Goal: Information Seeking & Learning: Learn about a topic

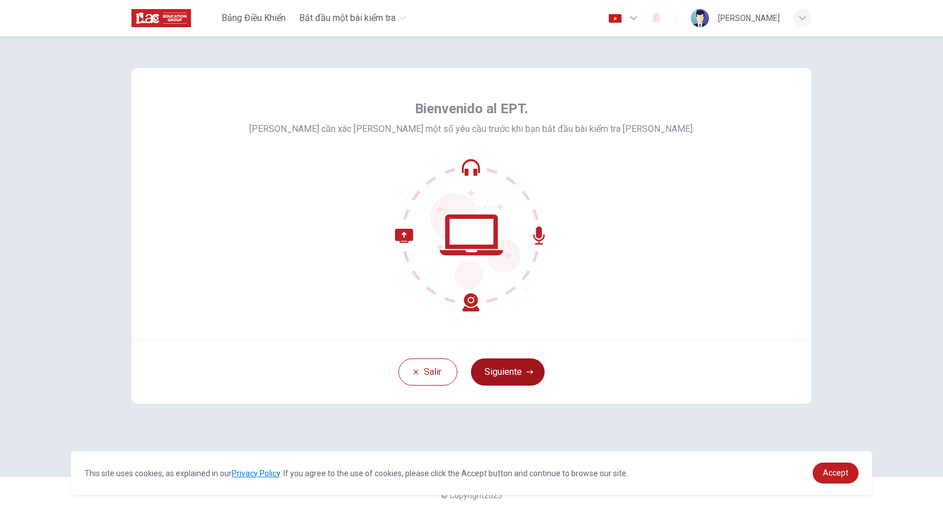
click at [505, 368] on button "Siguiente" at bounding box center [508, 372] width 74 height 27
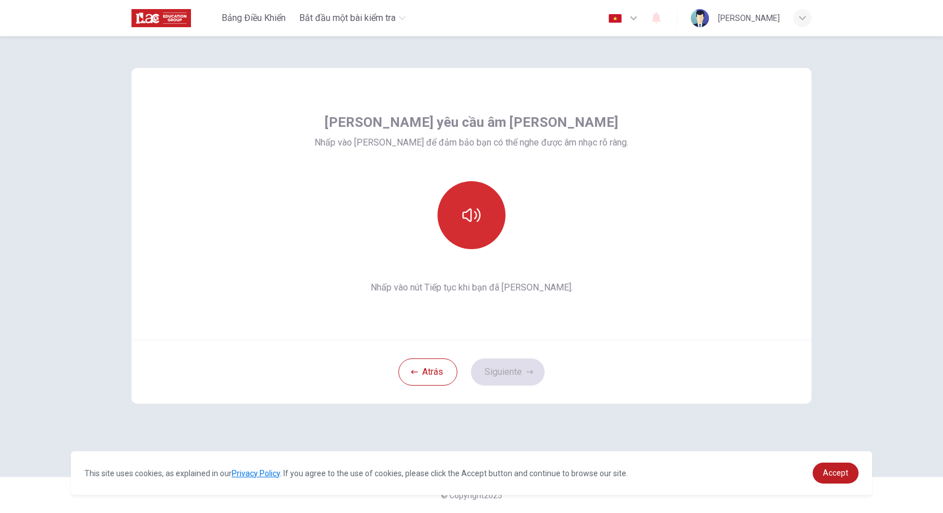
click at [465, 207] on icon "button" at bounding box center [471, 215] width 18 height 18
click at [460, 220] on button "button" at bounding box center [471, 215] width 68 height 68
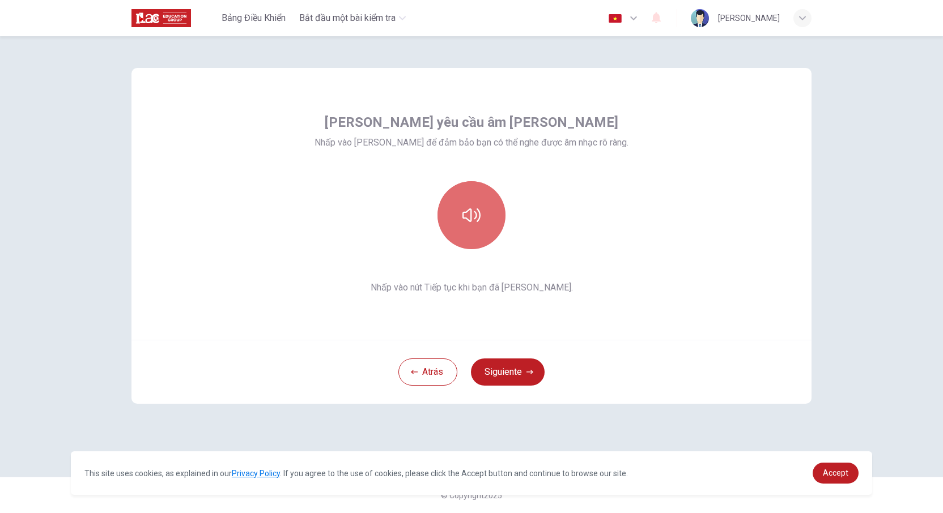
click at [478, 225] on button "button" at bounding box center [471, 215] width 68 height 68
click at [490, 209] on button "button" at bounding box center [471, 215] width 68 height 68
click at [491, 225] on button "button" at bounding box center [471, 215] width 68 height 68
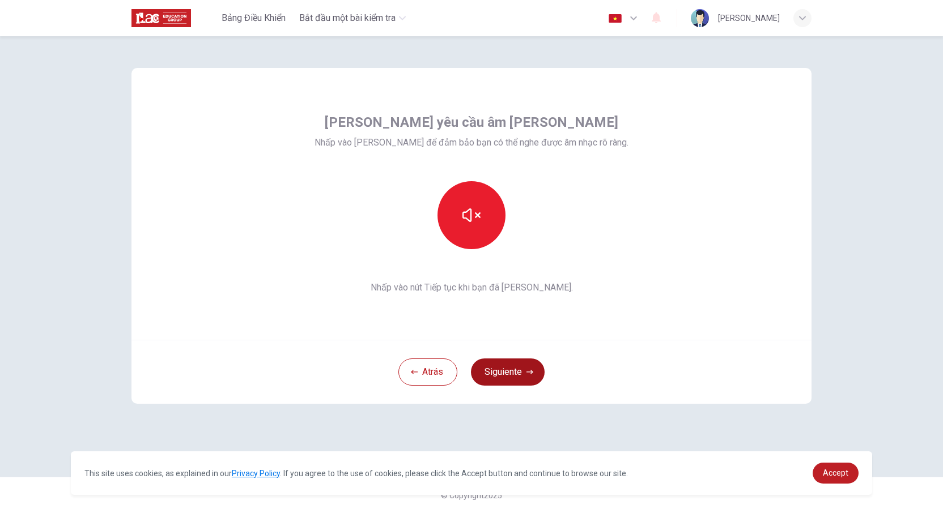
click at [513, 368] on button "Siguiente" at bounding box center [508, 372] width 74 height 27
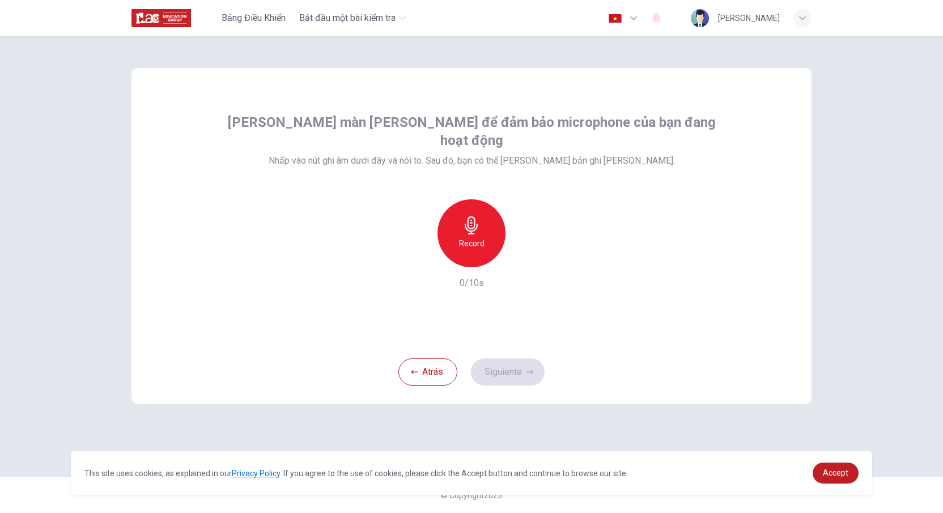
click at [467, 237] on h6 "Record" at bounding box center [471, 244] width 25 height 14
drag, startPoint x: 425, startPoint y: 143, endPoint x: 502, endPoint y: 142, distance: 77.1
click at [502, 154] on span "Nhấp vào nút ghi âm dưới đây và nói to. Sau đó, bạn có thể [PERSON_NAME] bản gh…" at bounding box center [472, 161] width 406 height 14
click at [549, 152] on div "[PERSON_NAME] màn [PERSON_NAME] để đảm bảo microphone của bạn đang hoạt động Nh…" at bounding box center [471, 201] width 512 height 177
click at [467, 216] on icon "button" at bounding box center [471, 225] width 18 height 18
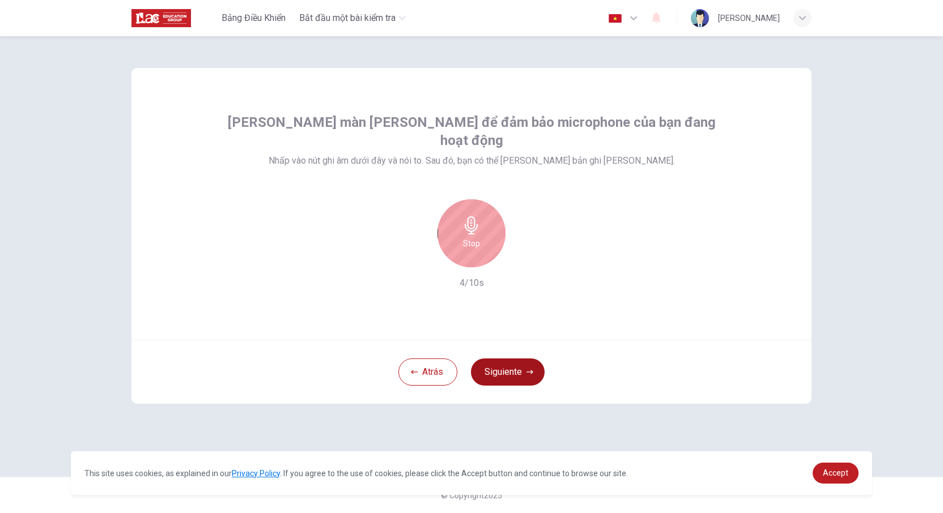
click at [526, 375] on icon "button" at bounding box center [529, 372] width 7 height 7
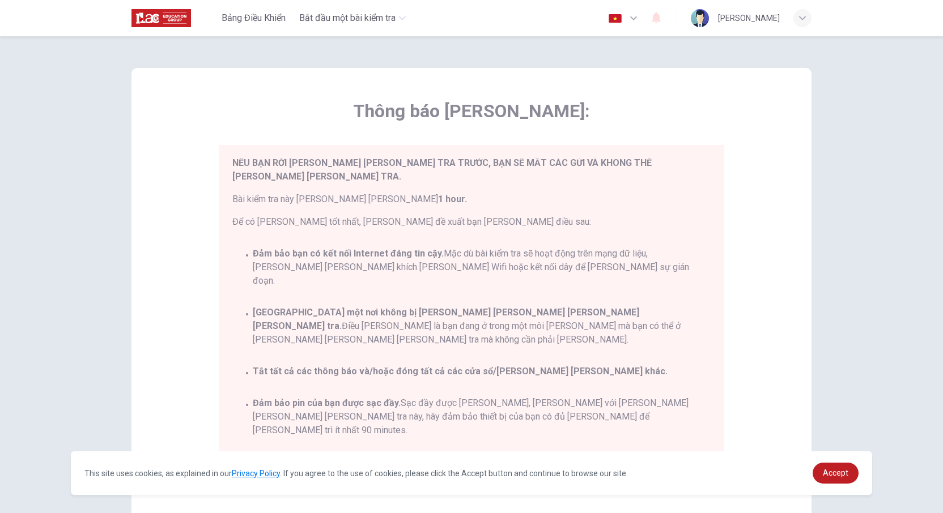
scroll to position [52, 0]
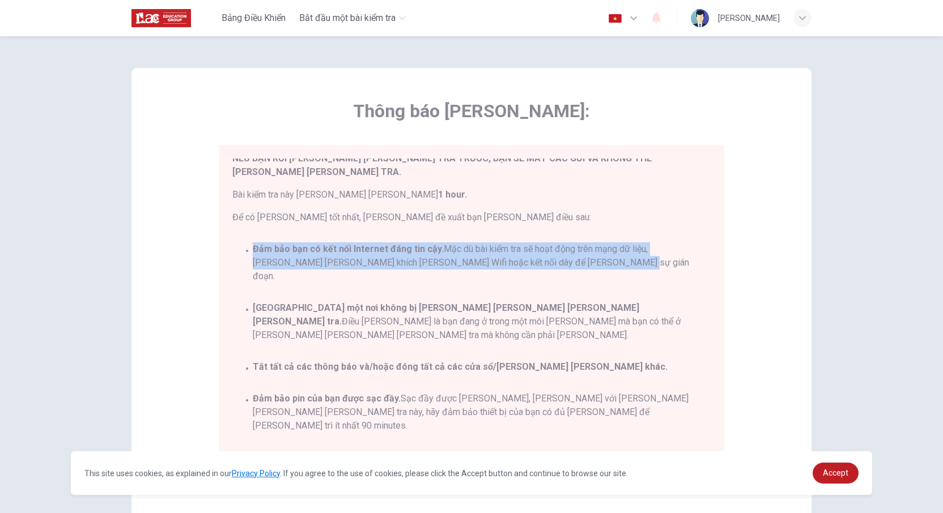
drag, startPoint x: 251, startPoint y: 236, endPoint x: 620, endPoint y: 257, distance: 370.1
click at [620, 257] on div "Bạn sắp bắt đầu một EPT . [PERSON_NAME] đọc tài liệu dưới đây trước khi bắt đầu…" at bounding box center [473, 309] width 483 height 301
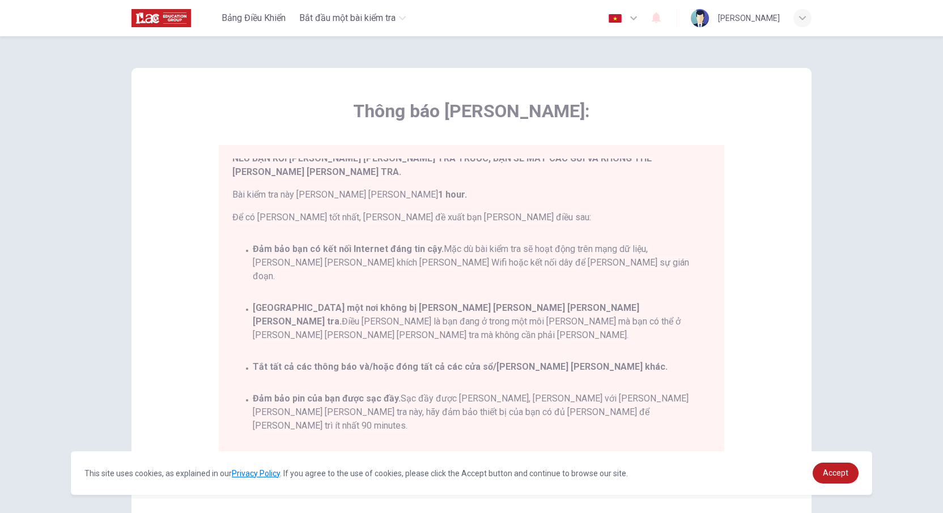
click at [583, 301] on span "[GEOGRAPHIC_DATA] một nơi không bị [PERSON_NAME] [PERSON_NAME] [PERSON_NAME] [P…" at bounding box center [482, 321] width 458 height 41
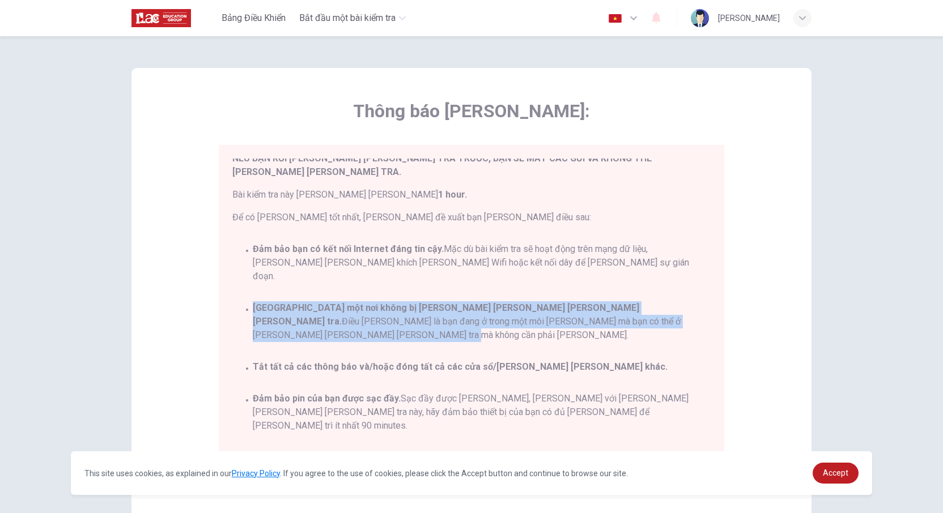
drag, startPoint x: 246, startPoint y: 281, endPoint x: 581, endPoint y: 300, distance: 335.4
click at [581, 301] on div "[GEOGRAPHIC_DATA] một nơi không bị [PERSON_NAME] [PERSON_NAME] [PERSON_NAME] [P…" at bounding box center [471, 321] width 478 height 41
click at [495, 301] on span "[GEOGRAPHIC_DATA] một nơi không bị [PERSON_NAME] [PERSON_NAME] [PERSON_NAME] [P…" at bounding box center [482, 321] width 458 height 41
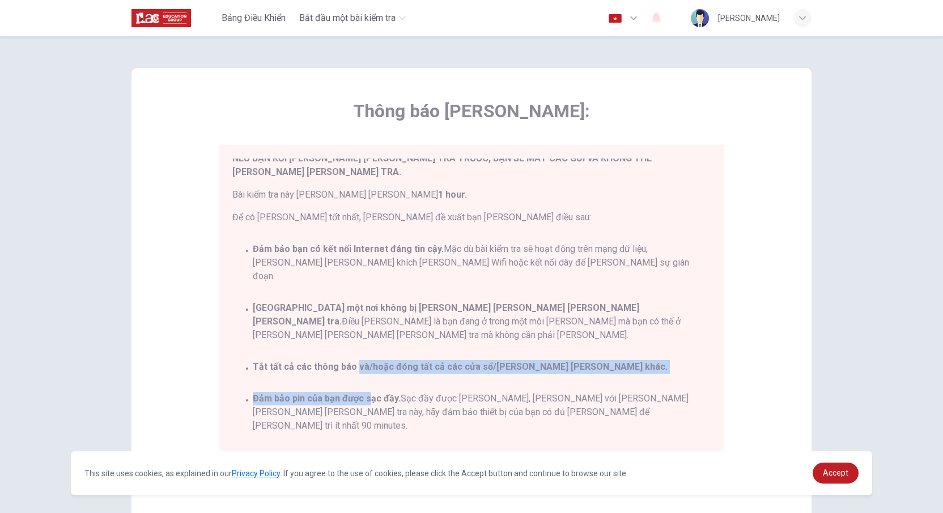
drag, startPoint x: 355, startPoint y: 321, endPoint x: 357, endPoint y: 351, distance: 29.6
click at [357, 351] on div "Bạn sắp bắt đầu một EPT . [PERSON_NAME] đọc tài liệu dưới đây trước khi bắt đầu…" at bounding box center [473, 309] width 483 height 301
click at [345, 392] on span "Đảm bảo pin của bạn được sạc đầy. Sạc đầy được [PERSON_NAME], [PERSON_NAME] với…" at bounding box center [482, 412] width 458 height 41
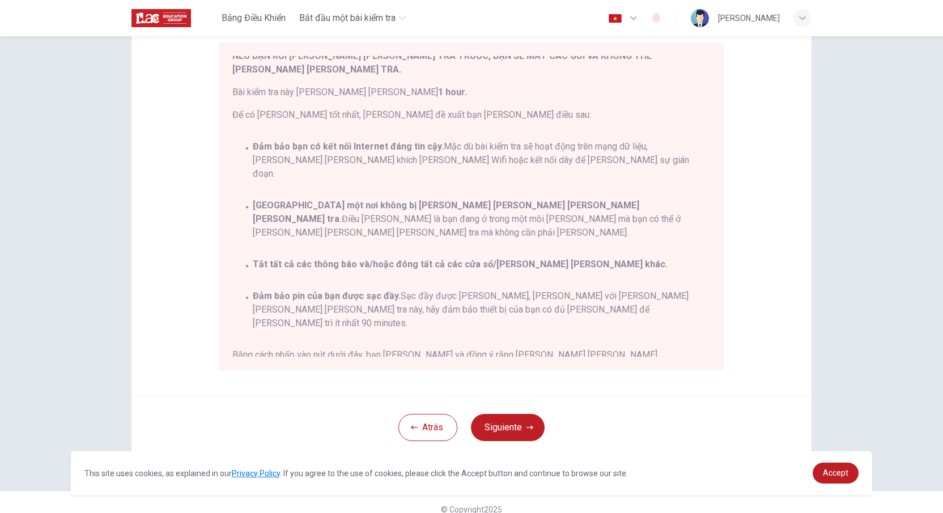
scroll to position [117, 0]
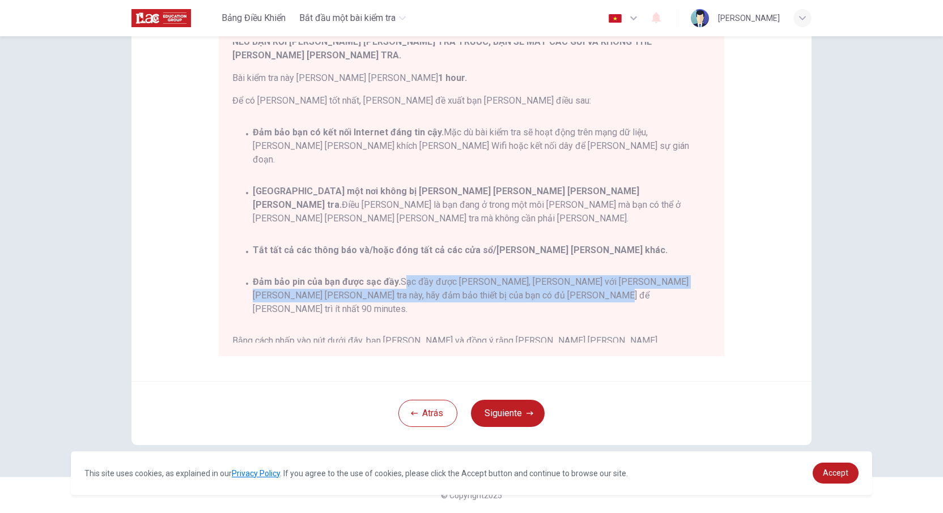
drag, startPoint x: 440, startPoint y: 237, endPoint x: 533, endPoint y: 259, distance: 94.8
click at [533, 275] on span "Đảm bảo pin của bạn được sạc đầy. Sạc đầy được [PERSON_NAME], [PERSON_NAME] với…" at bounding box center [482, 295] width 458 height 41
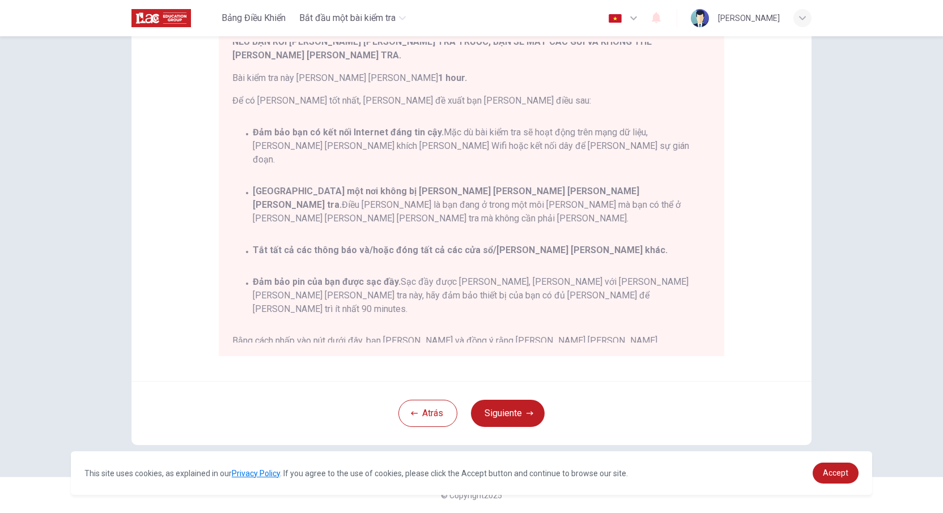
click at [540, 278] on div "Bạn sắp bắt đầu một EPT . [PERSON_NAME] đọc tài liệu dưới đây trước khi bắt đầu…" at bounding box center [473, 192] width 483 height 301
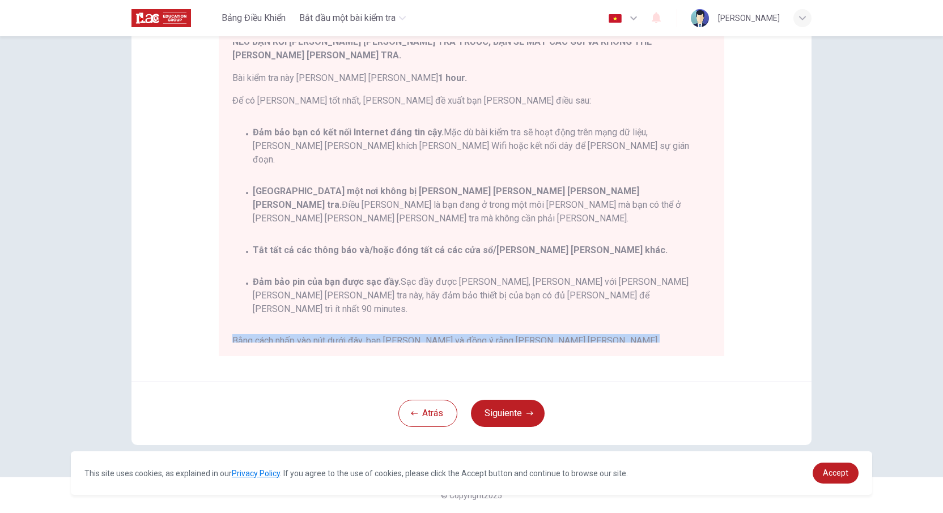
drag, startPoint x: 224, startPoint y: 280, endPoint x: 552, endPoint y: 305, distance: 329.6
click at [552, 305] on div "Bạn sắp bắt đầu một EPT . [PERSON_NAME] đọc tài liệu dưới đây trước khi bắt đầu…" at bounding box center [471, 192] width 505 height 328
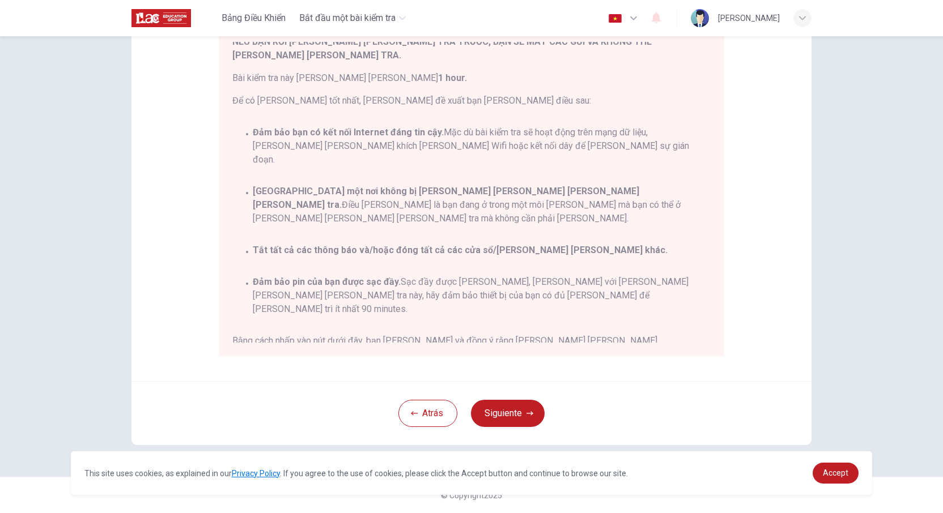
click at [551, 393] on span "Chúc may mắn!" at bounding box center [471, 402] width 478 height 18
click at [516, 412] on button "Siguiente" at bounding box center [508, 413] width 74 height 27
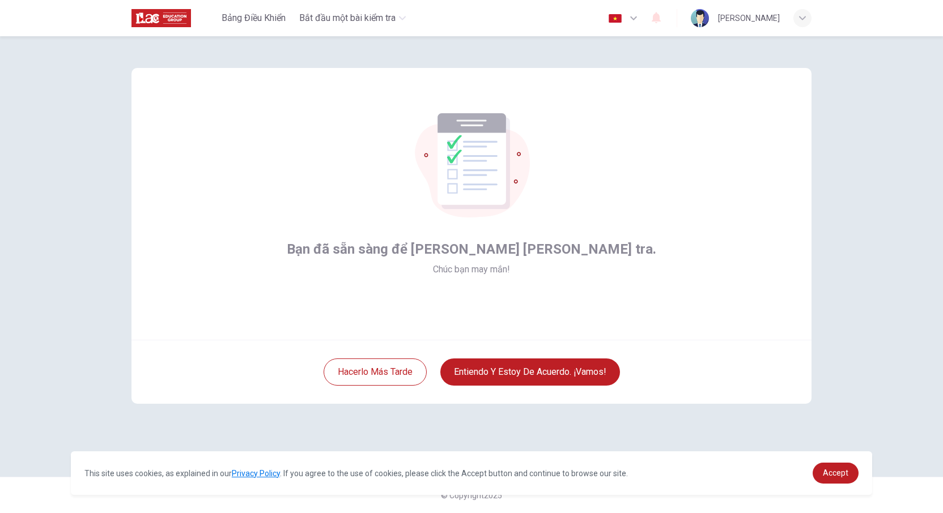
click at [627, 20] on icon "button" at bounding box center [634, 18] width 14 height 14
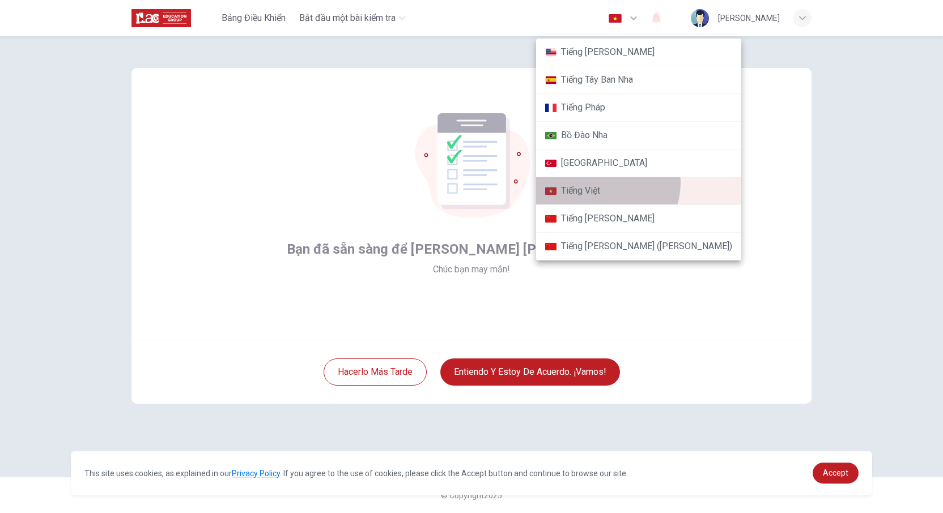
click at [606, 183] on li "Tiếng Việt" at bounding box center [638, 191] width 205 height 28
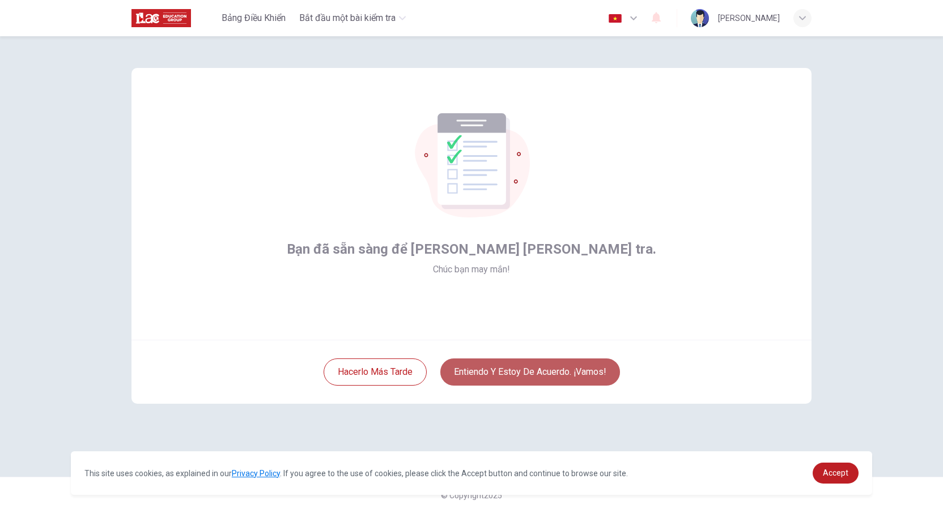
click at [563, 375] on button "Entiendo y estoy de acuerdo. ¡Vamos!" at bounding box center [530, 372] width 180 height 27
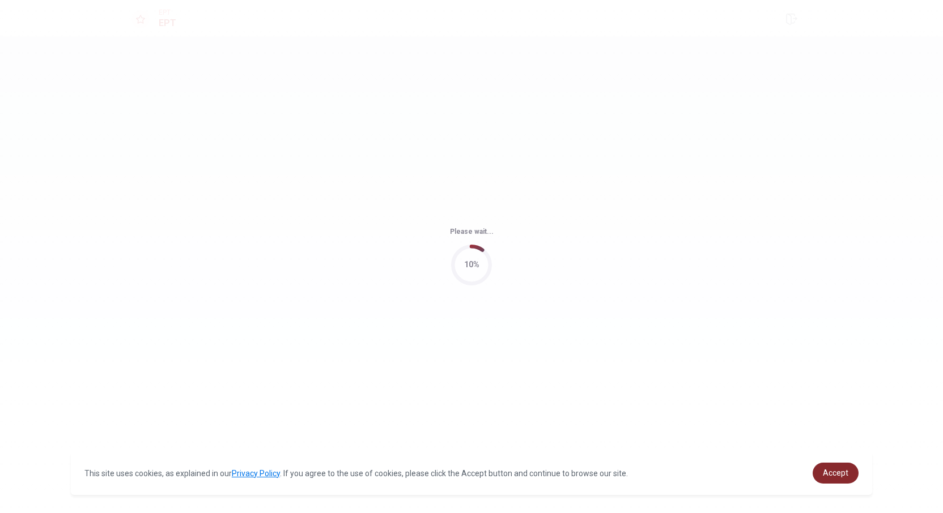
click at [841, 472] on span "Accept" at bounding box center [835, 473] width 25 height 9
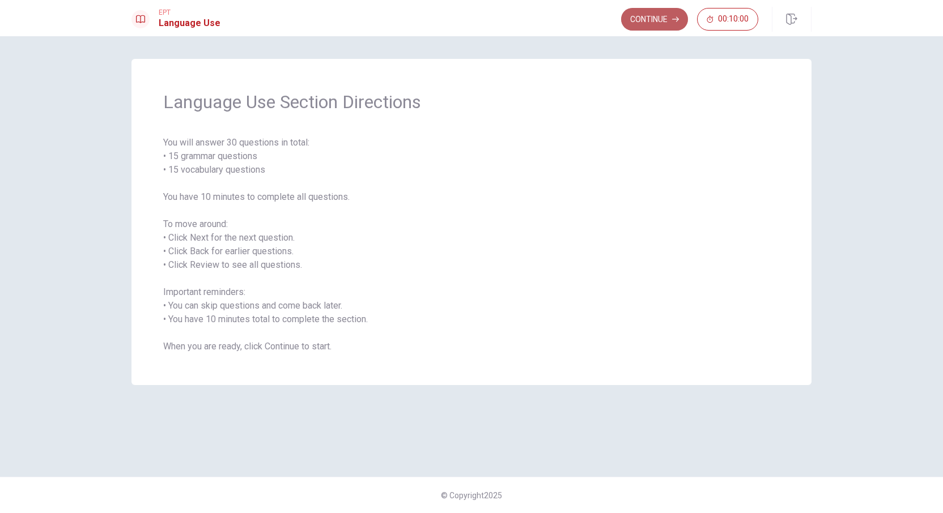
click at [651, 19] on button "Continue" at bounding box center [654, 19] width 67 height 23
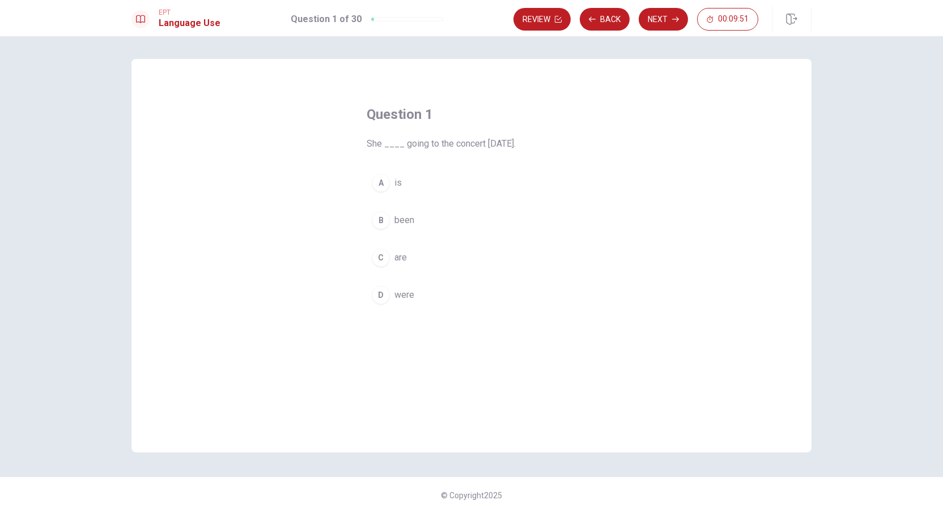
click at [381, 185] on div "A" at bounding box center [381, 183] width 18 height 18
click at [669, 21] on button "Next" at bounding box center [663, 19] width 49 height 23
click at [388, 259] on div "C" at bounding box center [381, 258] width 18 height 18
click at [658, 19] on button "Next" at bounding box center [663, 19] width 49 height 23
click at [592, 18] on icon "button" at bounding box center [592, 19] width 7 height 7
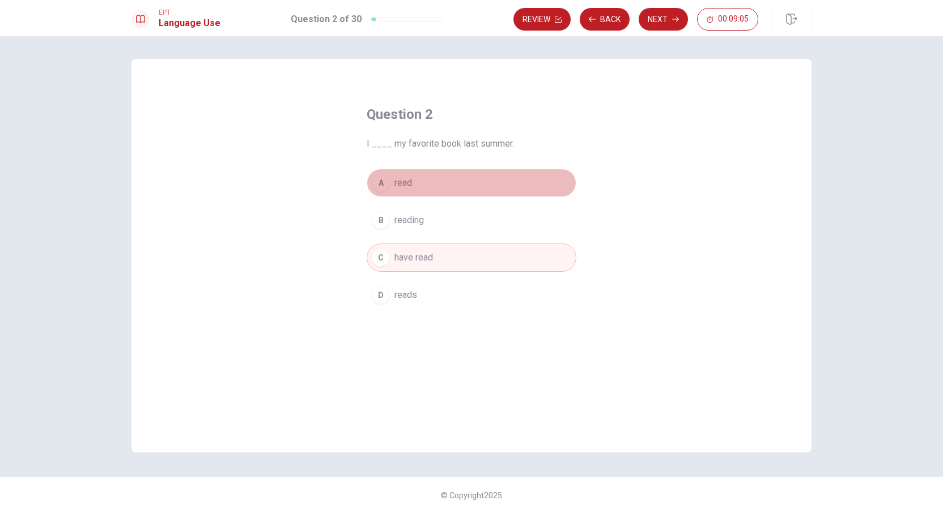
click at [405, 175] on button "A read" at bounding box center [472, 183] width 210 height 28
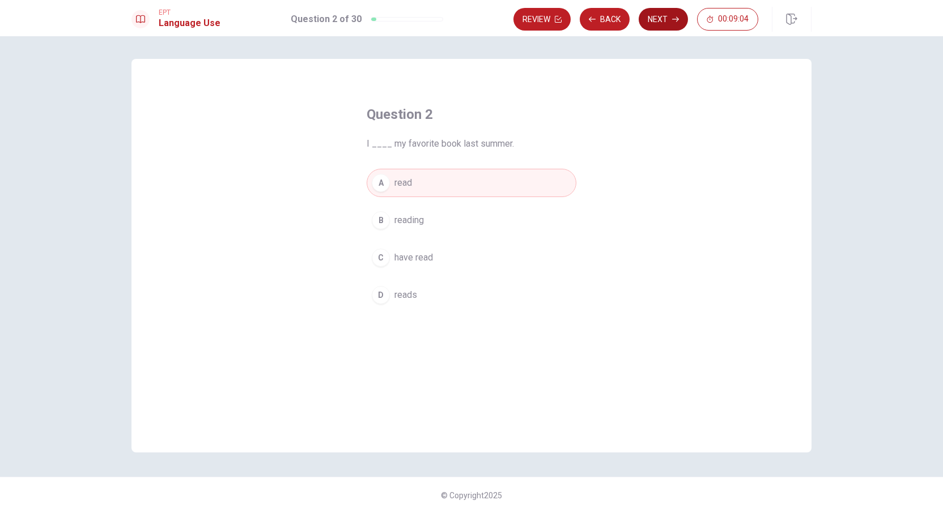
click at [667, 23] on button "Next" at bounding box center [663, 19] width 49 height 23
drag, startPoint x: 390, startPoint y: 146, endPoint x: 467, endPoint y: 141, distance: 76.6
click at [467, 141] on span "I ____ to the movies last weekend." at bounding box center [472, 144] width 210 height 14
drag, startPoint x: 416, startPoint y: 143, endPoint x: 498, endPoint y: 142, distance: 81.0
click at [497, 142] on span "I ____ to the movies last weekend." at bounding box center [472, 144] width 210 height 14
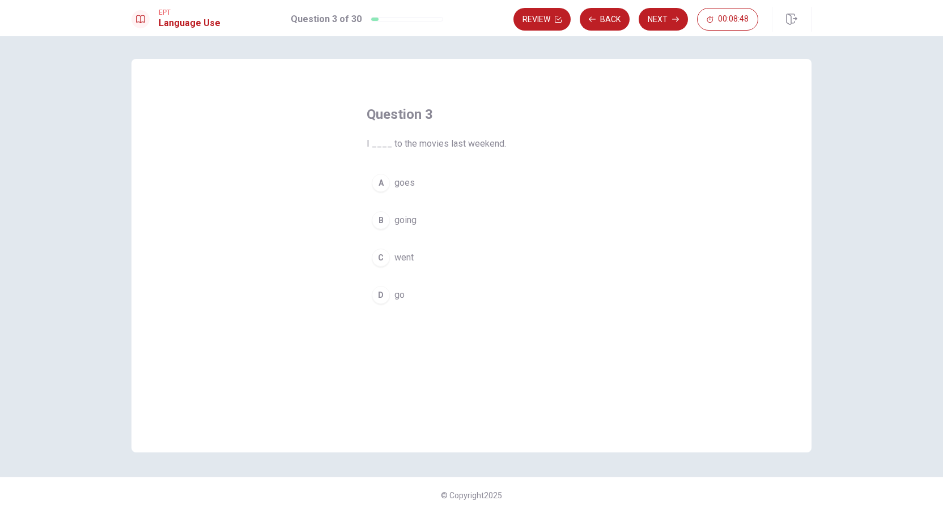
drag, startPoint x: 499, startPoint y: 143, endPoint x: 392, endPoint y: 146, distance: 107.1
click at [392, 146] on span "I ____ to the movies last weekend." at bounding box center [472, 144] width 210 height 14
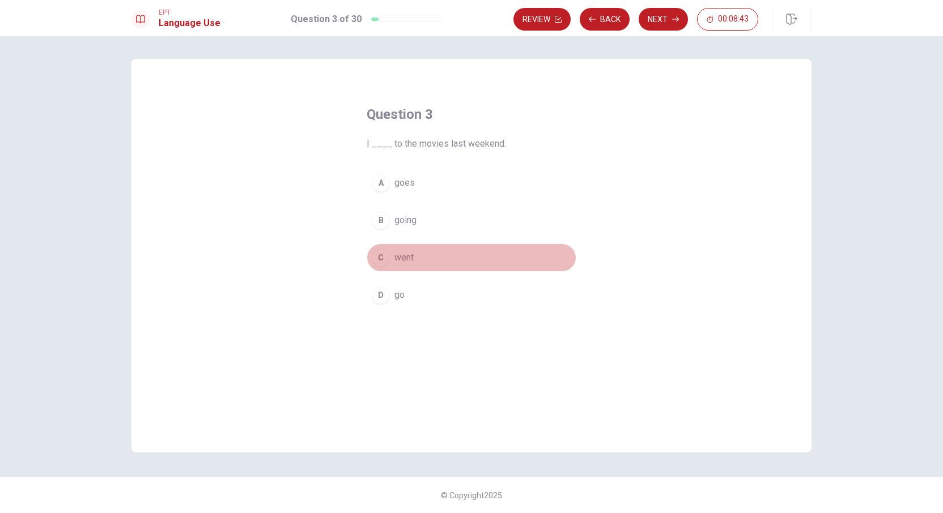
click at [379, 258] on div "C" at bounding box center [381, 258] width 18 height 18
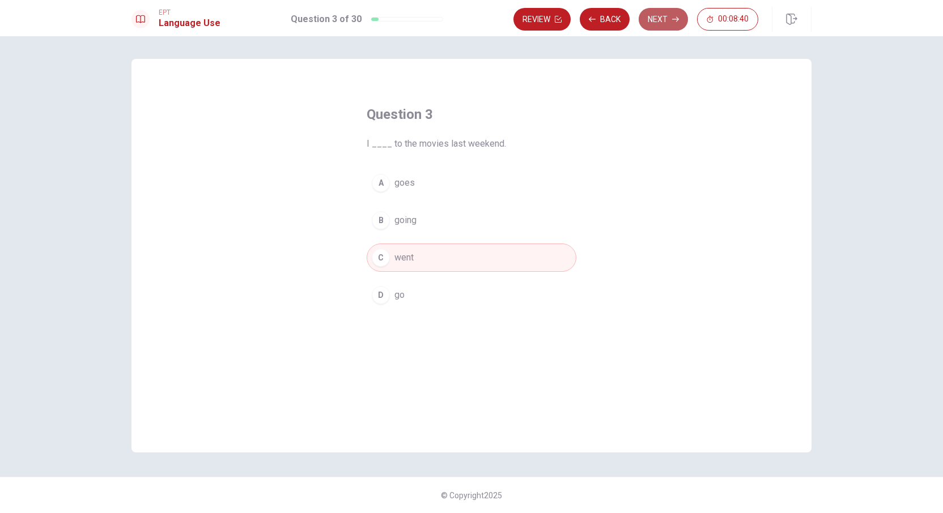
click at [658, 23] on button "Next" at bounding box center [663, 19] width 49 height 23
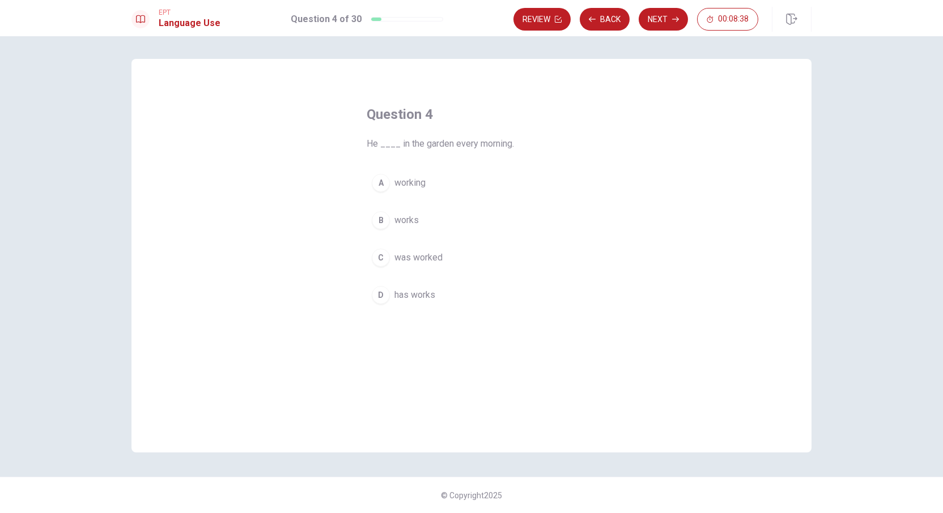
drag, startPoint x: 368, startPoint y: 144, endPoint x: 513, endPoint y: 142, distance: 145.1
click at [513, 142] on span "He ____ in the garden every morning." at bounding box center [472, 144] width 210 height 14
click at [380, 219] on div "B" at bounding box center [381, 220] width 18 height 18
click at [650, 23] on button "Next" at bounding box center [663, 19] width 49 height 23
drag, startPoint x: 360, startPoint y: 142, endPoint x: 439, endPoint y: 137, distance: 78.4
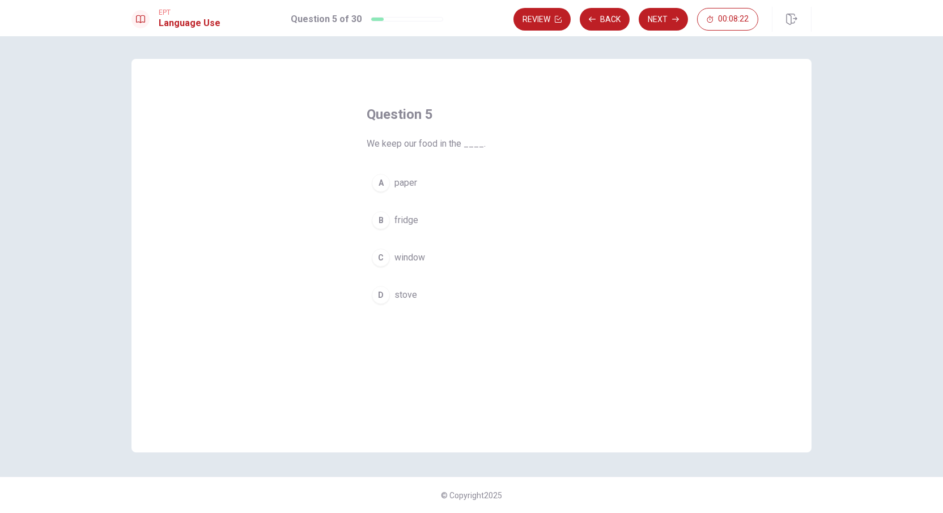
click at [439, 137] on div "Question 5 We keep our food in the ____. A paper B fridge C window D stove" at bounding box center [471, 207] width 255 height 240
drag, startPoint x: 367, startPoint y: 141, endPoint x: 458, endPoint y: 142, distance: 91.2
click at [458, 142] on span "We keep our food in the ____." at bounding box center [472, 144] width 210 height 14
click at [665, 22] on button "Next" at bounding box center [663, 19] width 49 height 23
drag, startPoint x: 359, startPoint y: 147, endPoint x: 505, endPoint y: 142, distance: 146.3
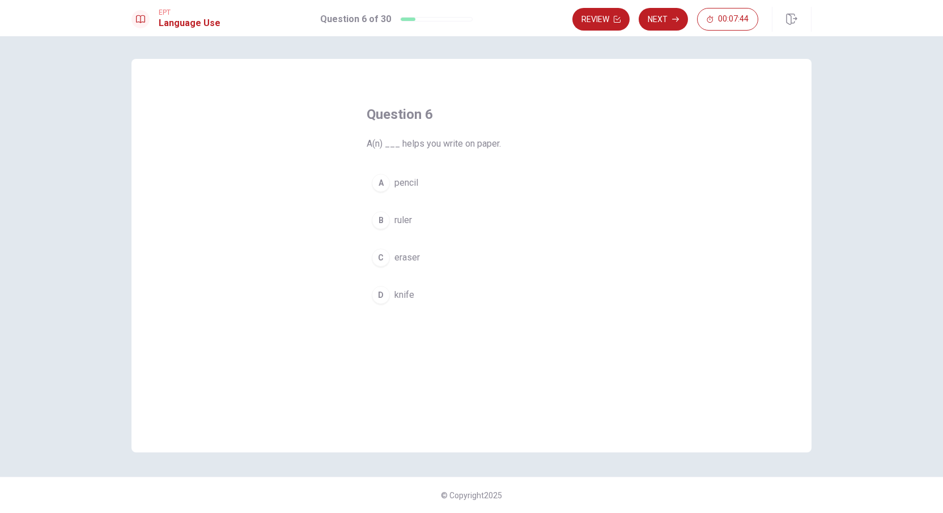
click at [505, 142] on div "Question 6 A(n) ___ helps you write on paper. A pencil B ruler C eraser D knife" at bounding box center [471, 207] width 255 height 240
click at [533, 157] on div "Question 6 A(n) ___ helps you write on paper. A pencil B ruler C eraser D knife" at bounding box center [471, 207] width 255 height 240
click at [603, 16] on button "Review" at bounding box center [600, 19] width 57 height 23
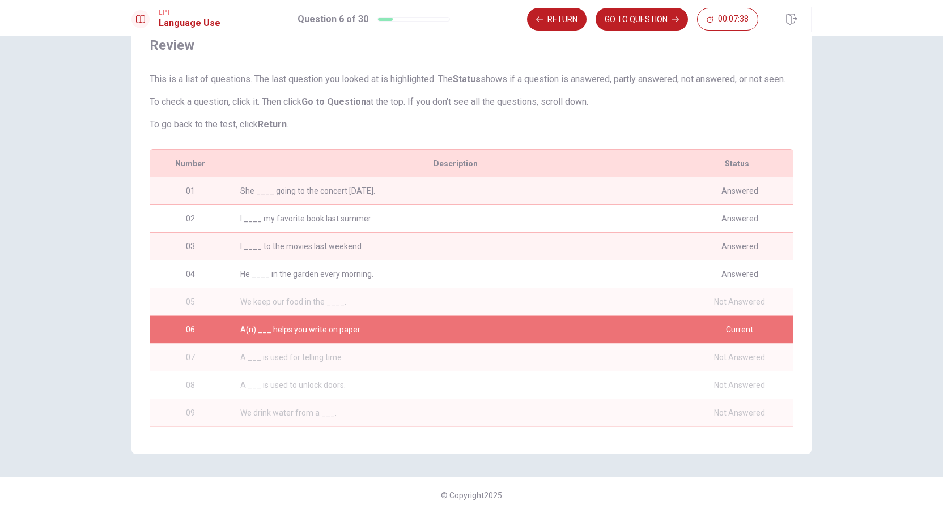
click at [677, 303] on div "We keep our food in the ____." at bounding box center [458, 301] width 455 height 27
click at [282, 301] on div "We keep our food in the ____." at bounding box center [458, 301] width 455 height 27
drag, startPoint x: 246, startPoint y: 301, endPoint x: 221, endPoint y: 293, distance: 26.3
click at [244, 301] on div "We keep our food in the ____." at bounding box center [458, 301] width 455 height 27
click at [198, 299] on div "05" at bounding box center [190, 301] width 80 height 27
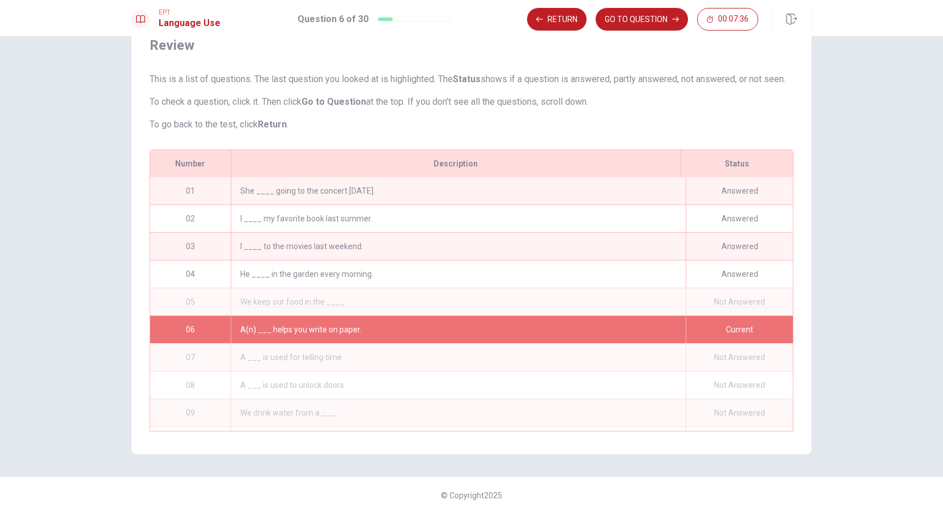
drag, startPoint x: 257, startPoint y: 300, endPoint x: 427, endPoint y: 249, distance: 177.3
click at [388, 298] on div "We keep our food in the ____." at bounding box center [458, 301] width 455 height 27
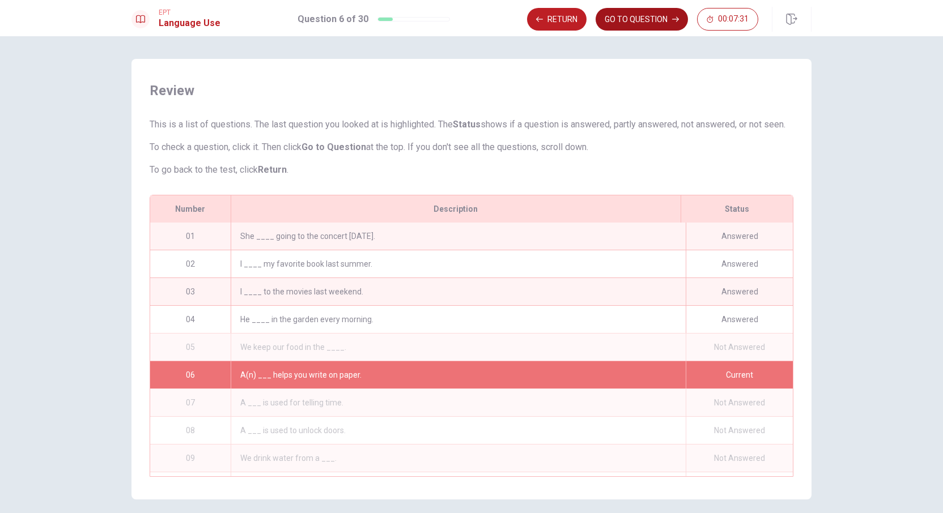
click at [634, 20] on button "GO TO QUESTION" at bounding box center [642, 19] width 92 height 23
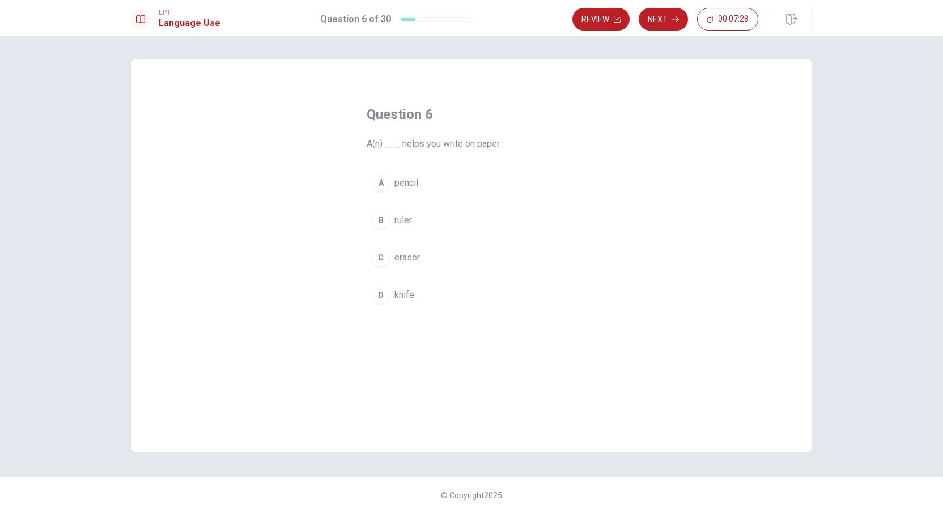
drag, startPoint x: 360, startPoint y: 141, endPoint x: 522, endPoint y: 141, distance: 162.6
click at [522, 141] on div "Question 6 A(n) ___ helps you write on paper. A pencil B ruler C eraser D knife" at bounding box center [471, 207] width 255 height 240
drag, startPoint x: 362, startPoint y: 146, endPoint x: 512, endPoint y: 152, distance: 150.3
click at [515, 154] on div "Question 6 A(n) ___ helps you write on paper. A pencil B ruler C eraser D knife" at bounding box center [471, 207] width 255 height 240
drag, startPoint x: 495, startPoint y: 143, endPoint x: 369, endPoint y: 142, distance: 125.8
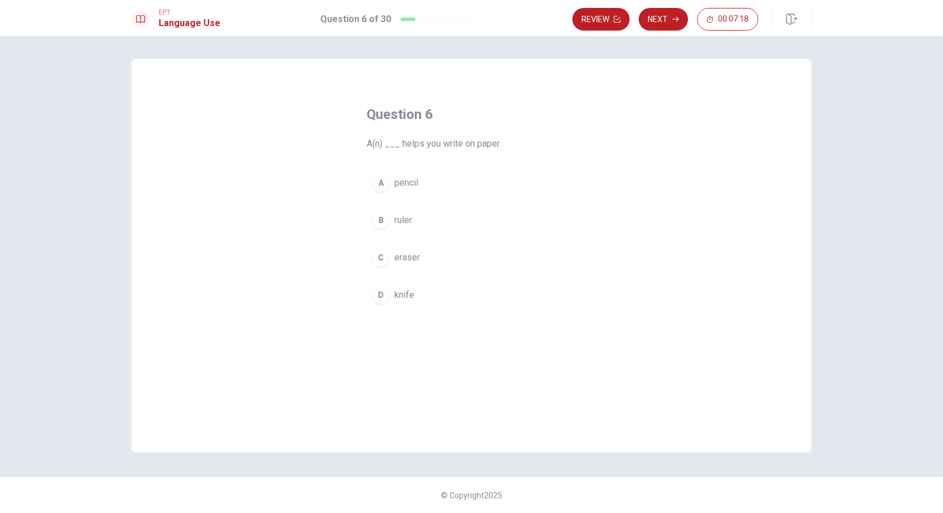
click at [369, 142] on span "A(n) ___ helps you write on paper." at bounding box center [472, 144] width 210 height 14
click at [397, 186] on span "pencil" at bounding box center [406, 183] width 24 height 14
click at [677, 22] on icon "button" at bounding box center [675, 19] width 7 height 7
drag, startPoint x: 362, startPoint y: 146, endPoint x: 447, endPoint y: 138, distance: 84.9
click at [446, 133] on div "Question 7 A ___ is used for telling time. A window B light C clock D brush" at bounding box center [471, 207] width 255 height 240
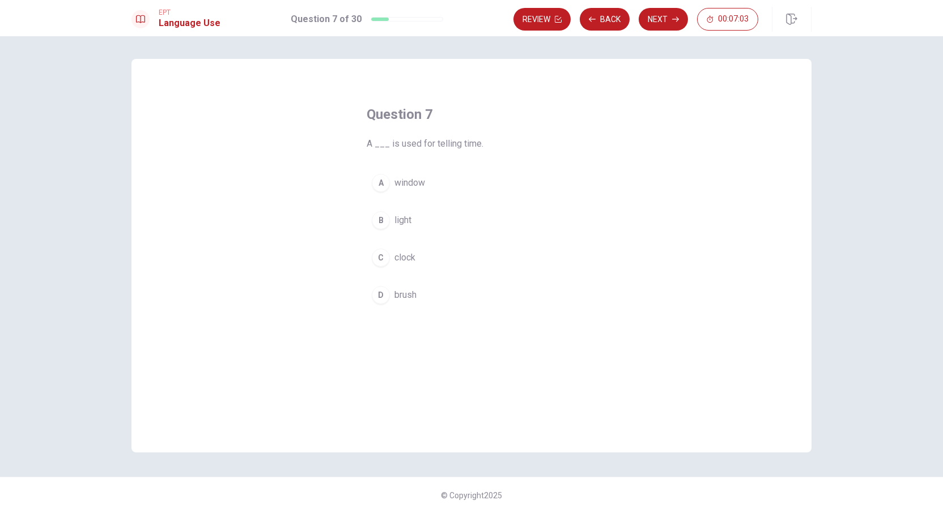
drag, startPoint x: 366, startPoint y: 141, endPoint x: 454, endPoint y: 139, distance: 88.4
click at [453, 139] on span "A ___ is used for telling time." at bounding box center [472, 144] width 210 height 14
drag, startPoint x: 479, startPoint y: 143, endPoint x: 354, endPoint y: 150, distance: 125.4
click at [354, 150] on div "Question 7 A ___ is used for telling time. A window B light C clock D brush" at bounding box center [471, 207] width 255 height 240
click at [385, 257] on div "C" at bounding box center [381, 258] width 18 height 18
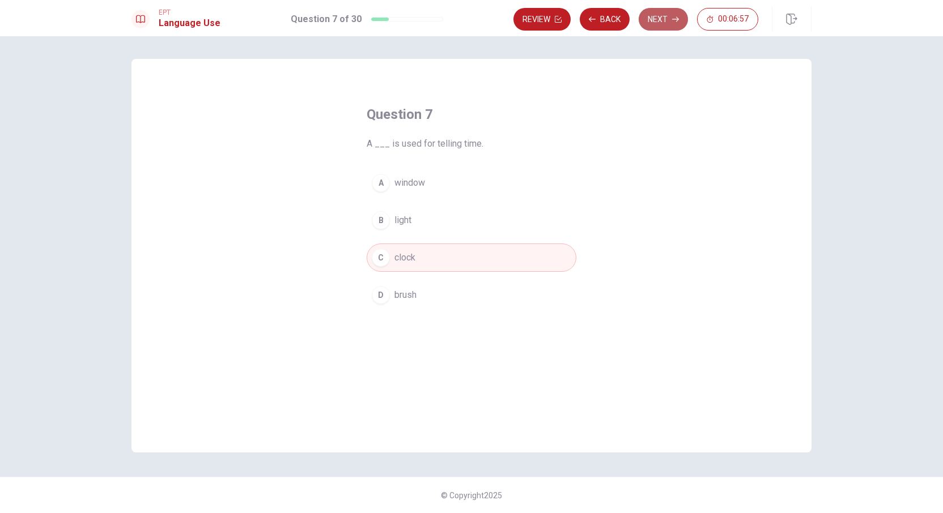
click at [664, 14] on button "Next" at bounding box center [663, 19] width 49 height 23
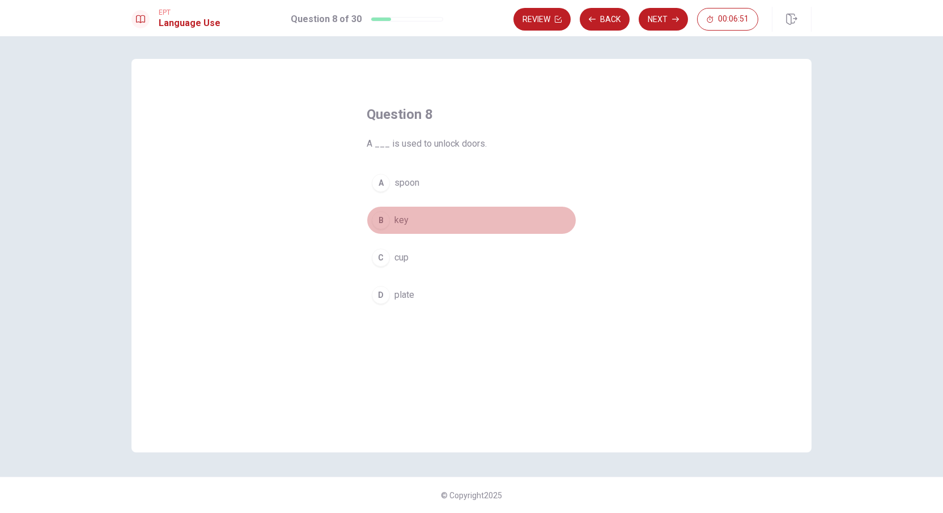
click at [383, 225] on div "B" at bounding box center [381, 220] width 18 height 18
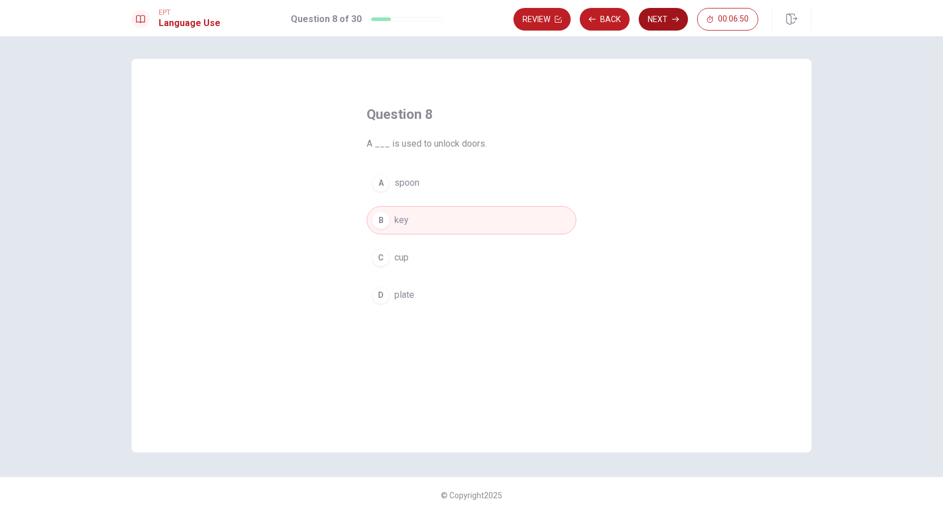
click at [656, 22] on button "Next" at bounding box center [663, 19] width 49 height 23
drag, startPoint x: 382, startPoint y: 146, endPoint x: 470, endPoint y: 142, distance: 87.4
click at [465, 142] on span "We drink water from a ___." at bounding box center [472, 144] width 210 height 14
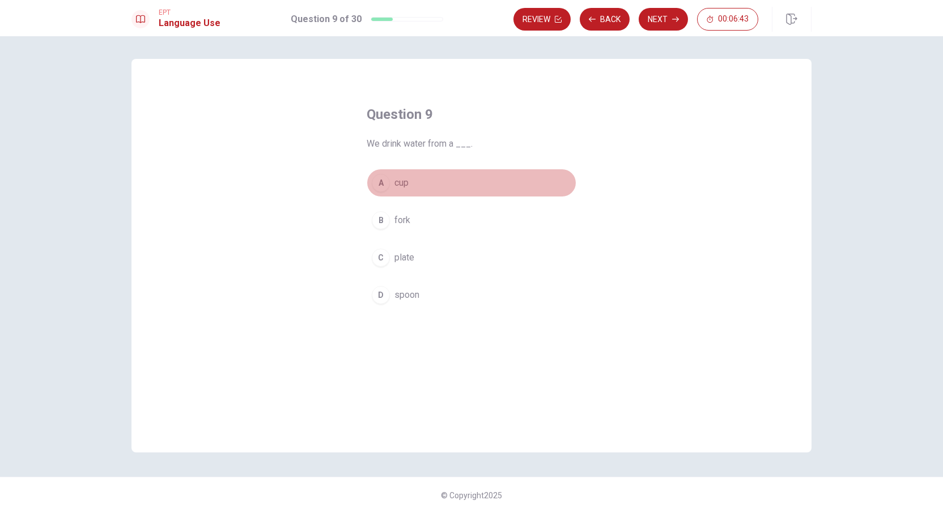
click at [389, 184] on div "A" at bounding box center [381, 183] width 18 height 18
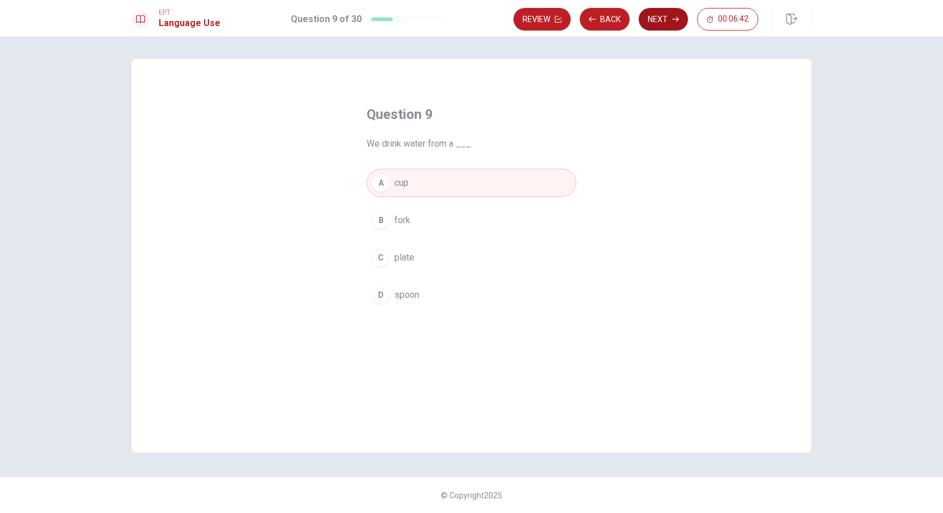
click at [669, 24] on button "Next" at bounding box center [663, 19] width 49 height 23
click at [379, 189] on div "A" at bounding box center [381, 183] width 18 height 18
click at [651, 21] on button "Next" at bounding box center [663, 19] width 49 height 23
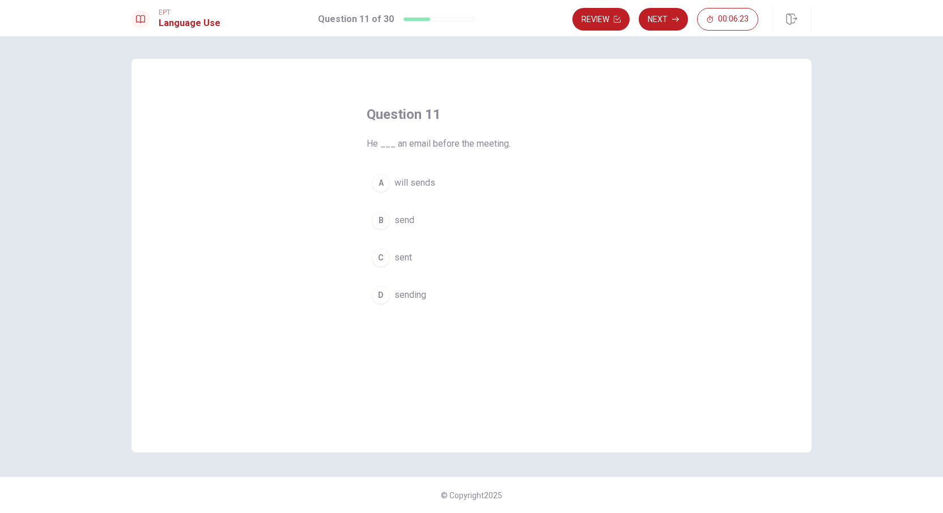
drag, startPoint x: 397, startPoint y: 144, endPoint x: 495, endPoint y: 142, distance: 98.0
click at [495, 142] on span "He ___ an email before the meeting." at bounding box center [472, 144] width 210 height 14
click at [419, 187] on span "will sends" at bounding box center [414, 183] width 41 height 14
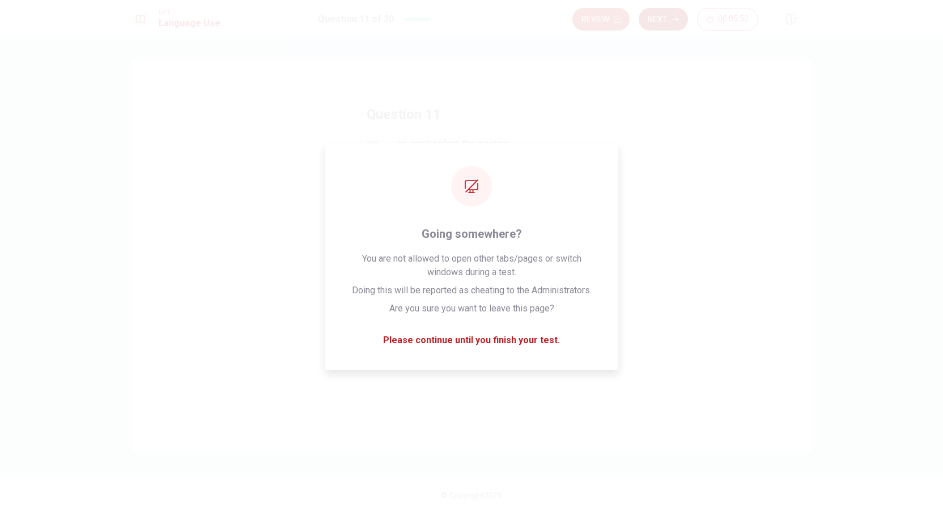
click at [660, 23] on button "Next" at bounding box center [663, 19] width 49 height 23
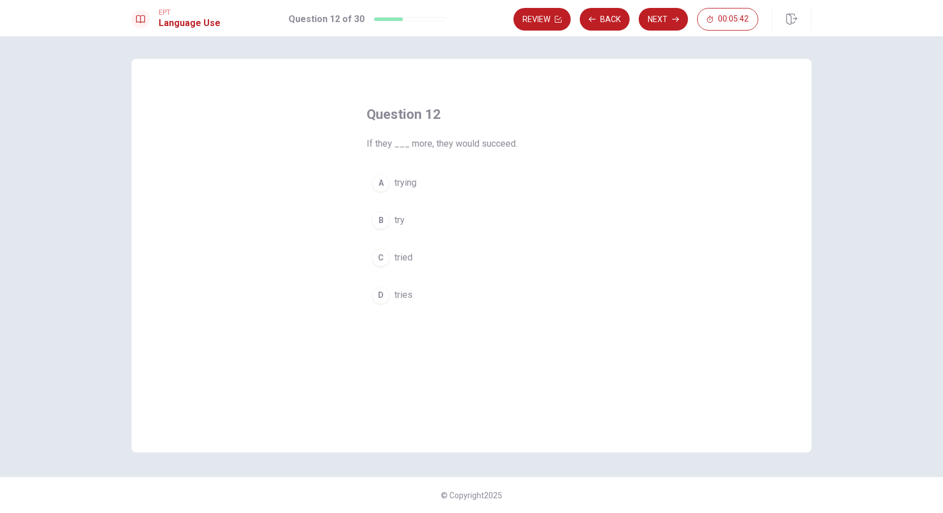
click at [395, 263] on span "tried" at bounding box center [403, 258] width 18 height 14
click at [668, 19] on button "Next" at bounding box center [663, 19] width 49 height 23
click at [380, 221] on div "B" at bounding box center [381, 220] width 18 height 18
click at [430, 258] on button "C goes" at bounding box center [472, 258] width 210 height 28
click at [660, 21] on button "Next" at bounding box center [663, 19] width 49 height 23
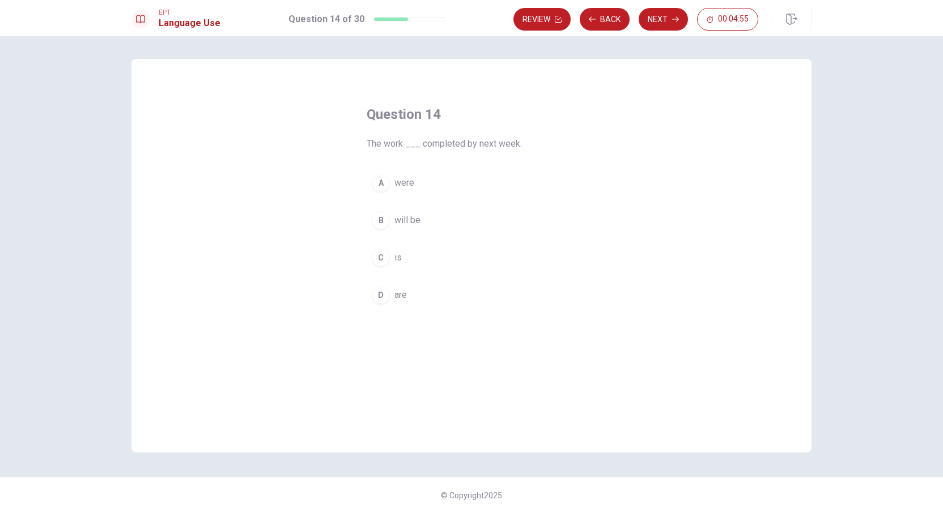
drag, startPoint x: 420, startPoint y: 147, endPoint x: 503, endPoint y: 145, distance: 83.3
click at [503, 145] on span "The work ___ completed by next week." at bounding box center [472, 144] width 210 height 14
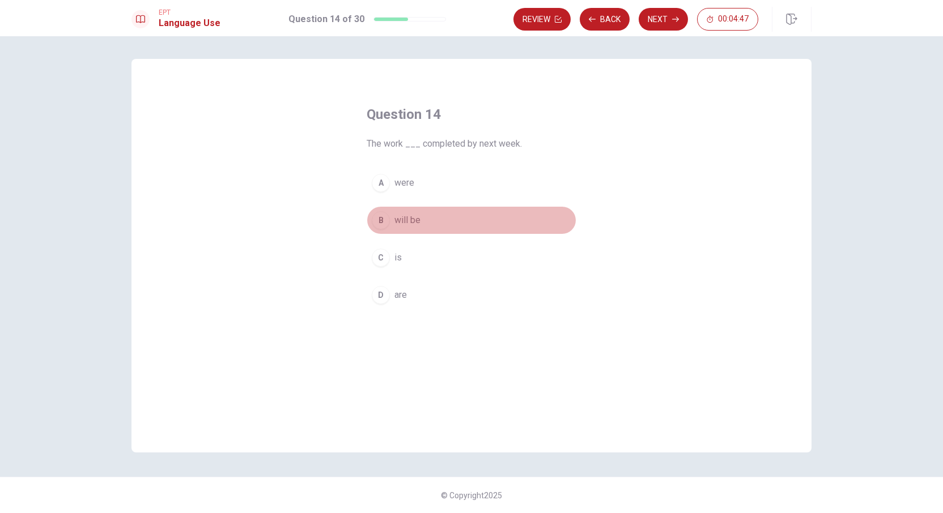
click at [388, 223] on div "B" at bounding box center [381, 220] width 18 height 18
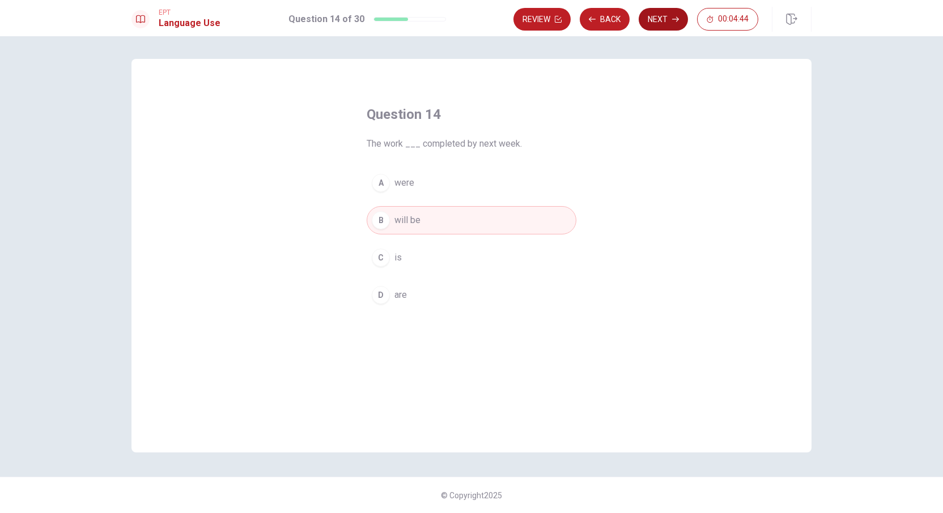
click at [664, 22] on button "Next" at bounding box center [663, 19] width 49 height 23
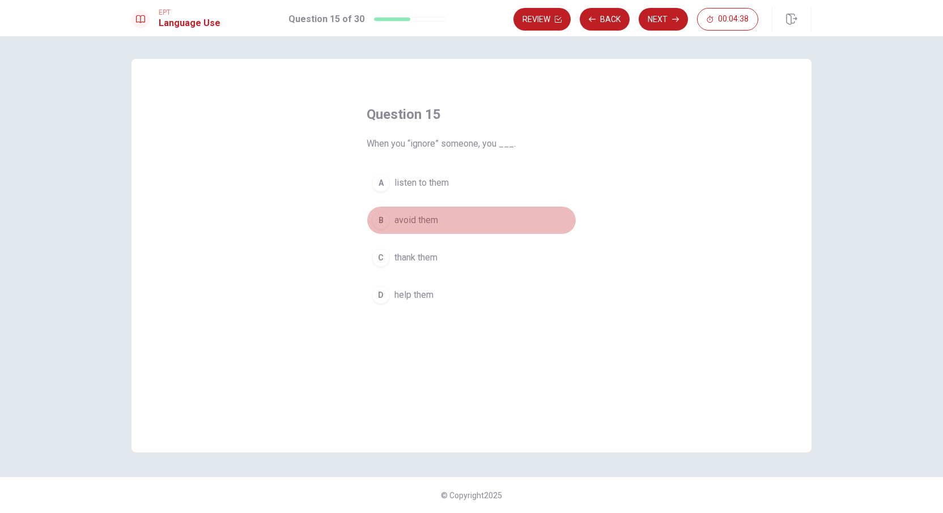
click at [385, 222] on div "B" at bounding box center [381, 220] width 18 height 18
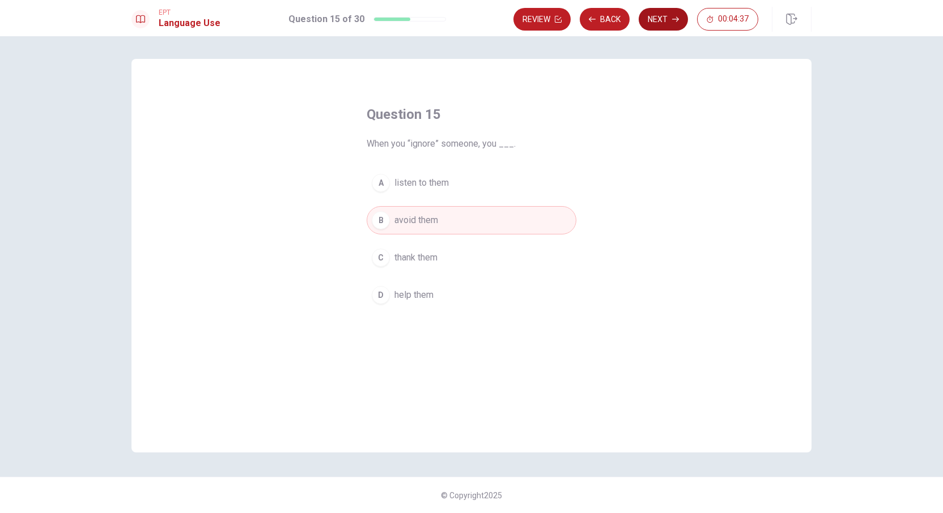
click at [658, 24] on button "Next" at bounding box center [663, 19] width 49 height 23
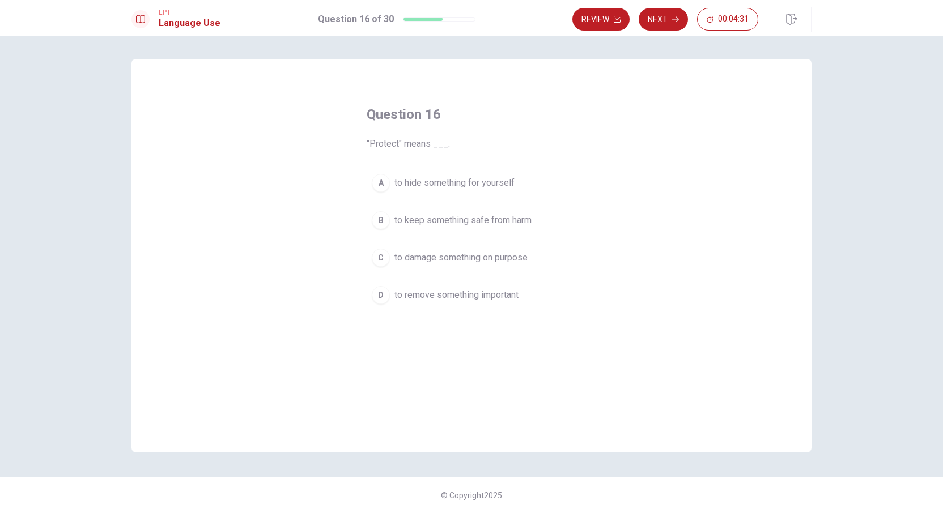
drag, startPoint x: 370, startPoint y: 142, endPoint x: 435, endPoint y: 141, distance: 65.2
click at [435, 141] on span ""Protect" means ___." at bounding box center [472, 144] width 210 height 14
click at [525, 222] on span "to keep something safe from harm" at bounding box center [462, 221] width 137 height 14
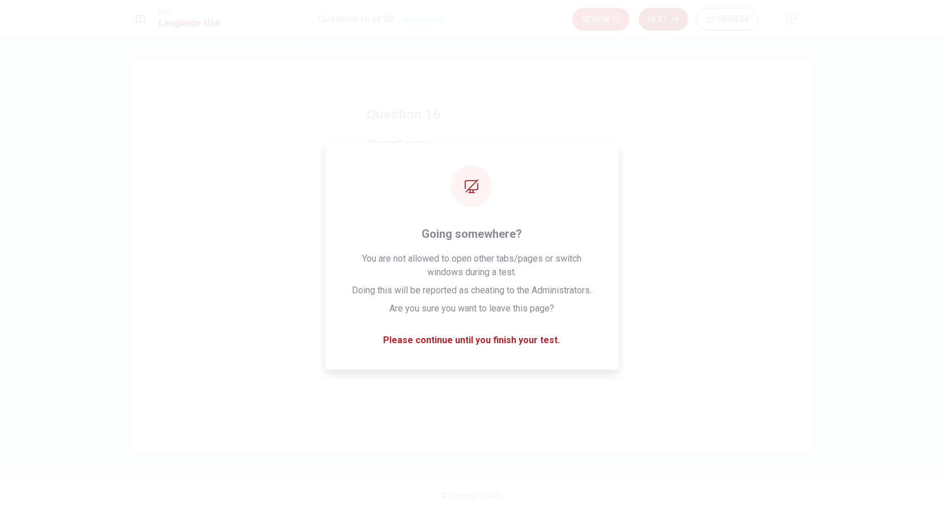
click at [665, 15] on button "Next" at bounding box center [663, 19] width 49 height 23
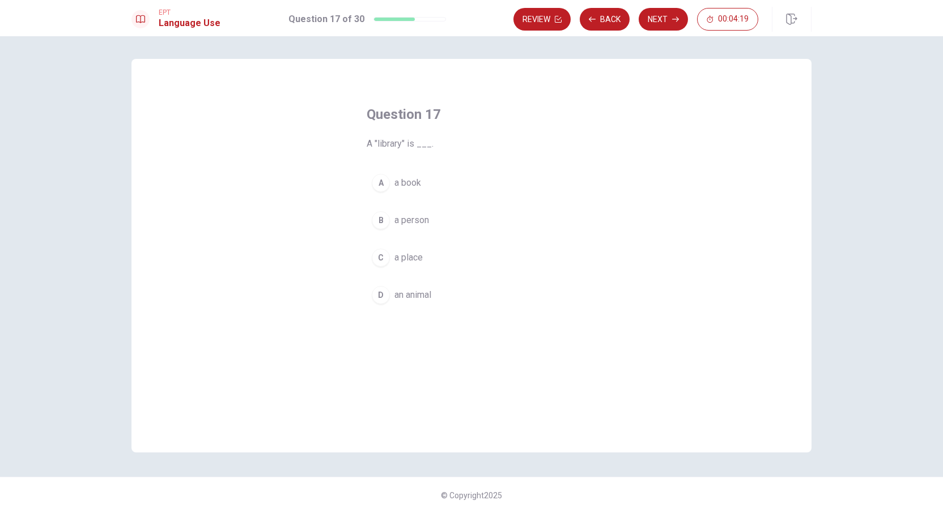
click at [373, 259] on div "C" at bounding box center [381, 258] width 18 height 18
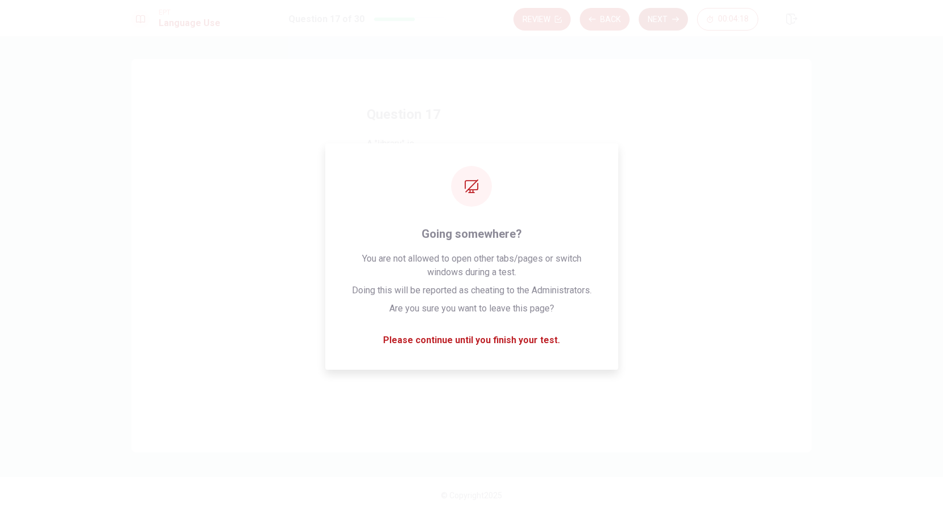
click at [658, 18] on button "Next" at bounding box center [663, 19] width 49 height 23
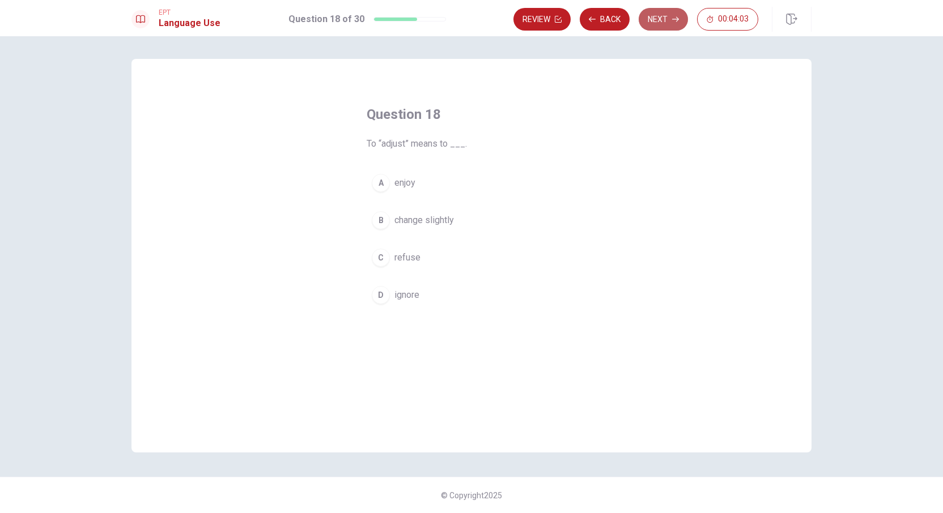
click at [657, 17] on button "Next" at bounding box center [663, 19] width 49 height 23
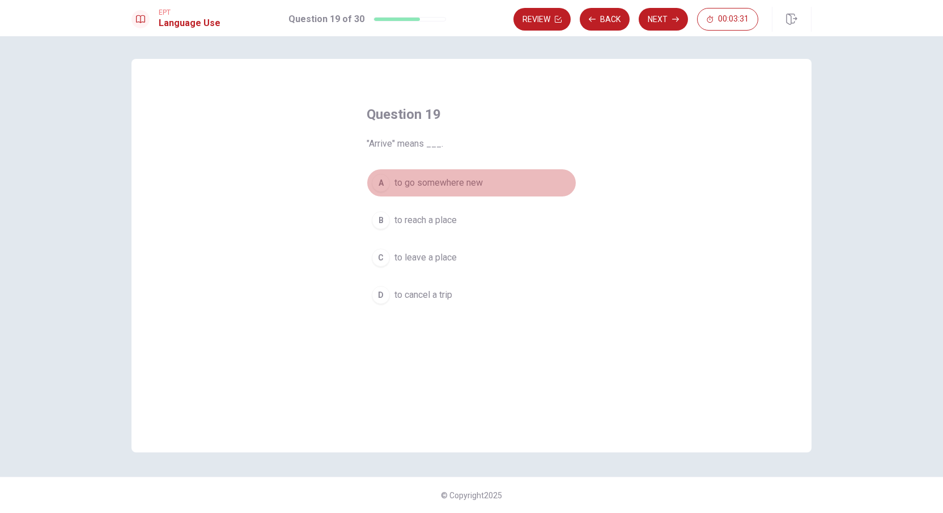
click at [414, 184] on span "to go somewhere new" at bounding box center [438, 183] width 88 height 14
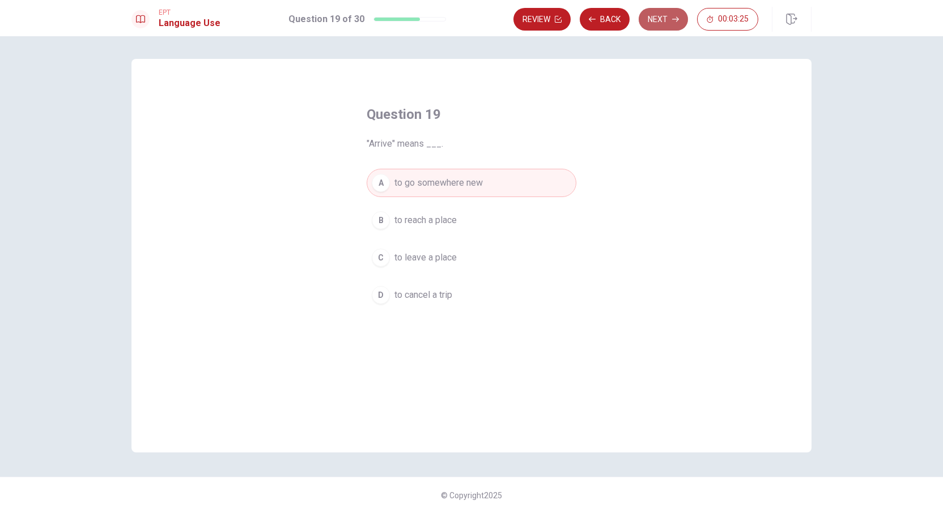
click at [651, 16] on button "Next" at bounding box center [663, 19] width 49 height 23
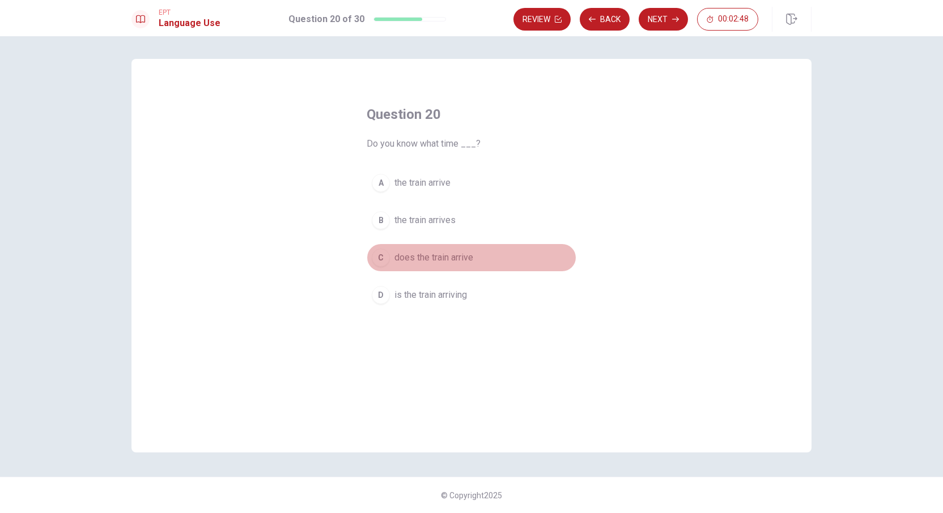
click at [438, 260] on span "does the train arrive" at bounding box center [433, 258] width 79 height 14
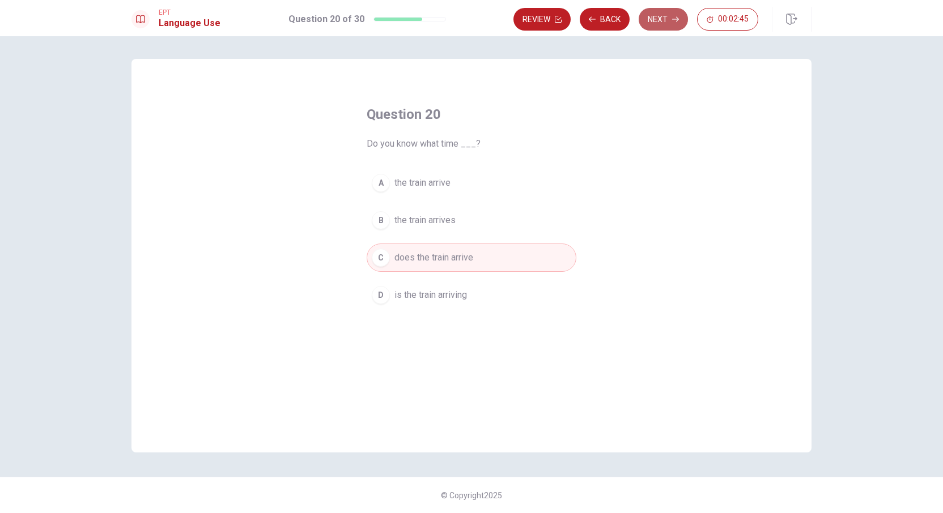
click at [661, 17] on button "Next" at bounding box center [663, 19] width 49 height 23
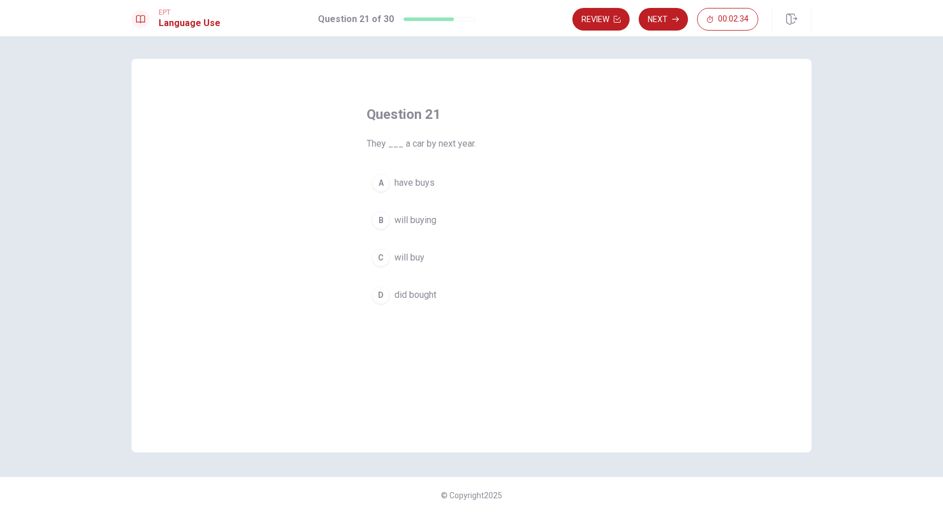
click at [424, 222] on span "will buying" at bounding box center [415, 221] width 42 height 14
click at [418, 260] on span "will buy" at bounding box center [409, 258] width 30 height 14
click at [663, 19] on button "Next" at bounding box center [663, 19] width 49 height 23
drag, startPoint x: 397, startPoint y: 145, endPoint x: 477, endPoint y: 139, distance: 80.1
click at [477, 139] on span "She ___ in the kitchen when the phone rang." at bounding box center [472, 144] width 210 height 14
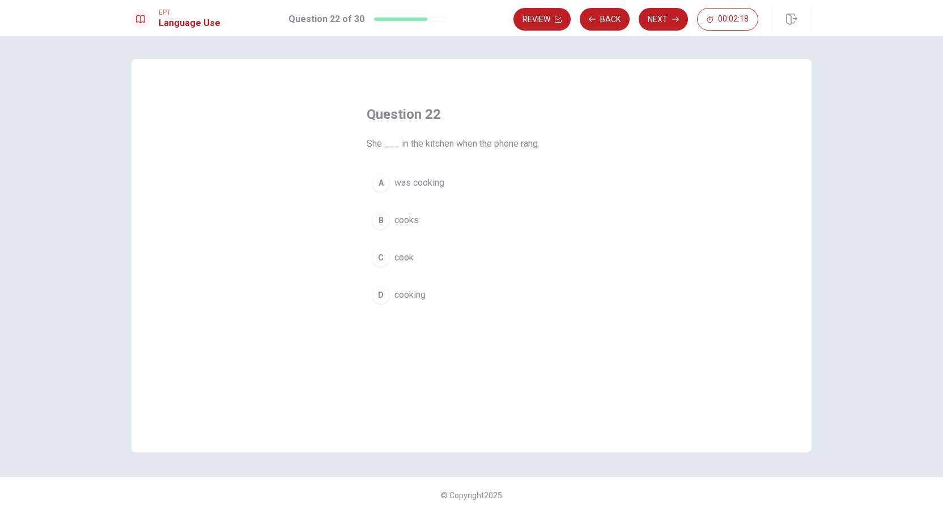
click at [388, 184] on div "A" at bounding box center [381, 183] width 18 height 18
click at [651, 23] on button "Next" at bounding box center [663, 19] width 49 height 23
click at [392, 184] on button "A the" at bounding box center [472, 183] width 210 height 28
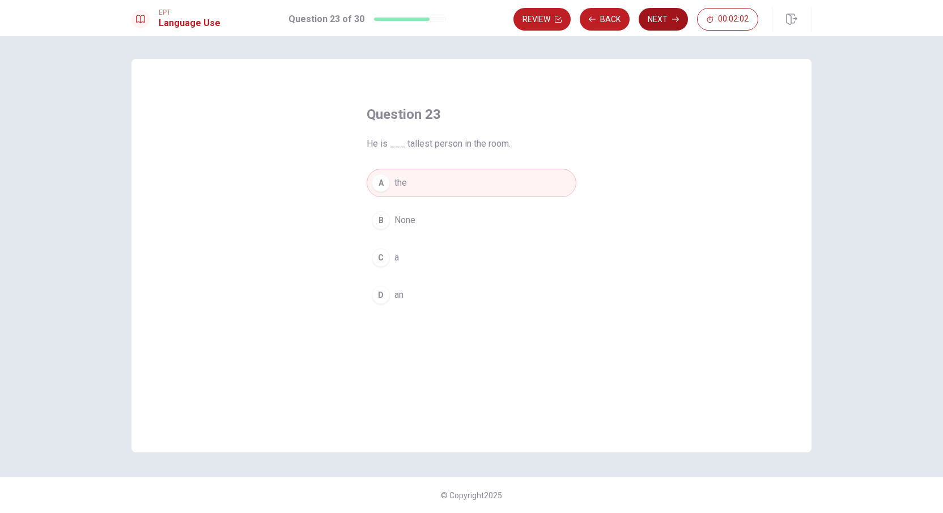
click at [654, 20] on button "Next" at bounding box center [663, 19] width 49 height 23
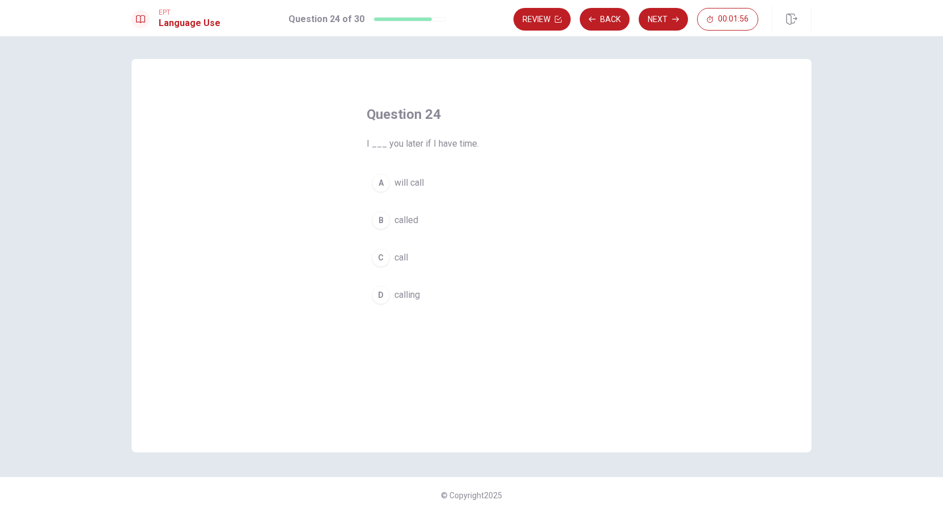
drag, startPoint x: 394, startPoint y: 184, endPoint x: 385, endPoint y: 175, distance: 12.8
click at [393, 180] on button "A will call" at bounding box center [472, 183] width 210 height 28
click at [653, 25] on button "Next" at bounding box center [663, 19] width 49 height 23
drag, startPoint x: 382, startPoint y: 143, endPoint x: 508, endPoint y: 140, distance: 125.8
click at [508, 140] on span "___ means to make something smaller." at bounding box center [472, 144] width 210 height 14
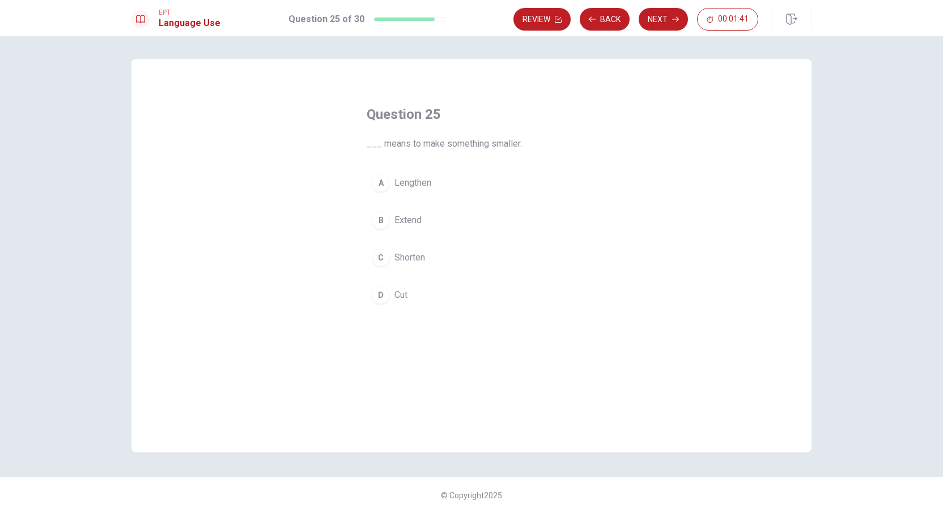
click at [393, 290] on button "D Cut" at bounding box center [472, 295] width 210 height 28
click at [657, 17] on button "Next" at bounding box center [663, 19] width 49 height 23
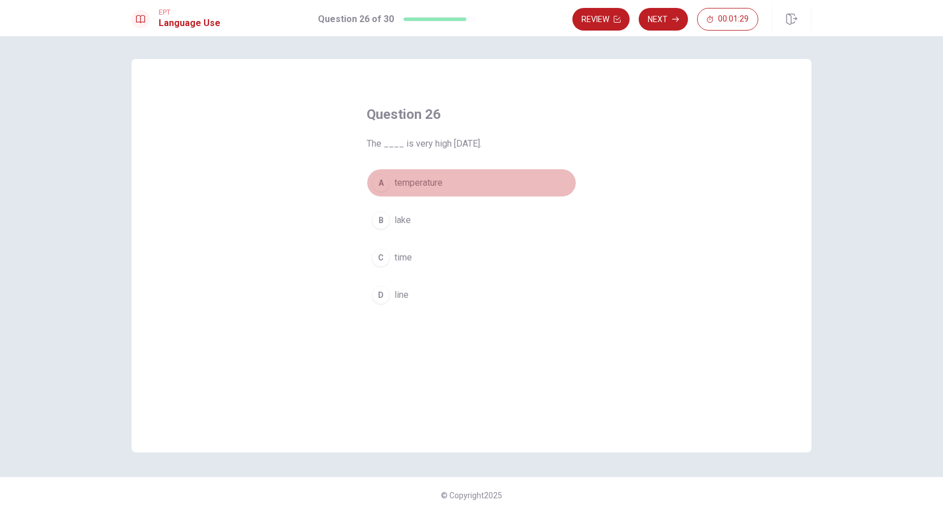
click at [441, 182] on span "temperature" at bounding box center [418, 183] width 48 height 14
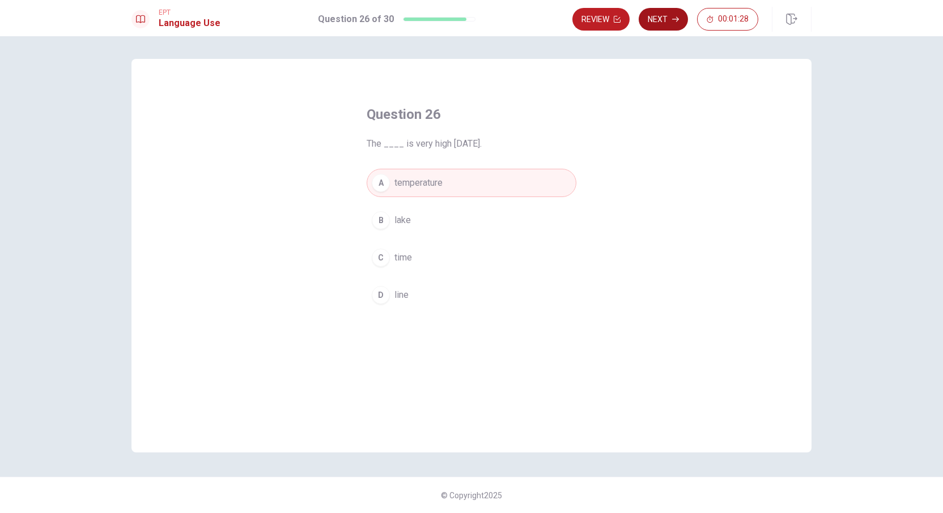
click at [666, 23] on button "Next" at bounding box center [663, 19] width 49 height 23
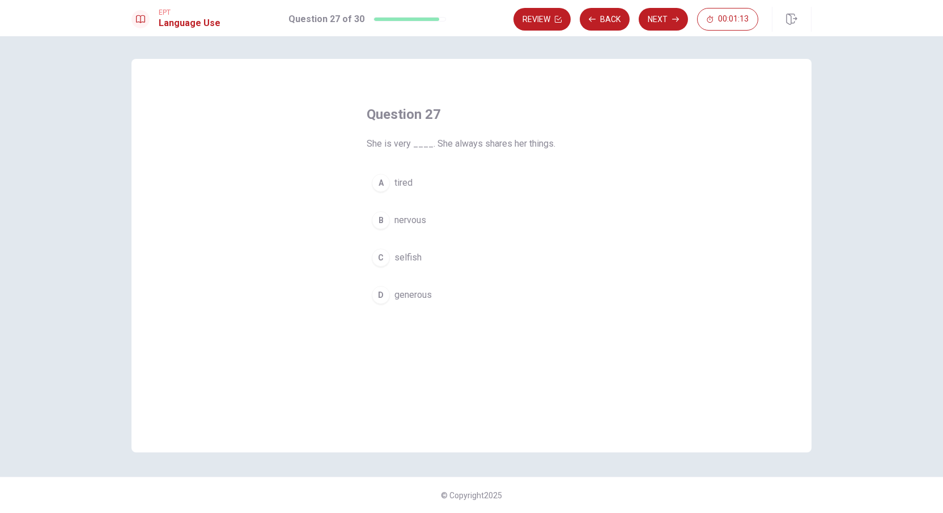
click at [399, 222] on span "nervous" at bounding box center [410, 221] width 32 height 14
click at [427, 291] on span "generous" at bounding box center [412, 295] width 37 height 14
click at [665, 22] on button "Next" at bounding box center [663, 19] width 49 height 23
drag, startPoint x: 365, startPoint y: 146, endPoint x: 415, endPoint y: 144, distance: 49.9
click at [414, 142] on div "Question 28 He is very ____; he always shares his lunch with others. A rude B s…" at bounding box center [471, 214] width 255 height 254
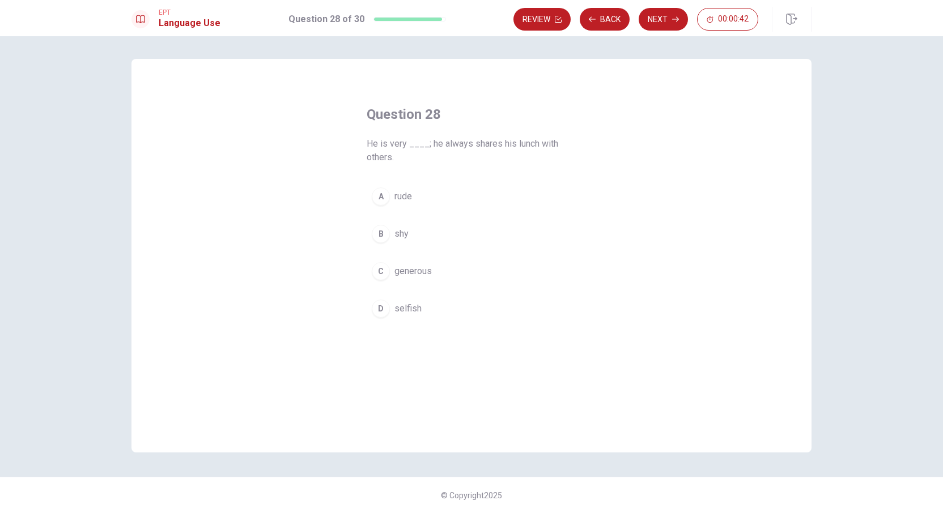
click at [397, 277] on button "C generous" at bounding box center [472, 271] width 210 height 28
click at [605, 21] on button "Back" at bounding box center [605, 19] width 50 height 23
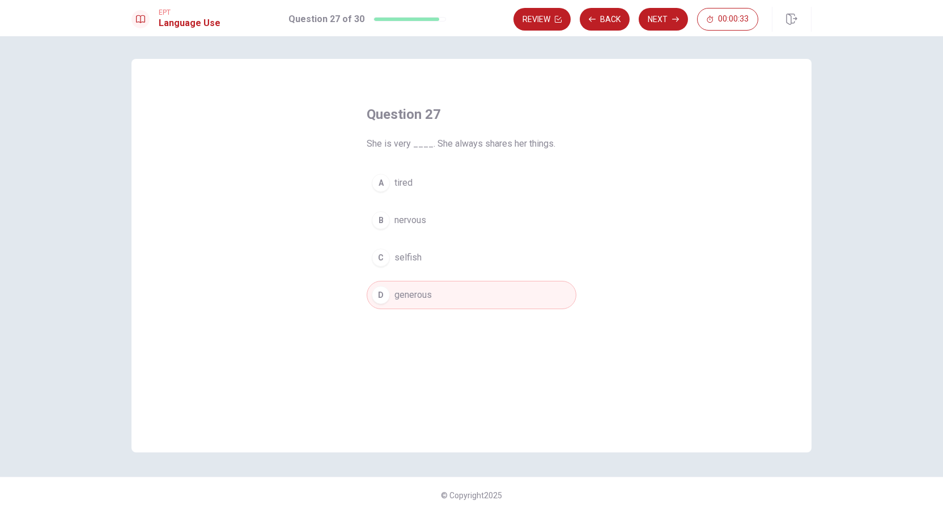
click at [450, 219] on button "B nervous" at bounding box center [472, 220] width 210 height 28
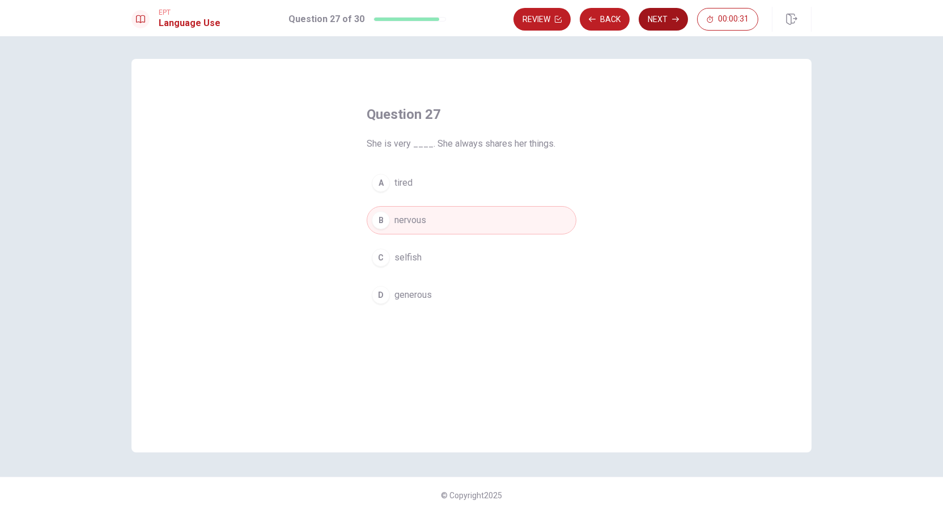
click at [673, 19] on icon "button" at bounding box center [675, 19] width 7 height 5
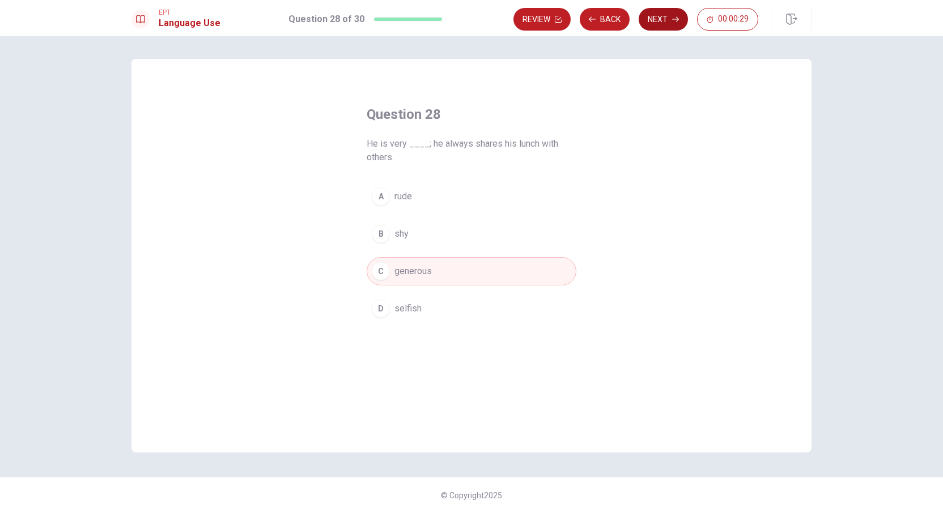
click at [664, 16] on button "Next" at bounding box center [663, 19] width 49 height 23
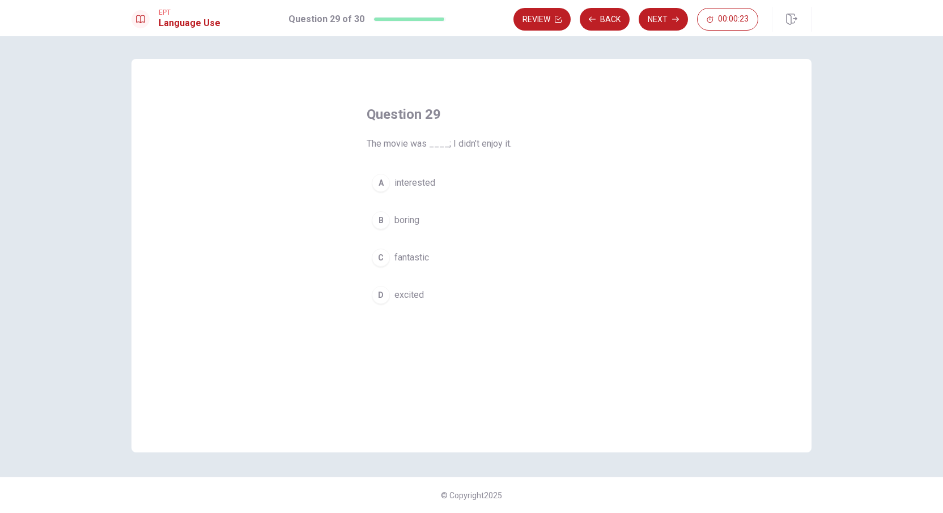
click at [406, 223] on span "boring" at bounding box center [406, 221] width 25 height 14
click at [671, 18] on button "Next" at bounding box center [663, 19] width 49 height 23
click at [381, 295] on div "D" at bounding box center [381, 295] width 18 height 18
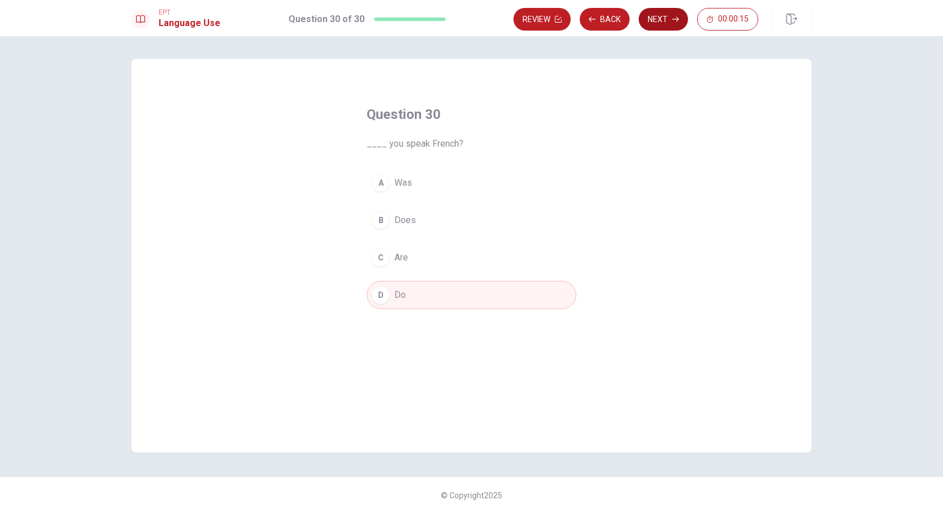
click at [660, 18] on button "Next" at bounding box center [663, 19] width 49 height 23
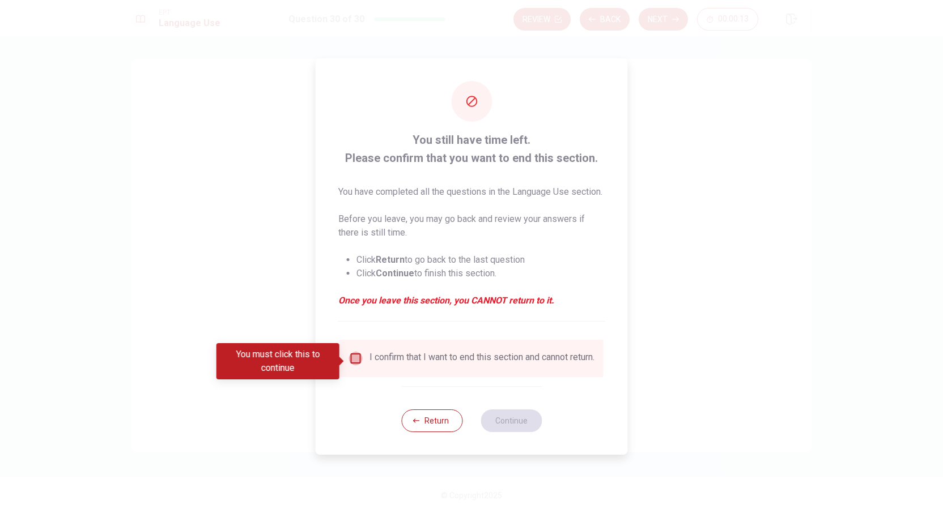
click at [357, 360] on input "You must click this to continue" at bounding box center [356, 359] width 14 height 14
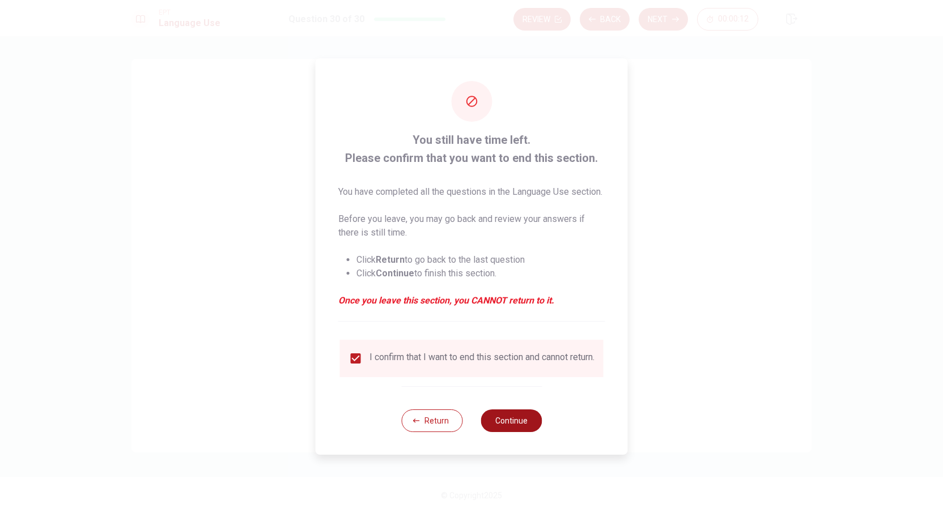
click at [515, 425] on button "Continue" at bounding box center [511, 421] width 61 height 23
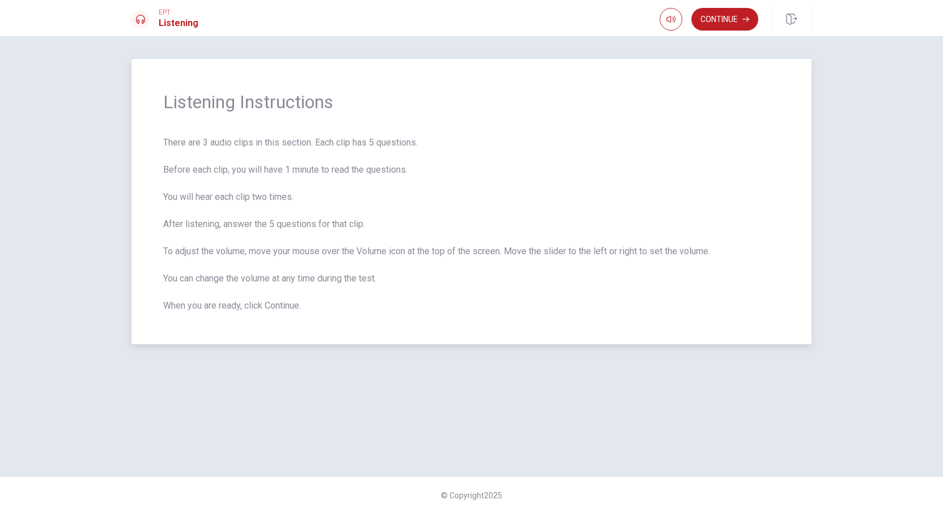
drag, startPoint x: 159, startPoint y: 100, endPoint x: 355, endPoint y: 99, distance: 196.1
click at [355, 99] on div "Listening Instructions There are 3 audio clips in this section. Each clip has 5…" at bounding box center [471, 202] width 680 height 286
drag, startPoint x: 262, startPoint y: 137, endPoint x: 366, endPoint y: 159, distance: 106.0
click at [360, 159] on span "There are 3 audio clips in this section. Each clip has 5 questions. Before each…" at bounding box center [471, 224] width 617 height 177
type input "1"
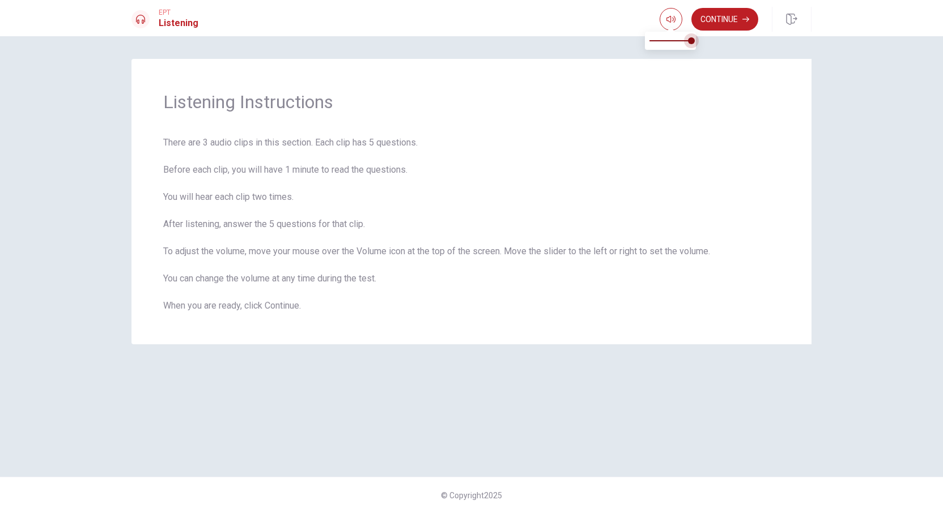
drag, startPoint x: 685, startPoint y: 40, endPoint x: 691, endPoint y: 40, distance: 6.2
click at [691, 40] on span at bounding box center [691, 40] width 7 height 7
click at [717, 25] on button "Continue" at bounding box center [724, 19] width 67 height 23
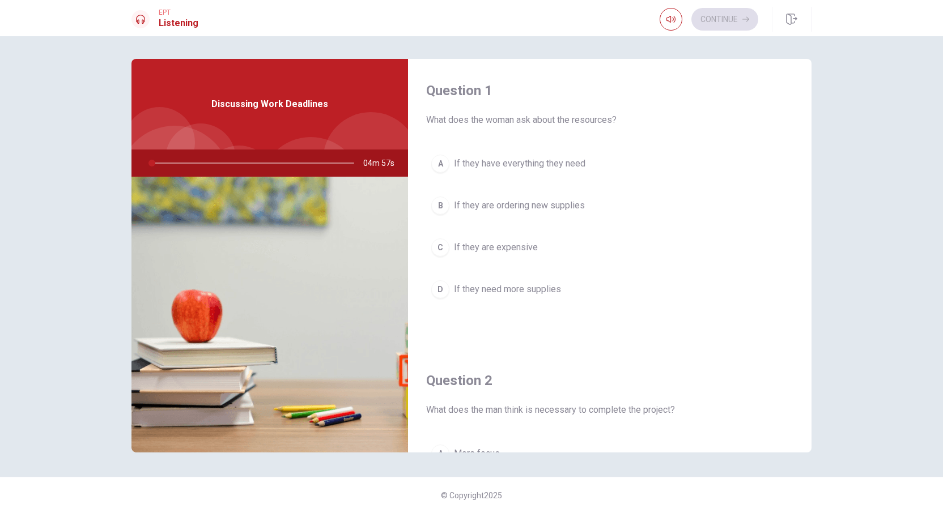
drag, startPoint x: 423, startPoint y: 117, endPoint x: 570, endPoint y: 119, distance: 146.8
click at [567, 118] on div "Question 1 What does the woman ask about the resources? A If they have everythi…" at bounding box center [609, 204] width 403 height 290
click at [806, 119] on div "Question 1 What does the woman ask about the resources? A If they have everythi…" at bounding box center [609, 256] width 403 height 394
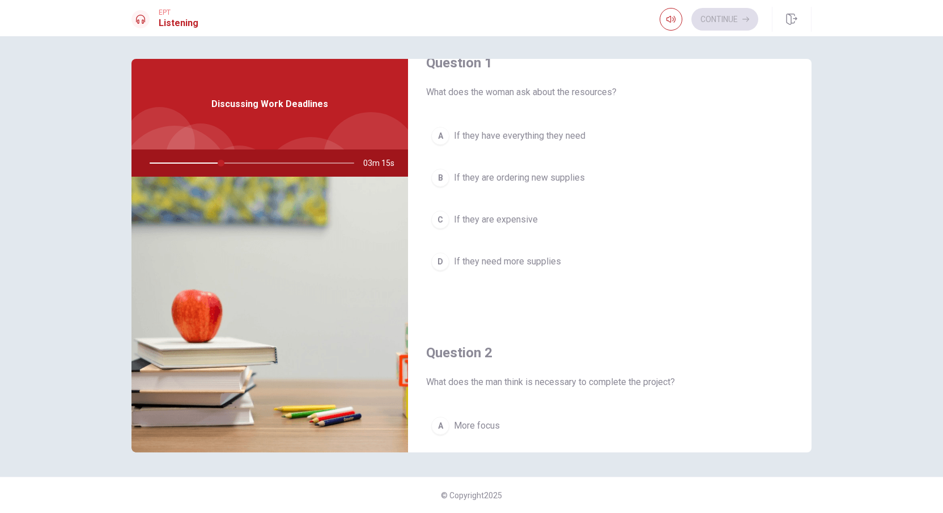
scroll to position [9, 0]
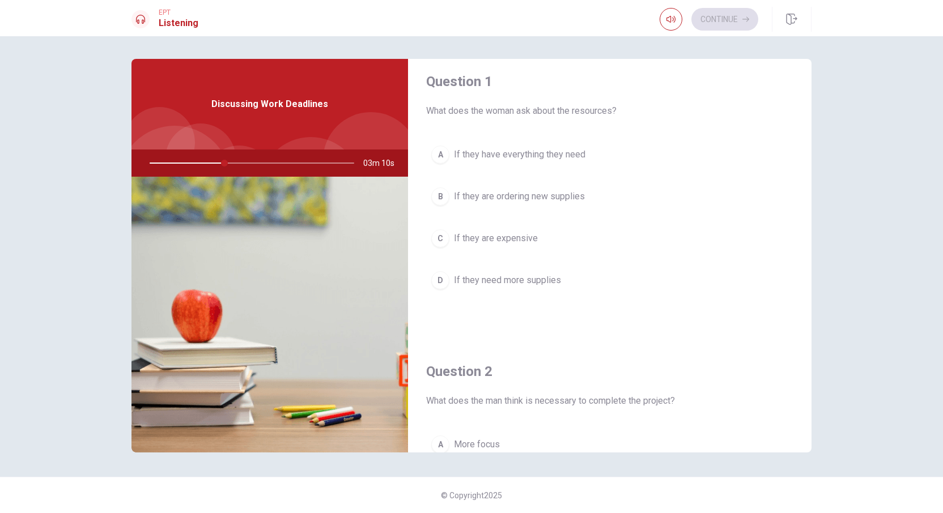
click at [521, 155] on span "If they have everything they need" at bounding box center [519, 155] width 131 height 14
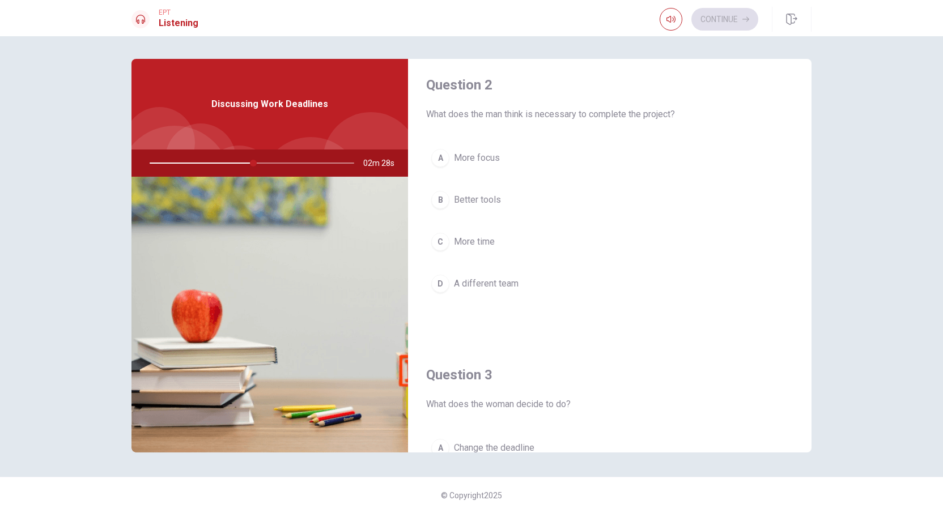
scroll to position [297, 0]
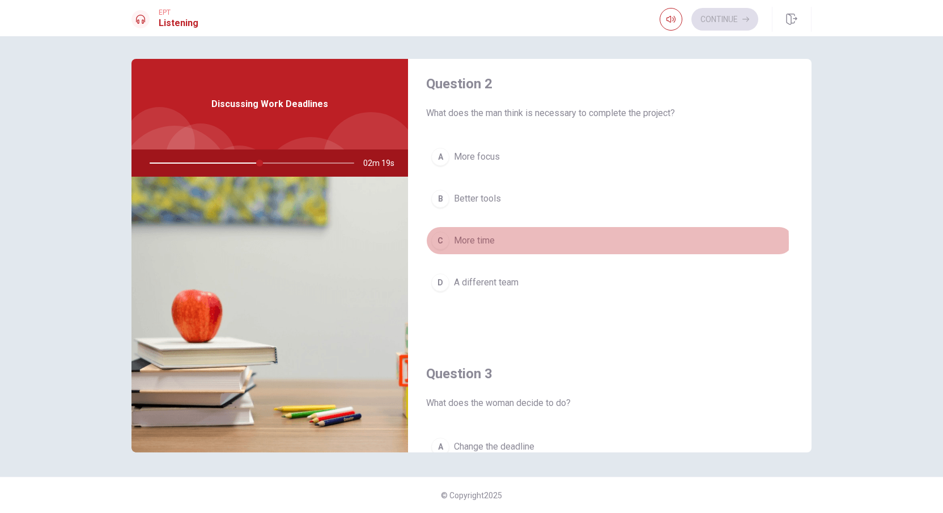
click at [491, 240] on span "More time" at bounding box center [474, 241] width 41 height 14
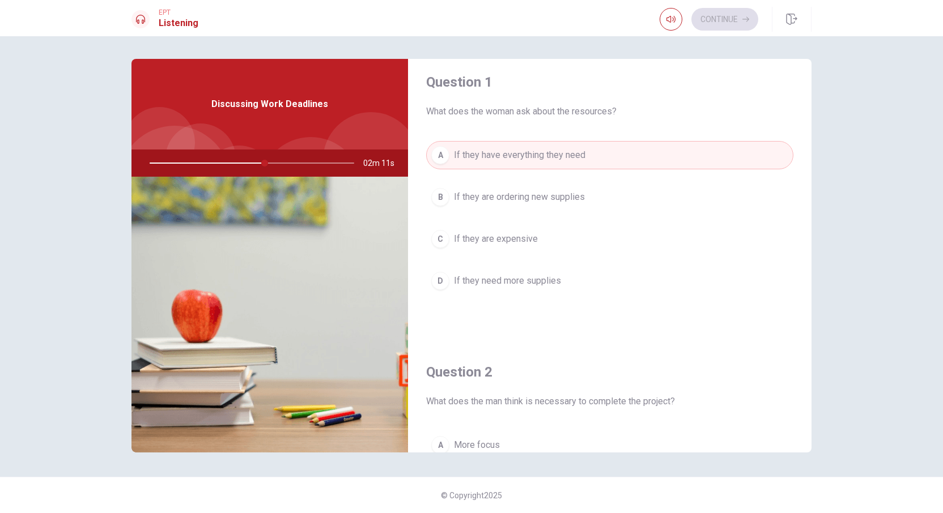
scroll to position [0, 0]
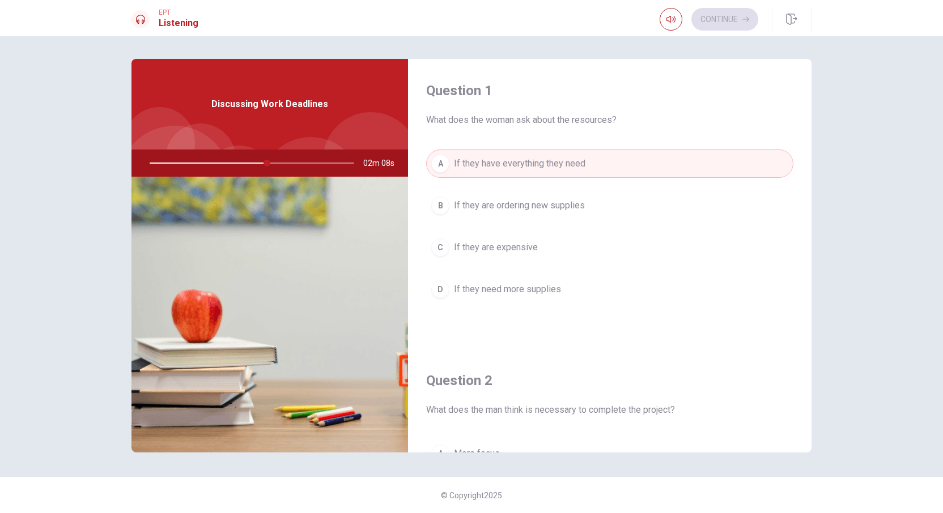
click at [497, 117] on span "What does the woman ask about the resources?" at bounding box center [609, 120] width 367 height 14
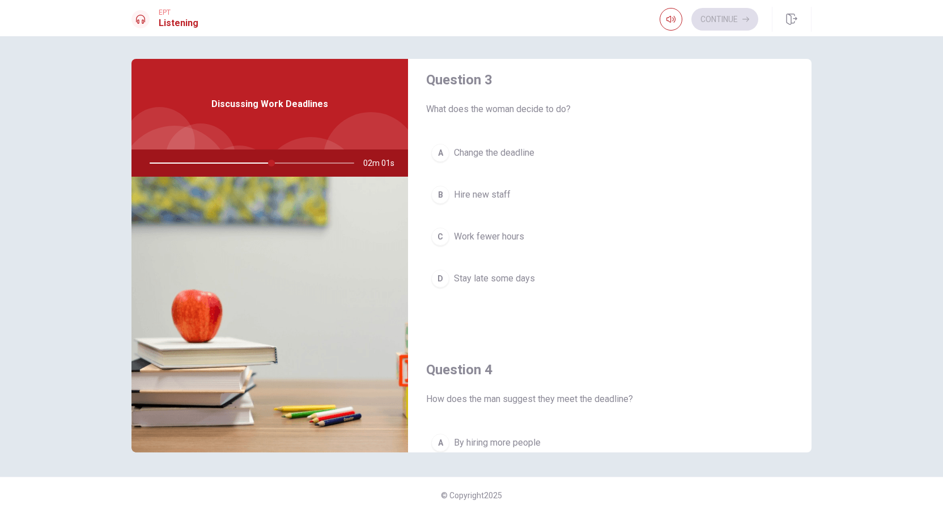
scroll to position [571, 0]
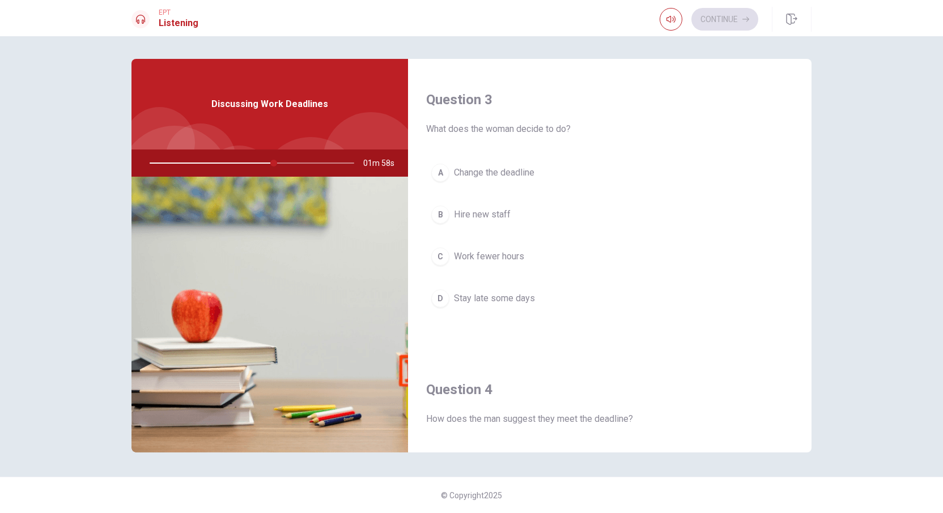
drag, startPoint x: 520, startPoint y: 127, endPoint x: 593, endPoint y: 134, distance: 73.4
click at [593, 134] on div "Question 3 What does the woman decide to do? A Change the deadline B Hire new s…" at bounding box center [609, 213] width 403 height 290
drag, startPoint x: 567, startPoint y: 126, endPoint x: 432, endPoint y: 124, distance: 134.3
click at [433, 122] on span "What does the woman decide to do?" at bounding box center [609, 129] width 367 height 14
click at [442, 172] on div "A" at bounding box center [440, 173] width 18 height 18
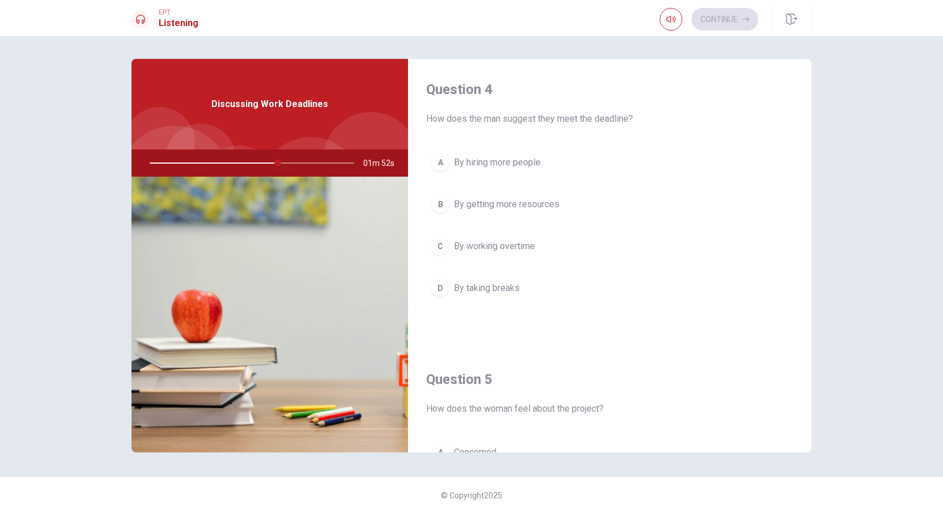
scroll to position [843, 0]
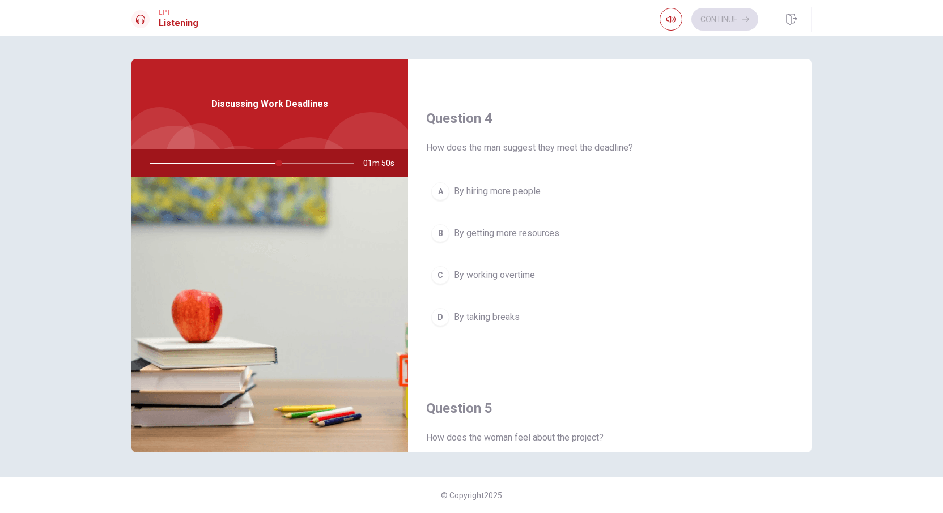
drag, startPoint x: 511, startPoint y: 144, endPoint x: 640, endPoint y: 142, distance: 128.6
click at [639, 142] on span "How does the man suggest they meet the deadline?" at bounding box center [609, 148] width 367 height 14
click at [308, 162] on div at bounding box center [249, 163] width 227 height 27
drag, startPoint x: 211, startPoint y: 104, endPoint x: 345, endPoint y: 103, distance: 133.7
click at [345, 103] on div "Discussing Work Deadlines" at bounding box center [269, 104] width 277 height 91
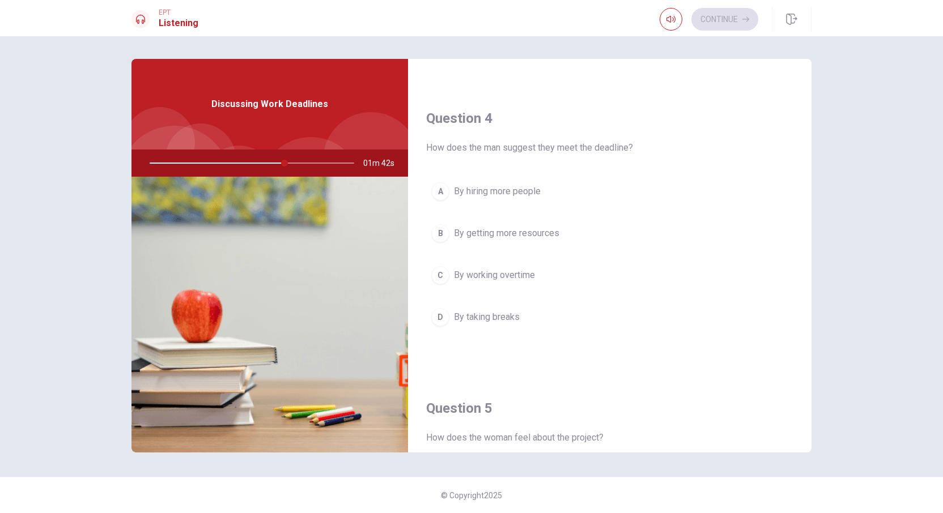
drag, startPoint x: 324, startPoint y: 104, endPoint x: 215, endPoint y: 99, distance: 108.4
click at [215, 99] on div "Discussing Work Deadlines" at bounding box center [269, 104] width 277 height 91
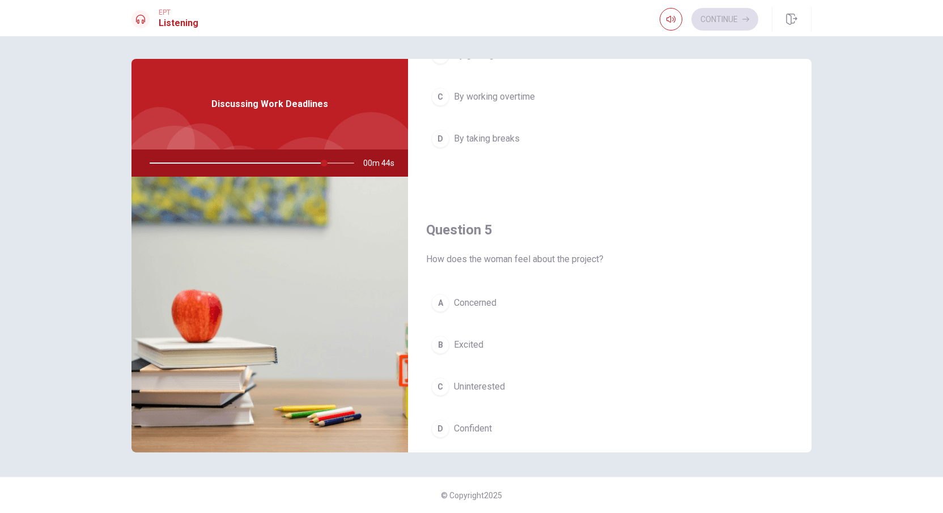
scroll to position [1049, 0]
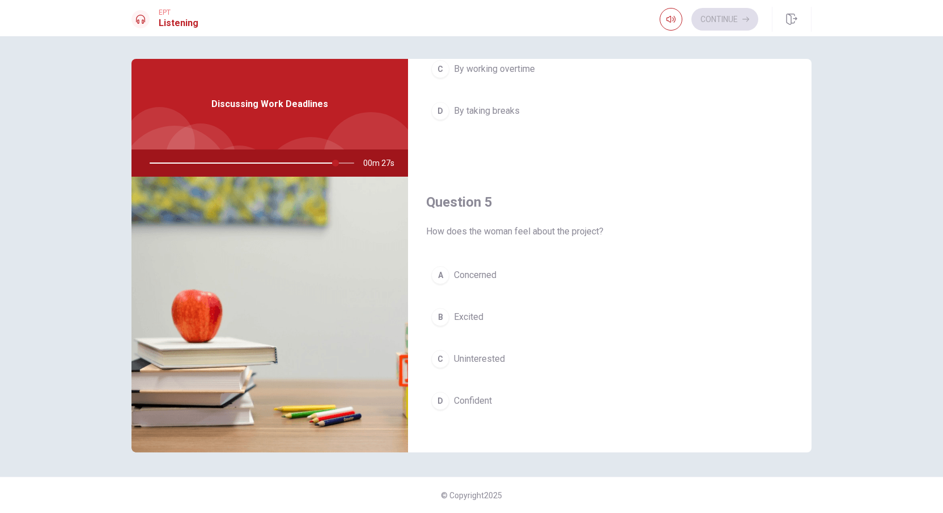
drag, startPoint x: 252, startPoint y: 160, endPoint x: 232, endPoint y: 163, distance: 19.4
click at [248, 160] on div at bounding box center [249, 163] width 227 height 27
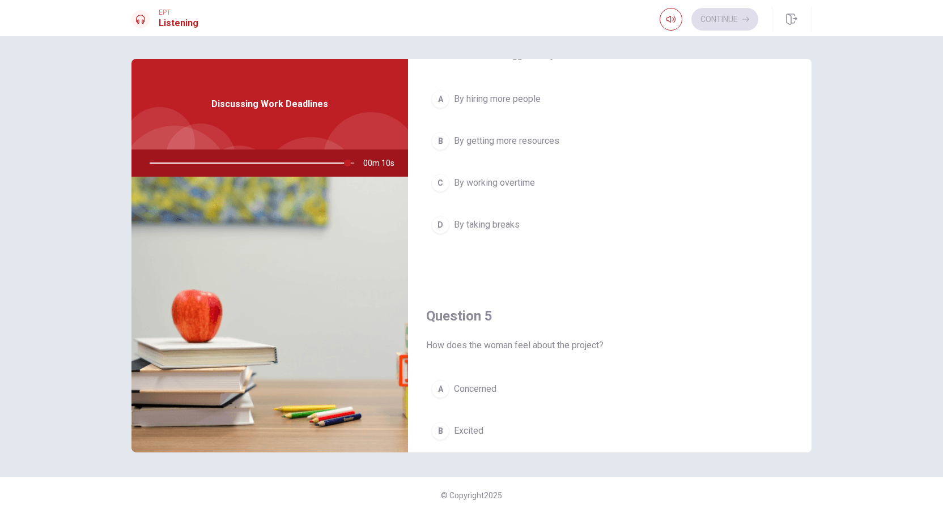
scroll to position [933, 0]
type input "0"
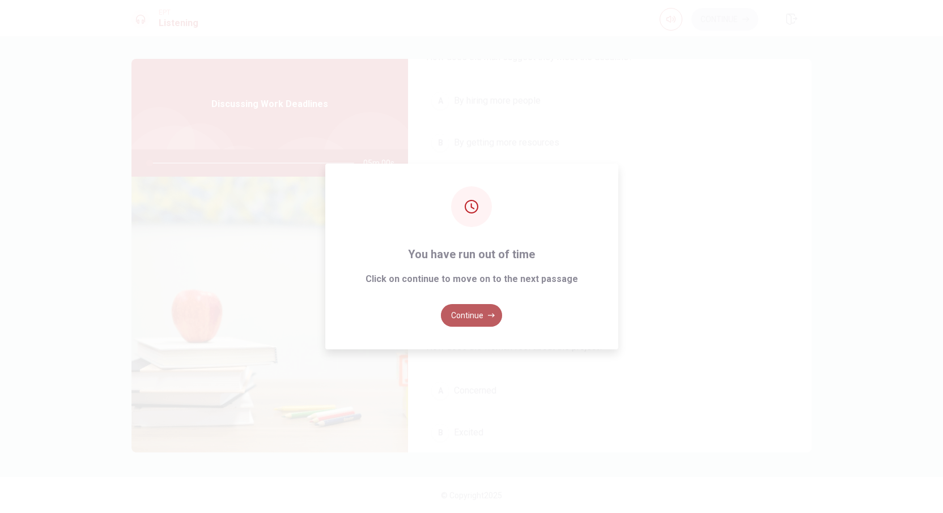
click at [482, 318] on button "Continue" at bounding box center [471, 315] width 61 height 23
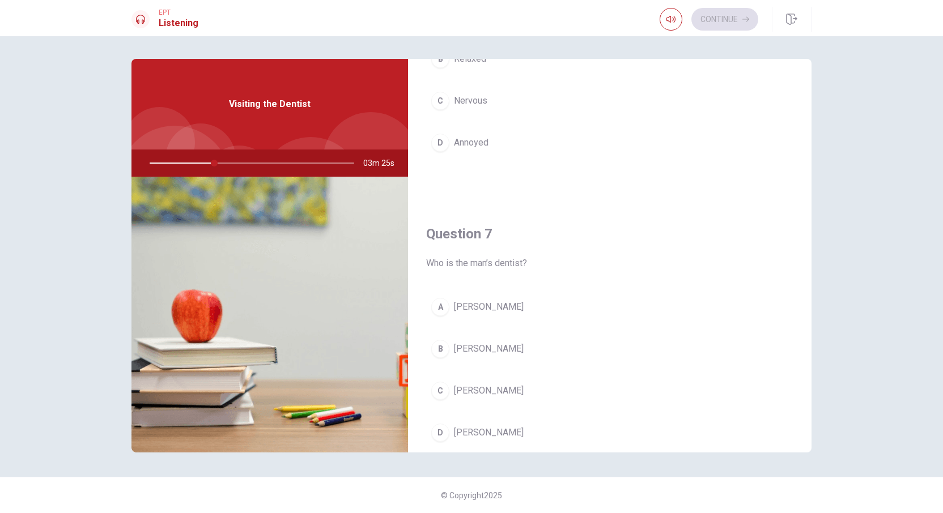
scroll to position [257, 0]
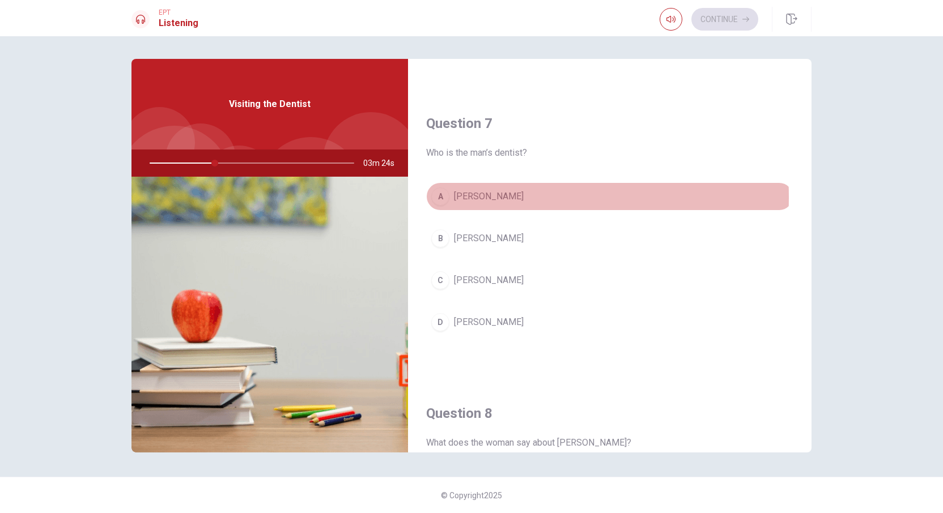
click at [484, 195] on span "[PERSON_NAME]" at bounding box center [489, 197] width 70 height 14
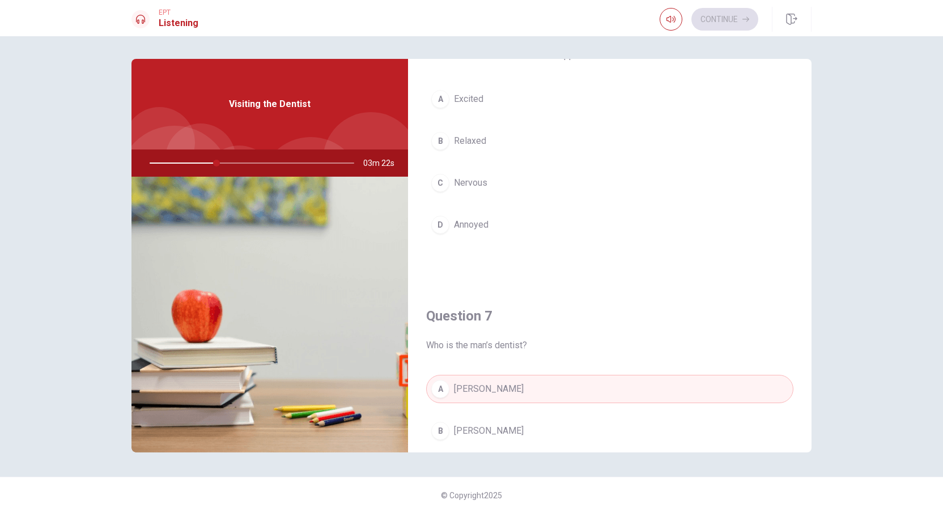
scroll to position [0, 0]
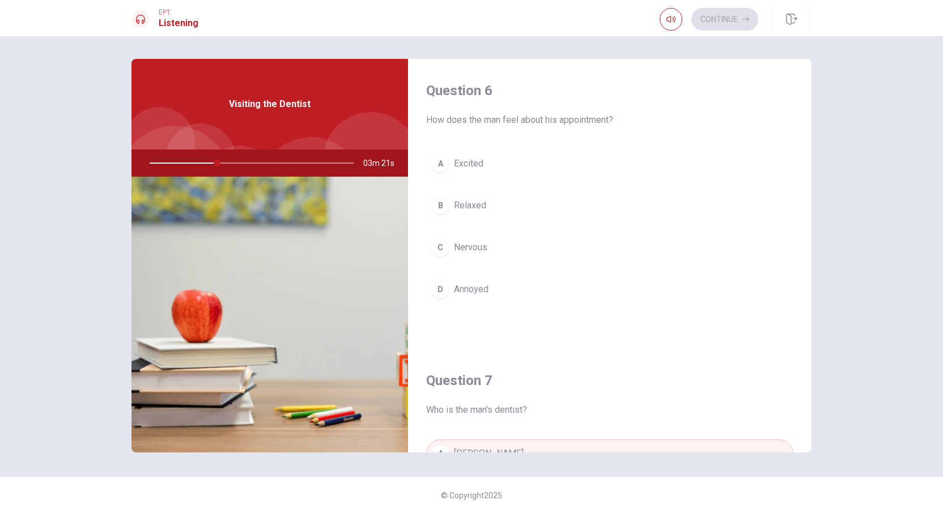
drag, startPoint x: 460, startPoint y: 249, endPoint x: 481, endPoint y: 248, distance: 21.0
click at [460, 248] on span "Nervous" at bounding box center [470, 248] width 33 height 14
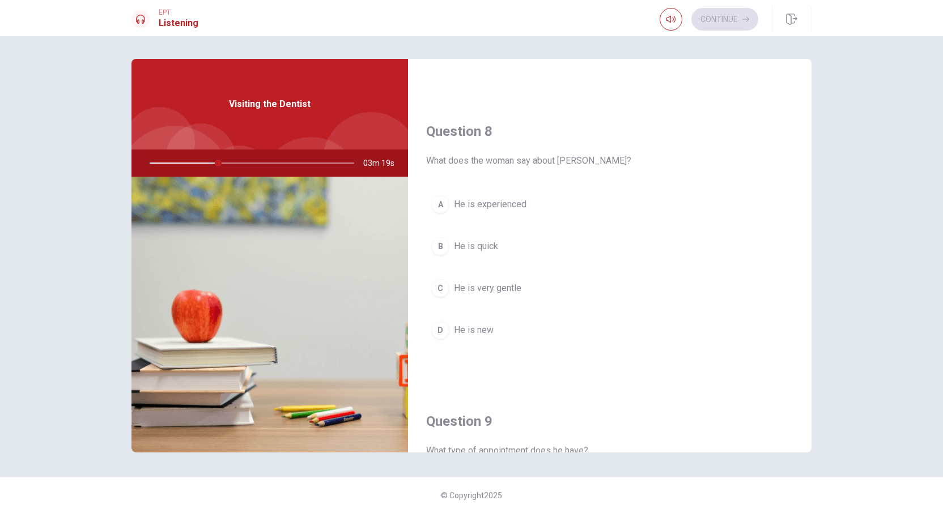
scroll to position [577, 0]
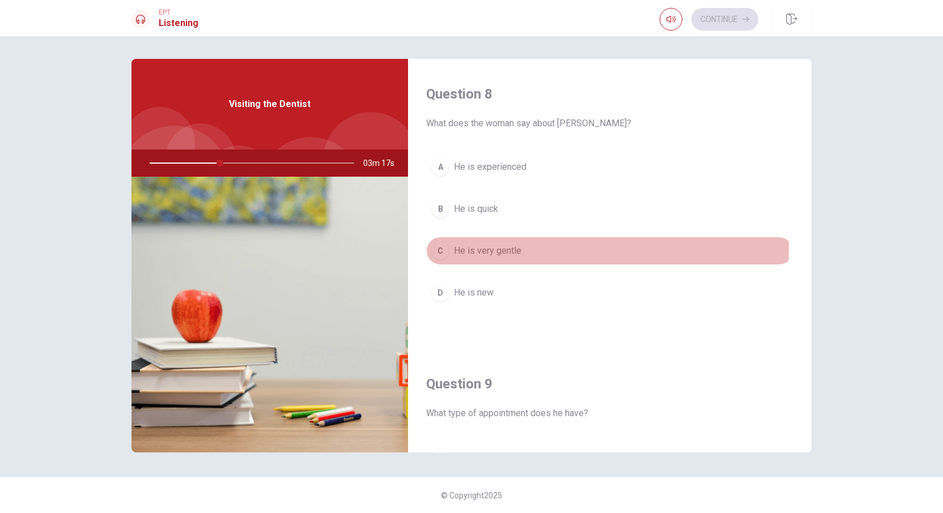
click at [495, 244] on span "He is very gentle" at bounding box center [487, 251] width 67 height 14
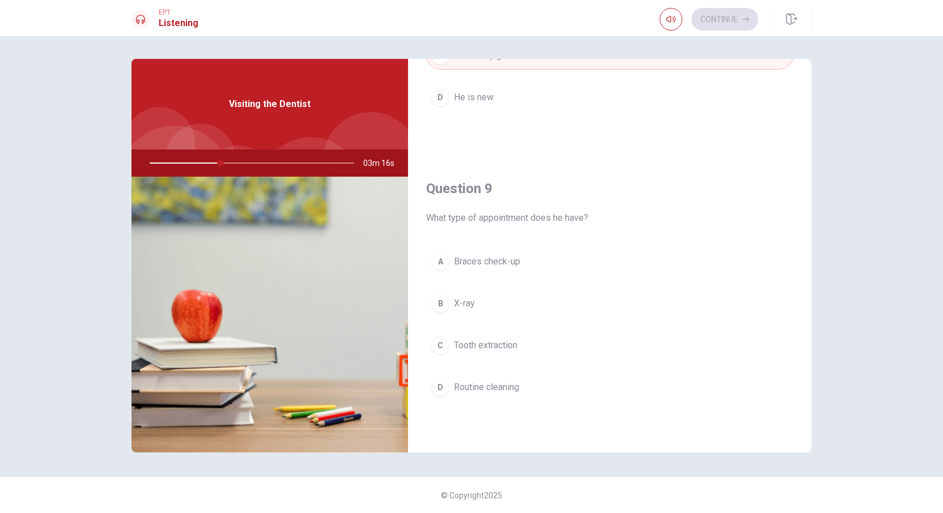
scroll to position [775, 0]
click at [485, 385] on span "Routine cleaning" at bounding box center [486, 385] width 65 height 14
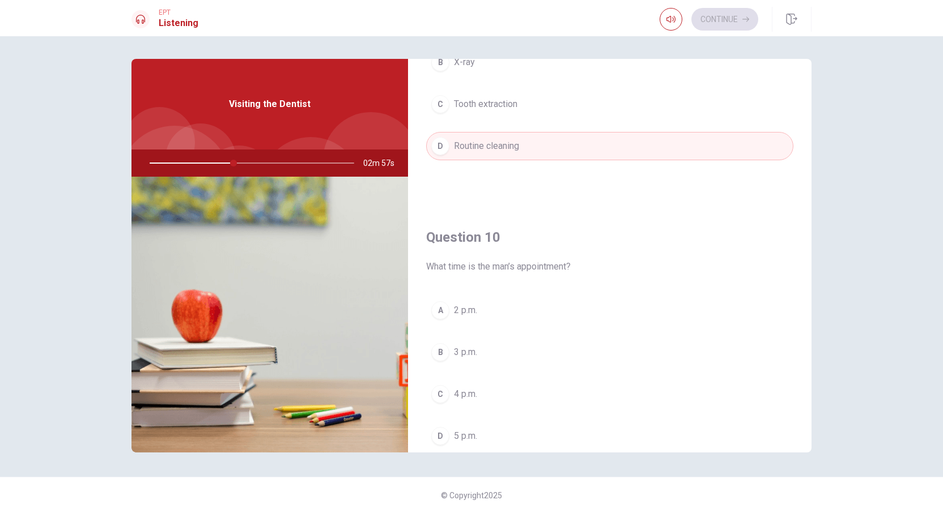
scroll to position [1049, 0]
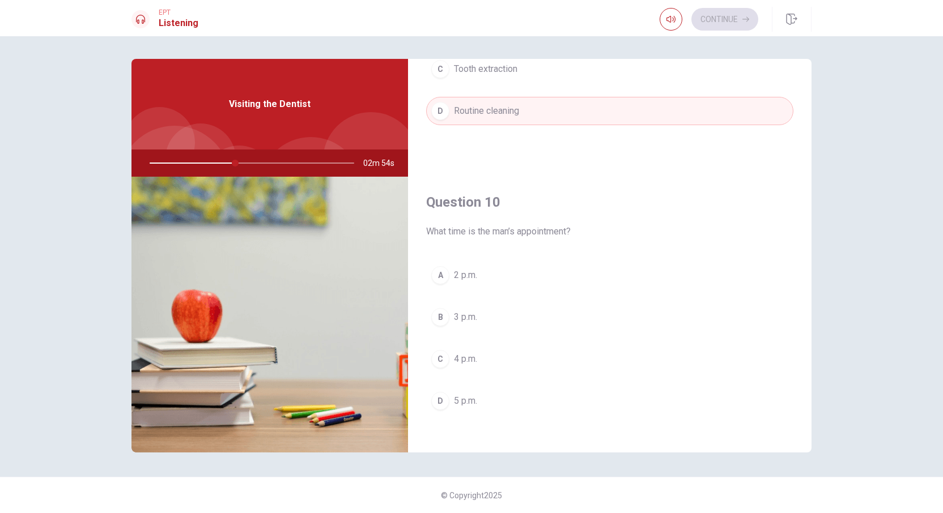
click at [467, 311] on span "3 p.m." at bounding box center [465, 318] width 23 height 14
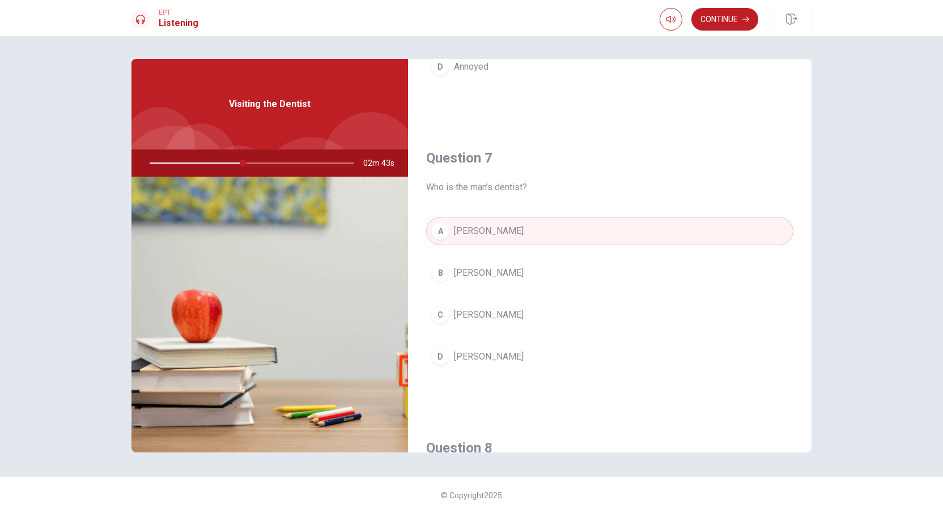
scroll to position [0, 0]
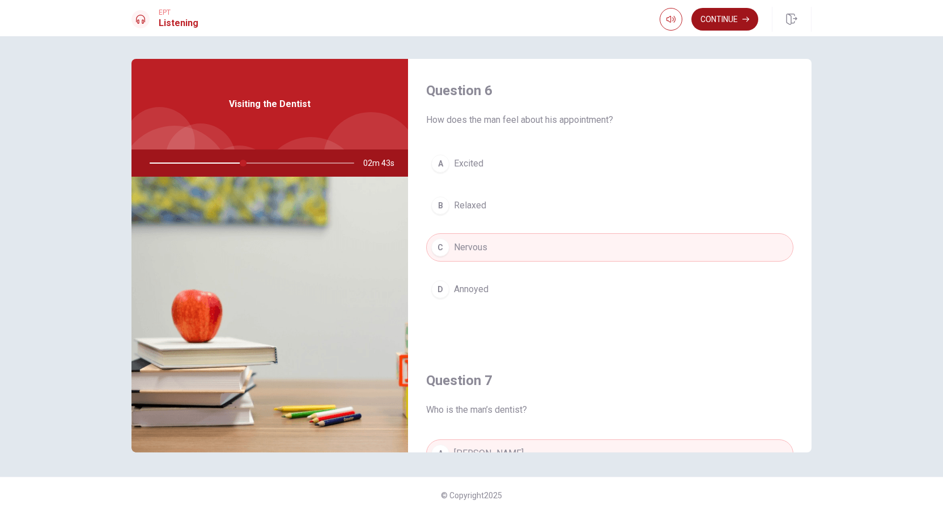
click at [724, 20] on button "Continue" at bounding box center [724, 19] width 67 height 23
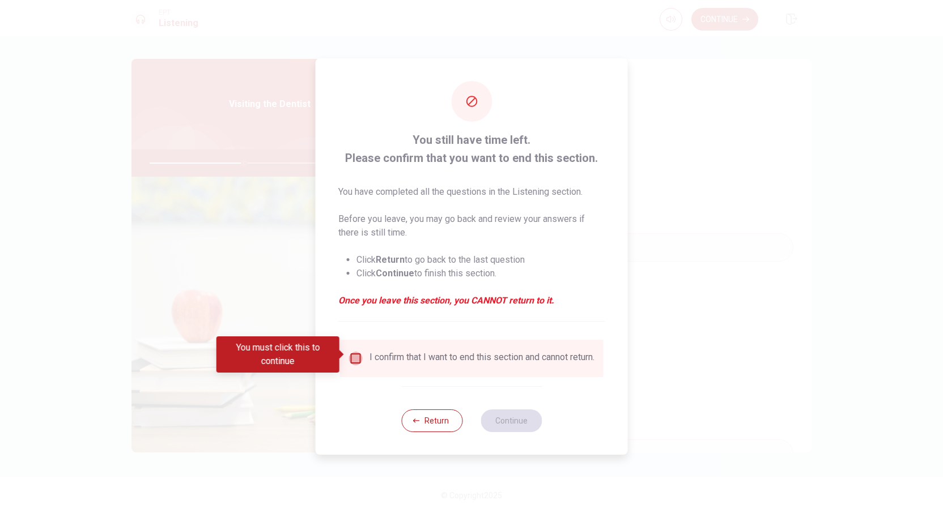
click at [359, 355] on input "You must click this to continue" at bounding box center [356, 359] width 14 height 14
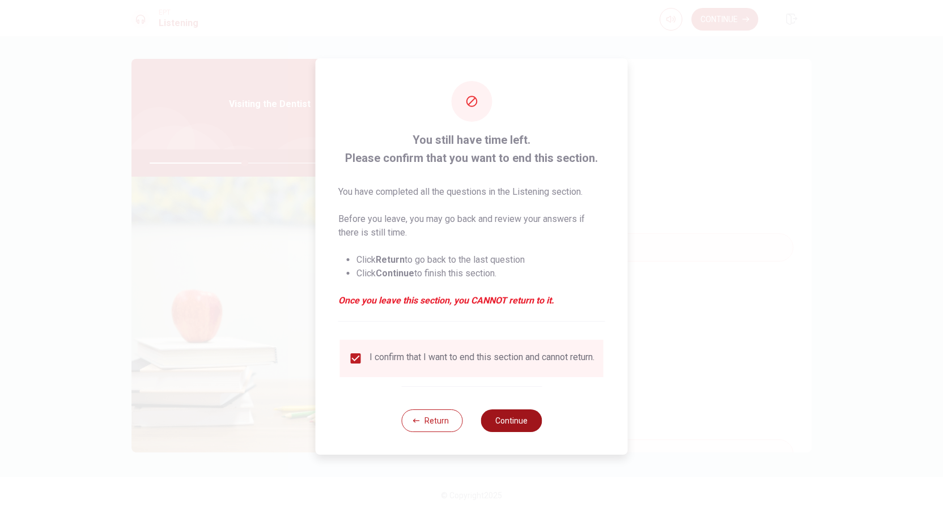
click at [500, 424] on button "Continue" at bounding box center [511, 421] width 61 height 23
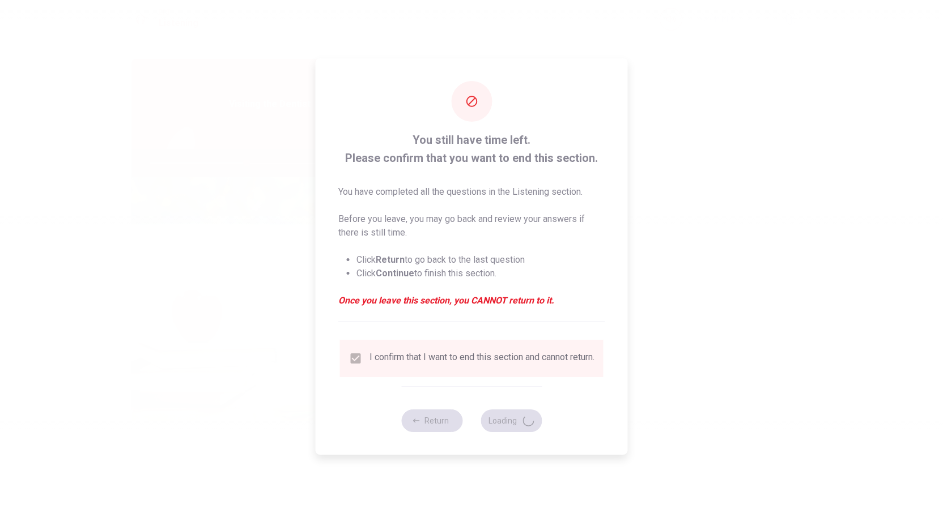
type input "48"
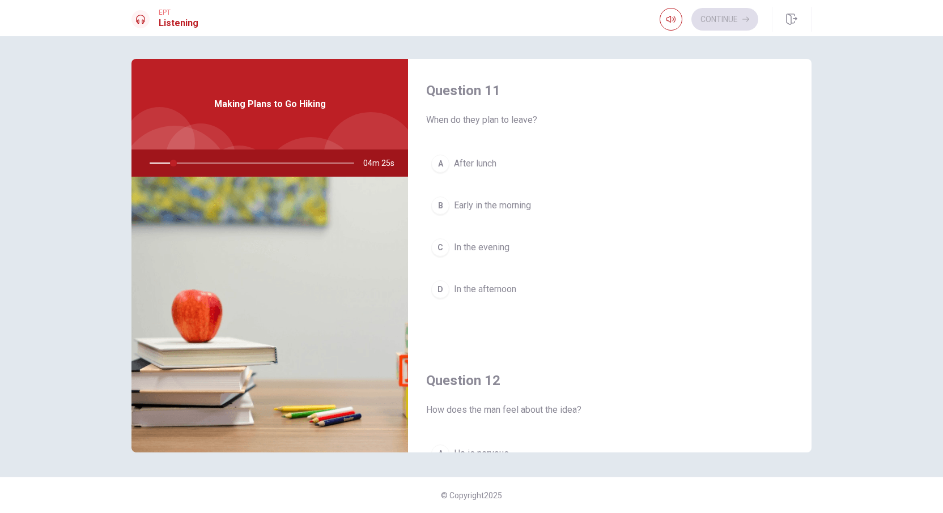
scroll to position [76, 0]
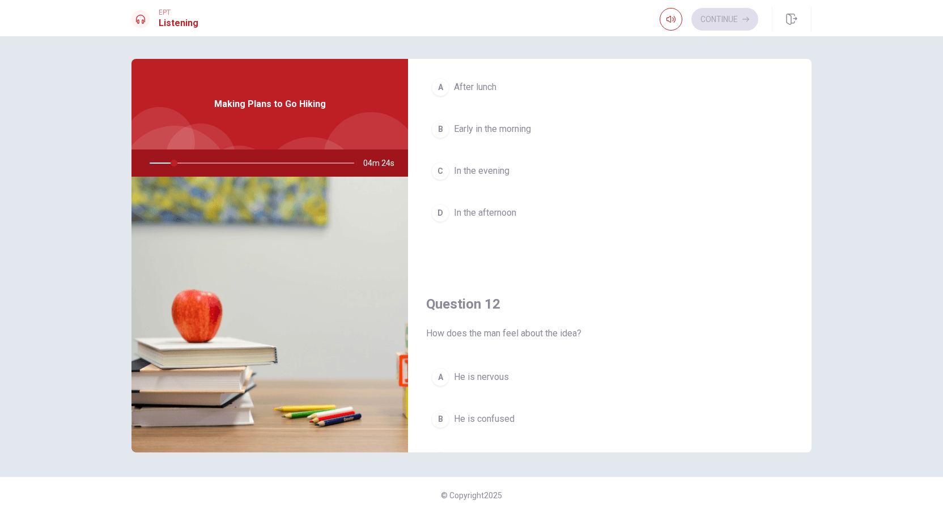
drag, startPoint x: 811, startPoint y: 135, endPoint x: 806, endPoint y: 111, distance: 24.3
click at [806, 111] on div "Question 11 When do they plan to leave? A After lunch B Early in the morning C …" at bounding box center [471, 257] width 716 height 396
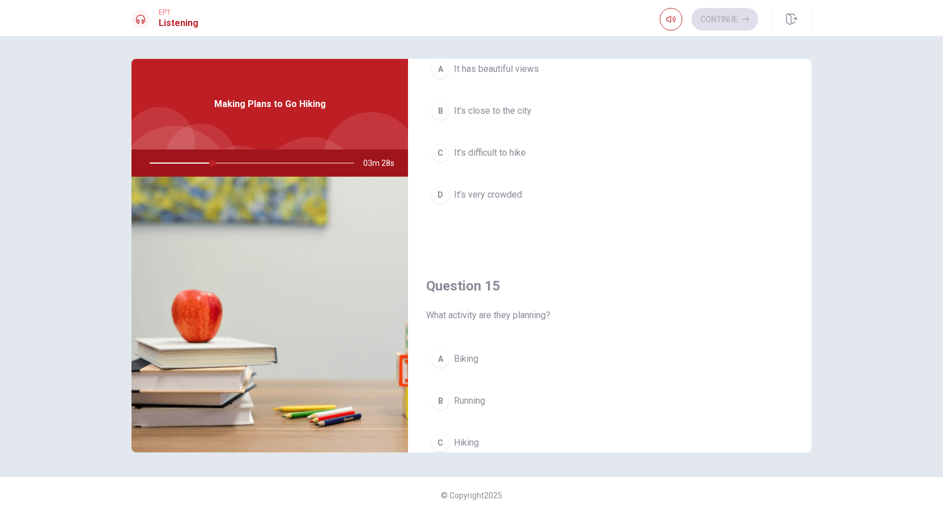
scroll to position [1049, 0]
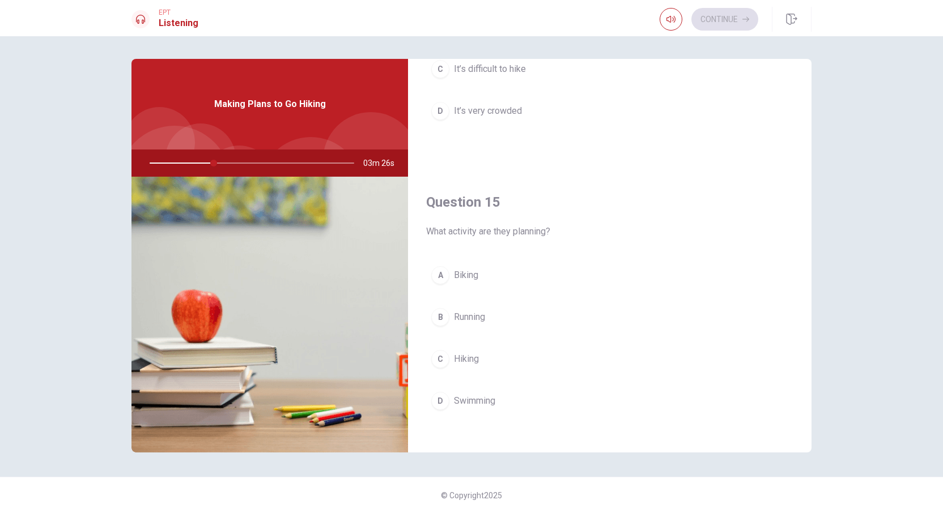
click at [467, 355] on span "Hiking" at bounding box center [466, 359] width 25 height 14
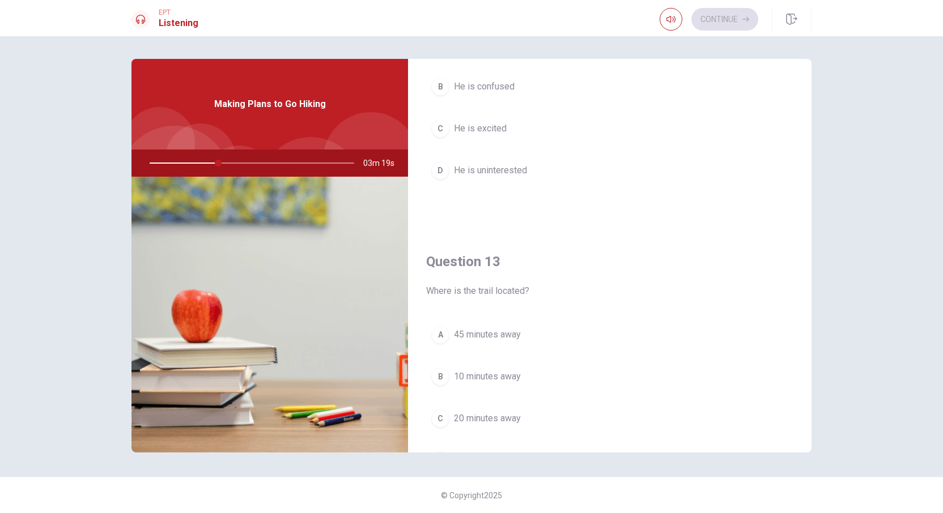
scroll to position [561, 0]
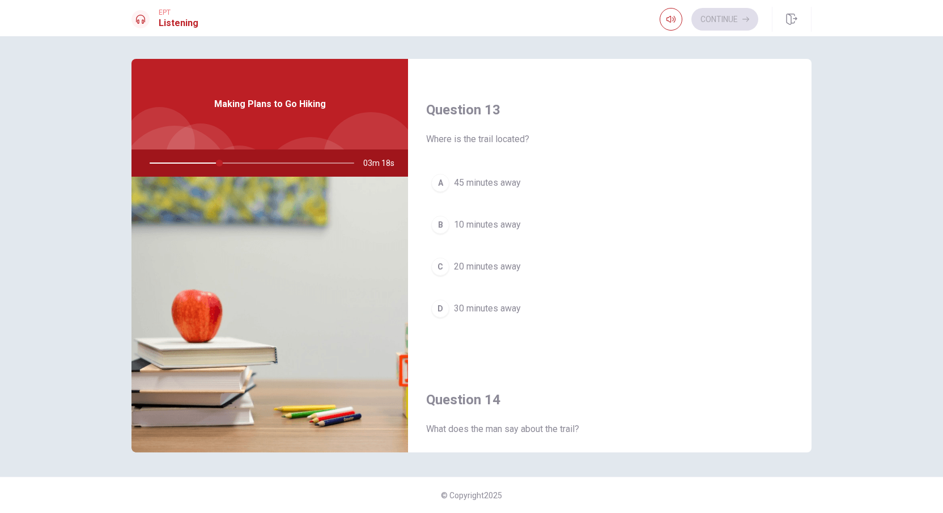
click at [496, 304] on span "30 minutes away" at bounding box center [487, 309] width 67 height 14
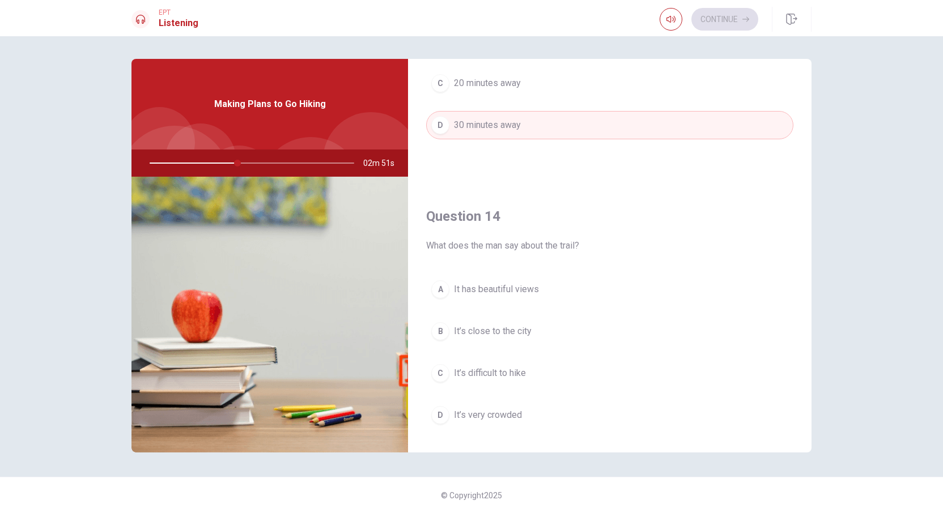
scroll to position [740, 0]
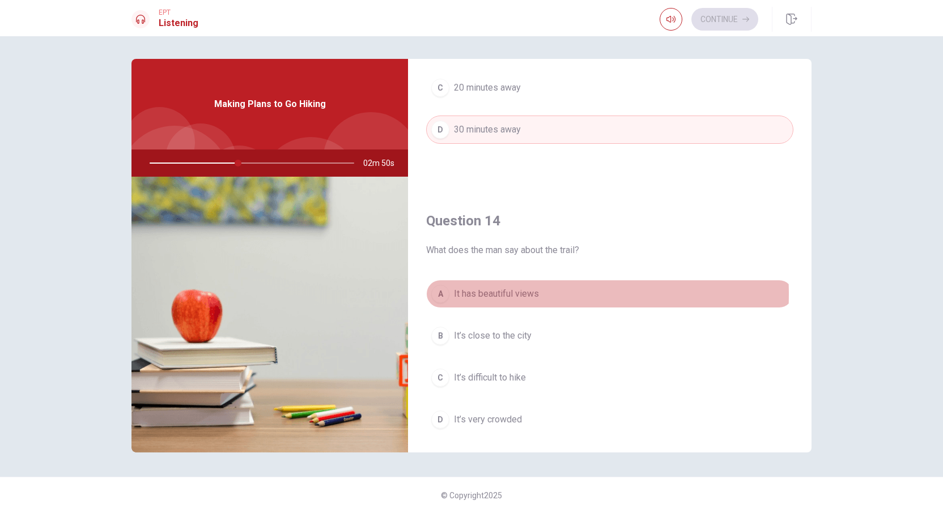
click at [504, 290] on span "It has beautiful views" at bounding box center [496, 294] width 85 height 14
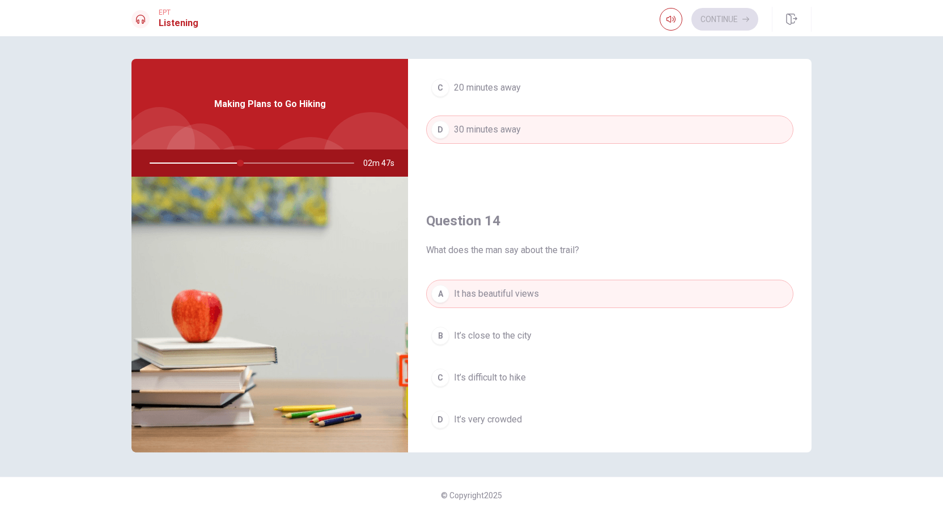
drag, startPoint x: 811, startPoint y: 340, endPoint x: 811, endPoint y: 308, distance: 32.3
click at [811, 308] on div "Question 11 When do they plan to leave? A After lunch B Early in the morning C …" at bounding box center [471, 257] width 716 height 396
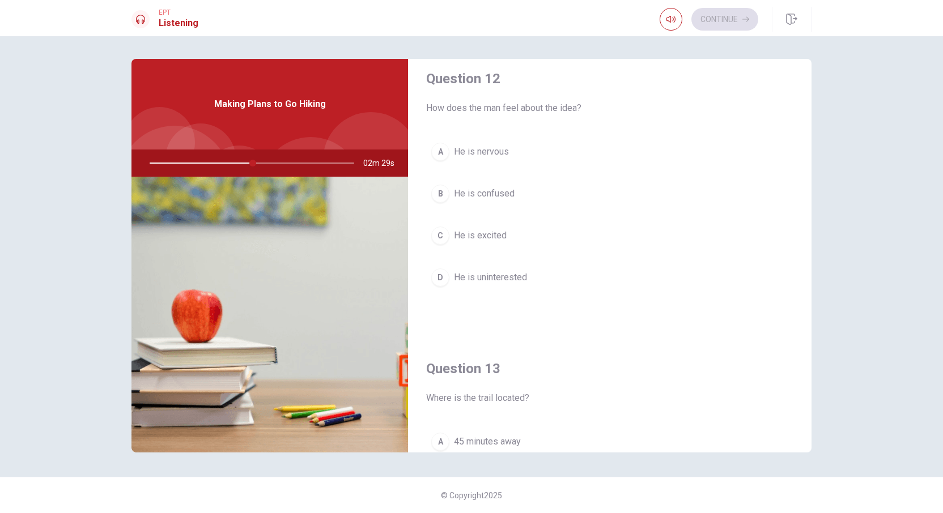
scroll to position [304, 0]
click at [479, 240] on button "C He is excited" at bounding box center [609, 234] width 367 height 28
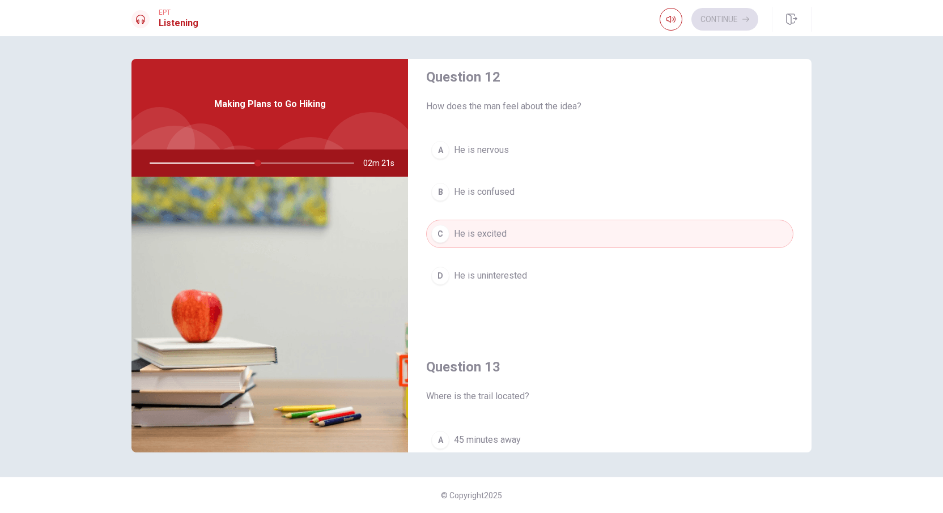
click at [805, 225] on div "Question 12 How does the man feel about the idea? A He is nervous B He is confu…" at bounding box center [609, 190] width 403 height 290
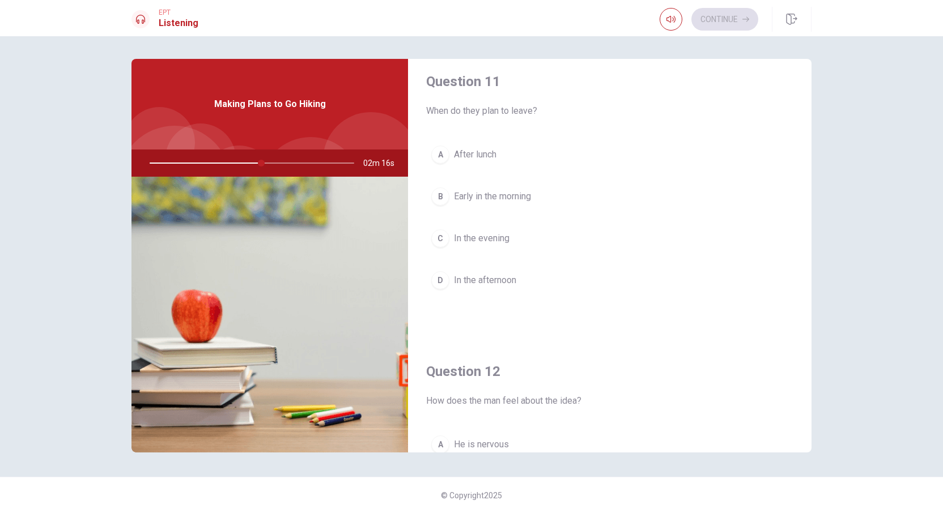
scroll to position [0, 0]
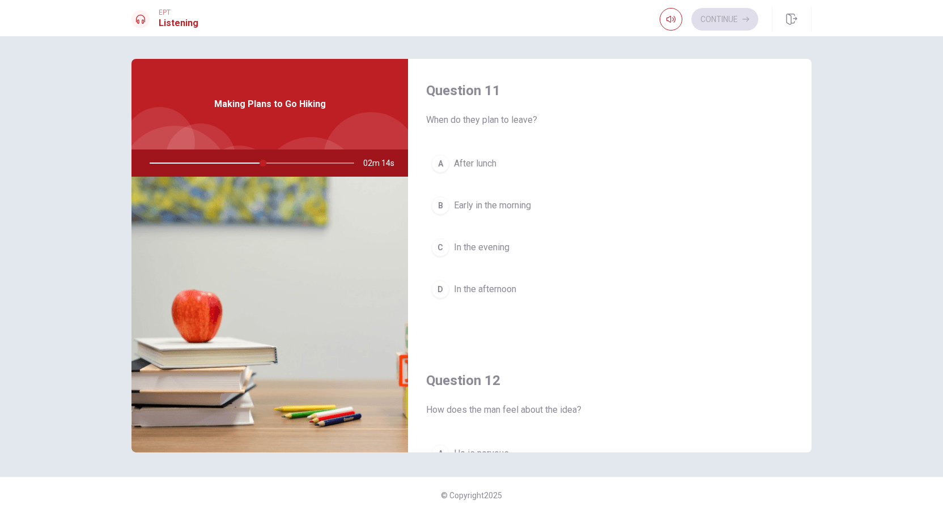
drag, startPoint x: 447, startPoint y: 116, endPoint x: 528, endPoint y: 118, distance: 81.1
click at [528, 118] on span "When do they plan to leave?" at bounding box center [609, 120] width 367 height 14
drag, startPoint x: 535, startPoint y: 120, endPoint x: 454, endPoint y: 122, distance: 80.5
click at [457, 121] on span "When do they plan to leave?" at bounding box center [609, 120] width 367 height 14
drag, startPoint x: 331, startPoint y: 107, endPoint x: 214, endPoint y: 96, distance: 117.2
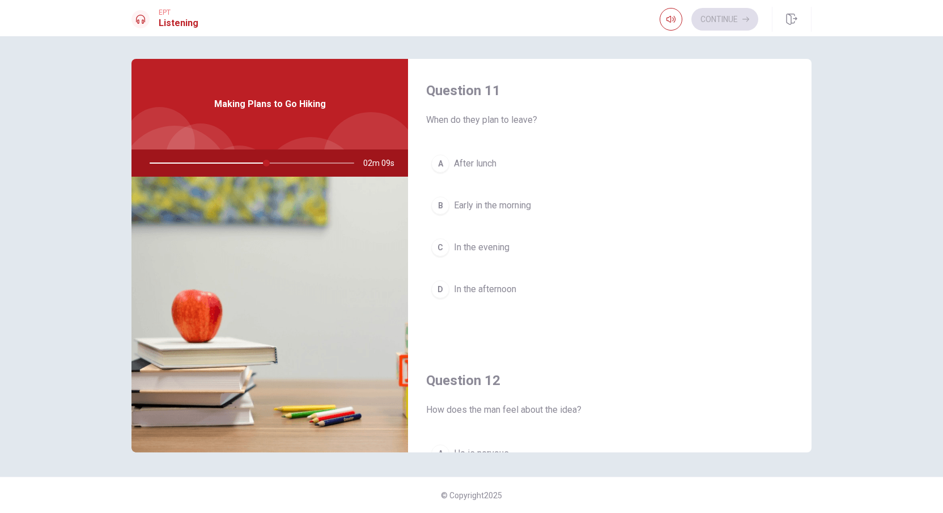
click at [214, 96] on div "Making Plans to Go Hiking" at bounding box center [269, 104] width 277 height 91
drag, startPoint x: 275, startPoint y: 100, endPoint x: 406, endPoint y: 100, distance: 130.9
click at [349, 100] on div "Making Plans to Go Hiking" at bounding box center [269, 104] width 277 height 91
drag, startPoint x: 434, startPoint y: 120, endPoint x: 555, endPoint y: 120, distance: 121.3
click at [555, 120] on span "When do they plan to leave?" at bounding box center [609, 120] width 367 height 14
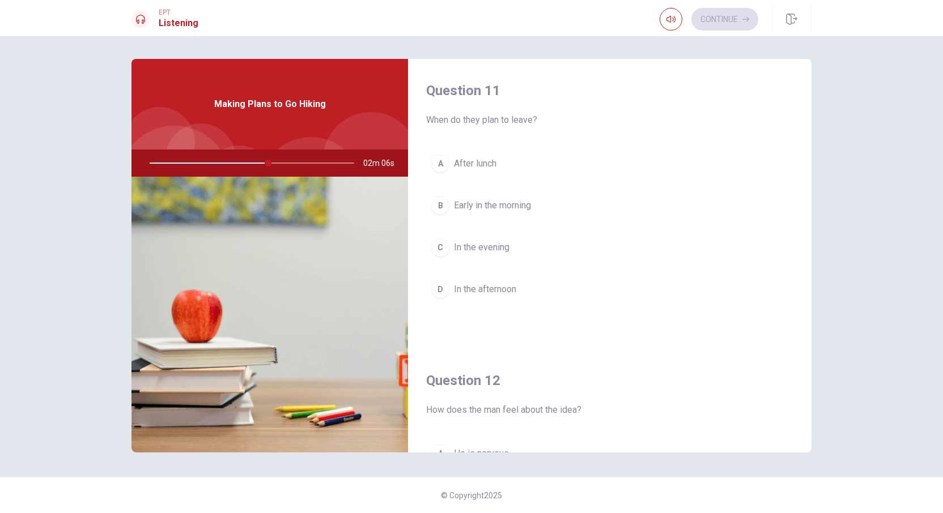
click at [555, 120] on span "When do they plan to leave?" at bounding box center [609, 120] width 367 height 14
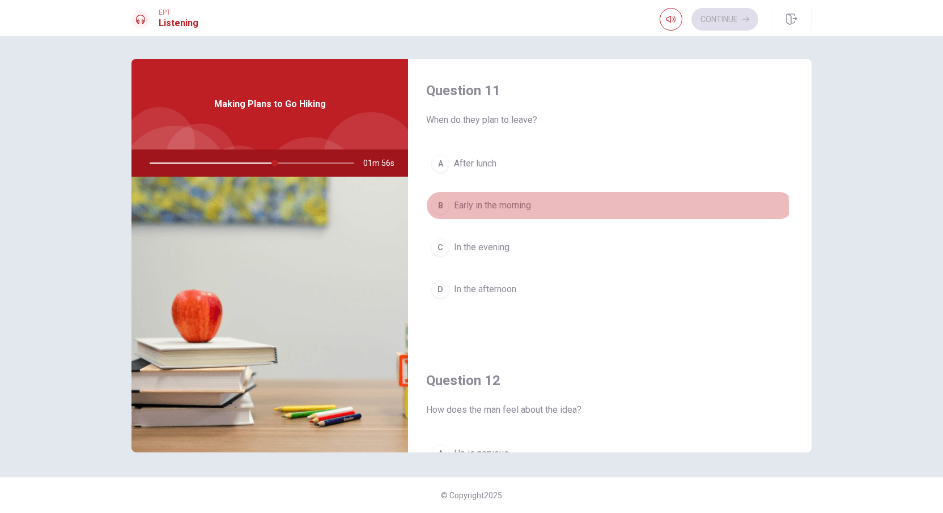
click at [445, 208] on div "B" at bounding box center [440, 206] width 18 height 18
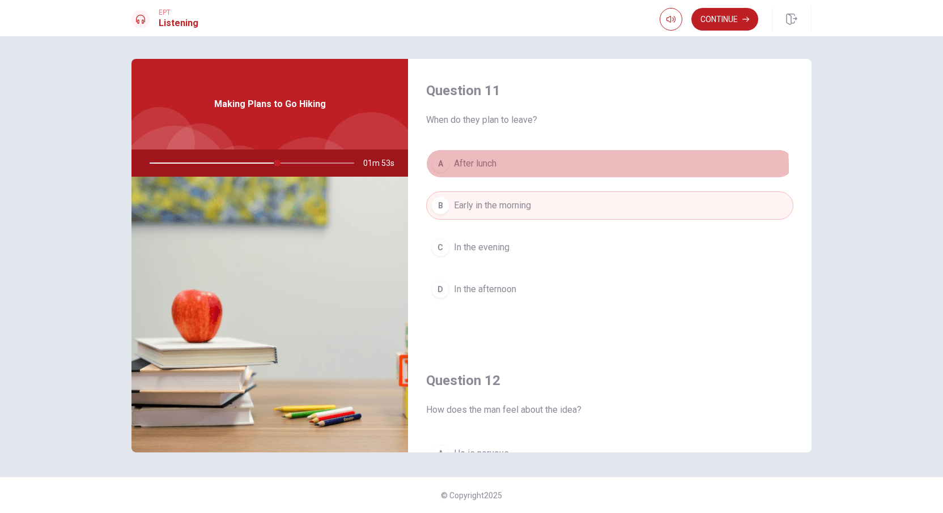
click at [458, 169] on span "After lunch" at bounding box center [475, 164] width 42 height 14
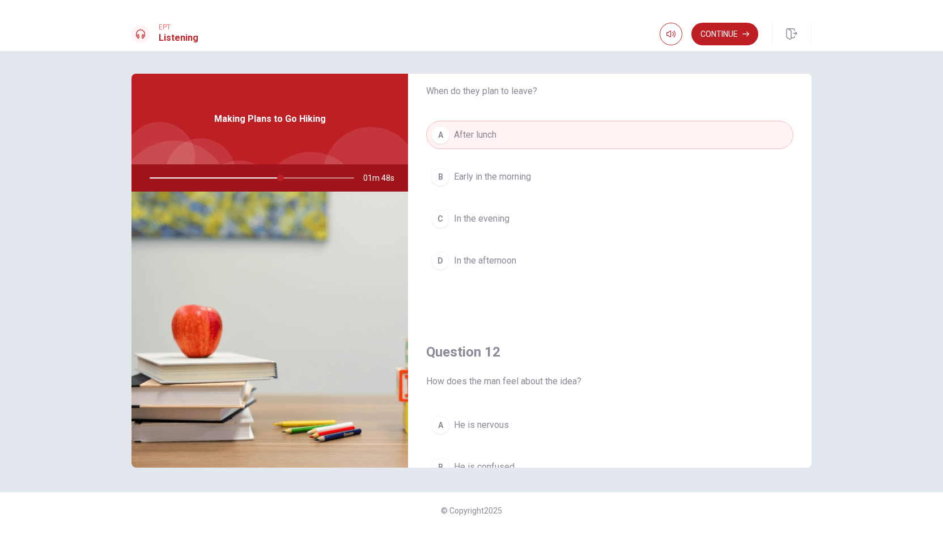
scroll to position [41, 0]
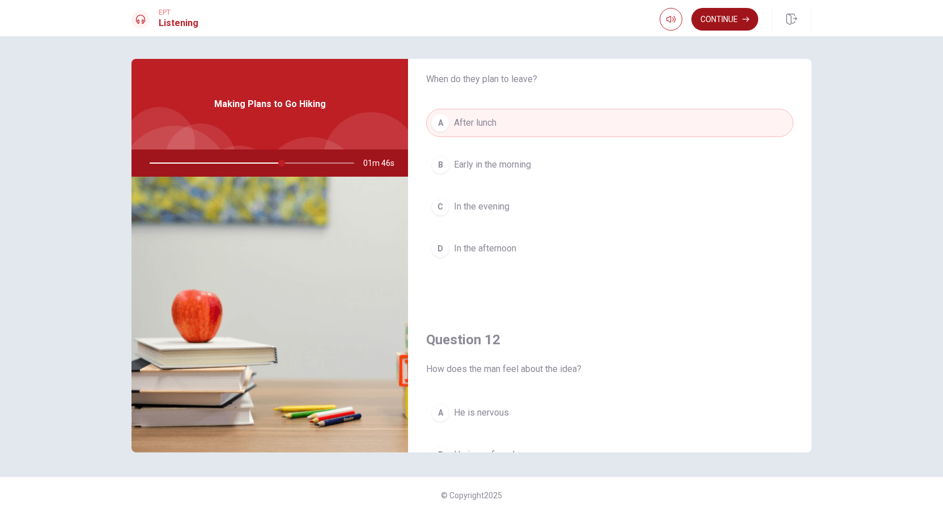
click at [707, 19] on button "Continue" at bounding box center [724, 19] width 67 height 23
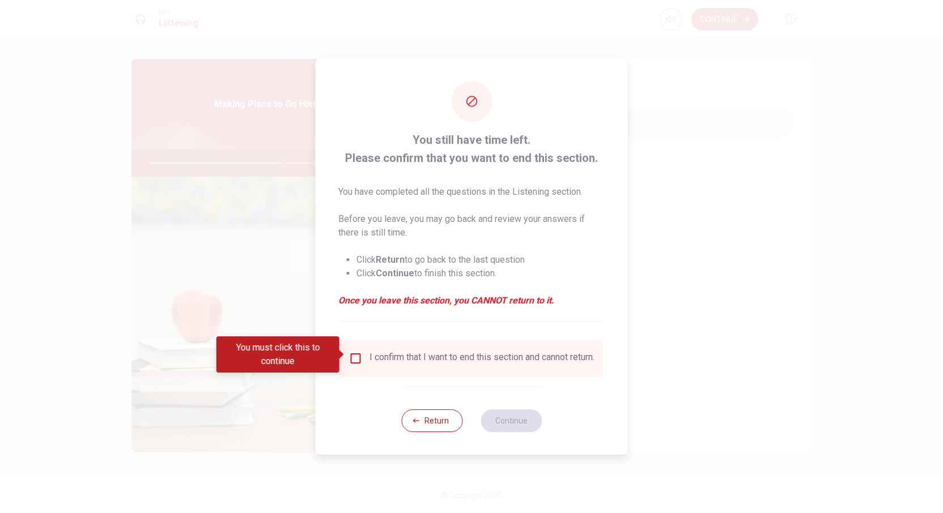
click at [357, 352] on input "You must click this to continue" at bounding box center [356, 359] width 14 height 14
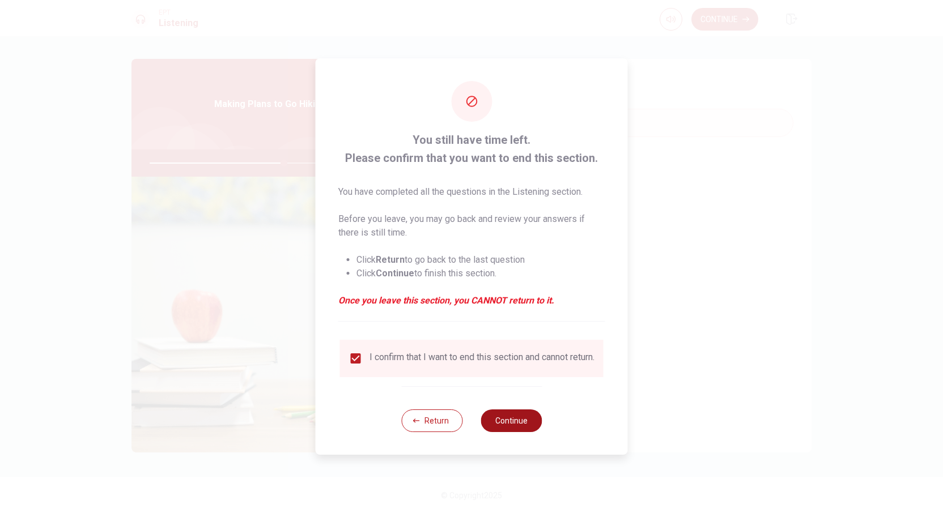
click at [507, 427] on button "Continue" at bounding box center [511, 421] width 61 height 23
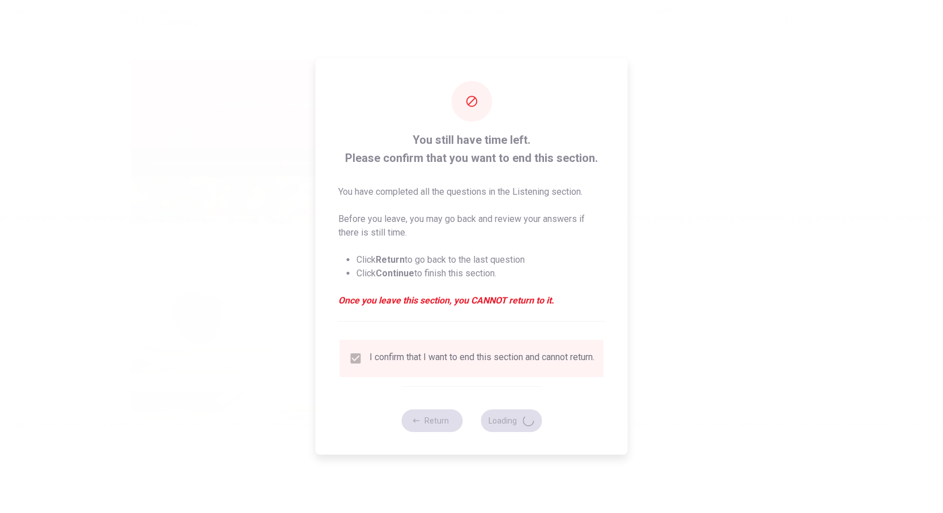
type input "67"
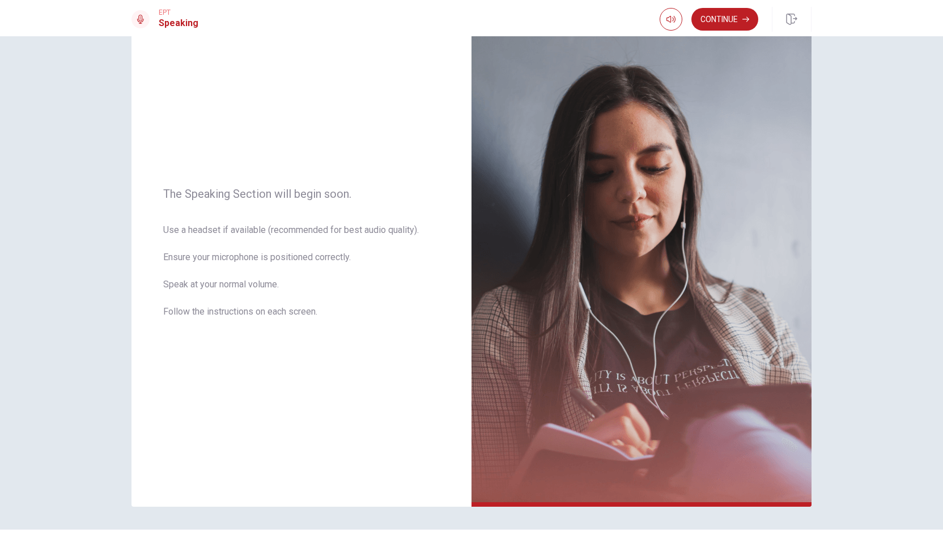
scroll to position [50, 0]
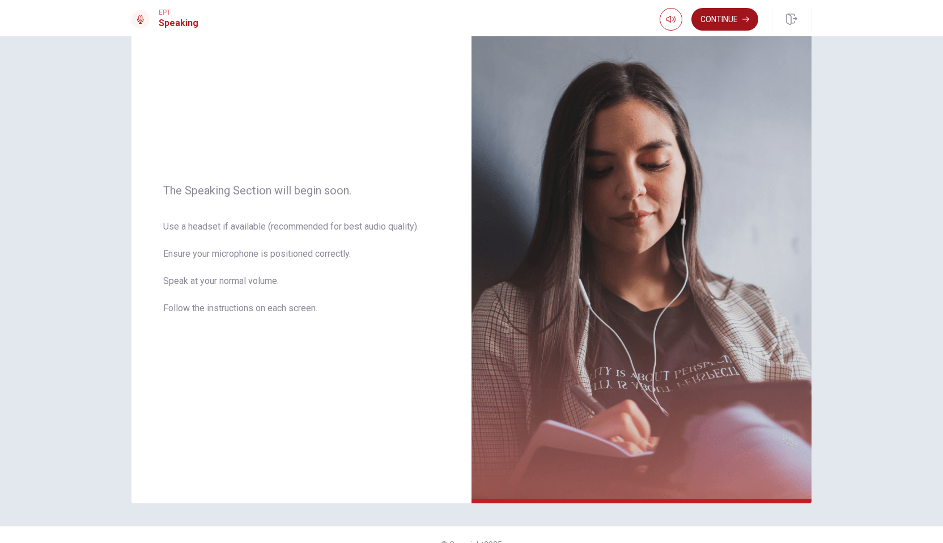
click at [730, 17] on button "Continue" at bounding box center [724, 19] width 67 height 23
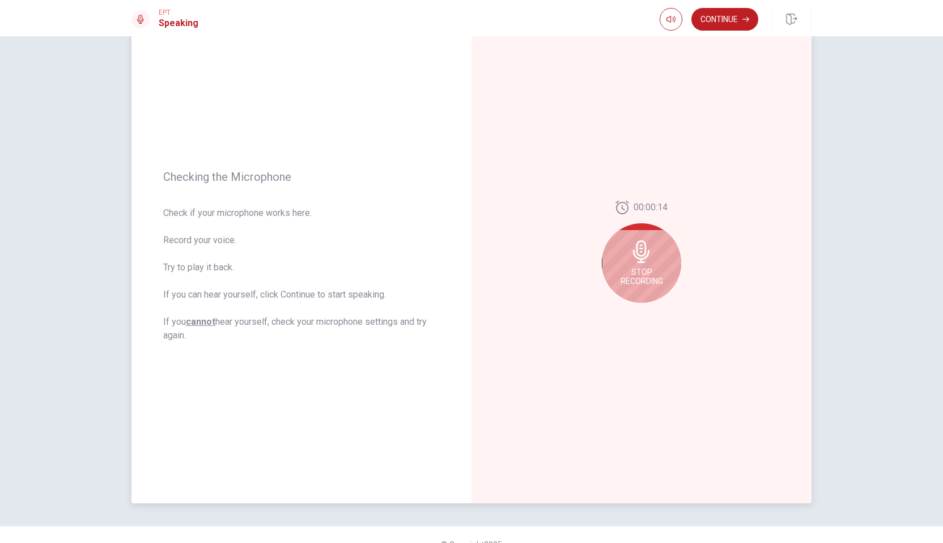
drag, startPoint x: 164, startPoint y: 177, endPoint x: 272, endPoint y: 178, distance: 107.7
click at [272, 178] on span "Checking the Microphone" at bounding box center [301, 177] width 277 height 14
drag, startPoint x: 190, startPoint y: 215, endPoint x: 305, endPoint y: 218, distance: 115.1
click at [305, 218] on span "Check if your microphone works here. Record your voice. Try to play it back. If…" at bounding box center [301, 274] width 277 height 136
drag, startPoint x: 167, startPoint y: 295, endPoint x: 260, endPoint y: 294, distance: 92.9
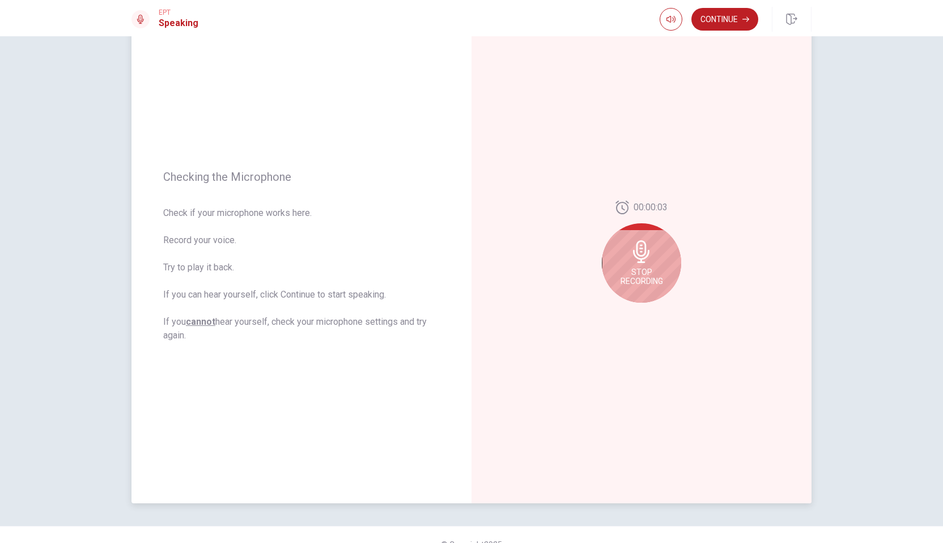
click at [256, 294] on span "Check if your microphone works here. Record your voice. Try to play it back. If…" at bounding box center [301, 274] width 277 height 136
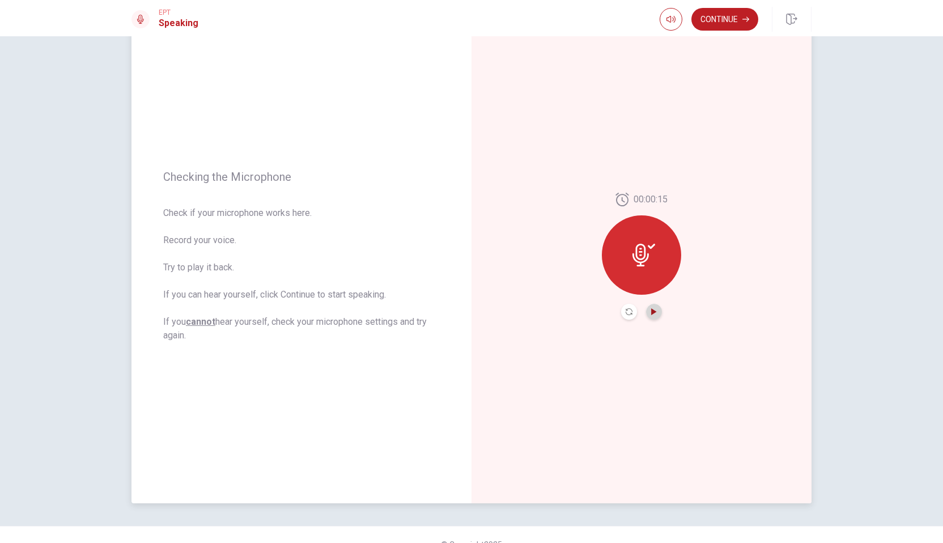
click at [651, 309] on icon "Play Audio" at bounding box center [653, 311] width 5 height 7
click at [630, 317] on button "Record Again" at bounding box center [629, 312] width 16 height 16
click at [641, 263] on div "Stop Recording" at bounding box center [641, 262] width 79 height 79
click at [651, 314] on icon "Play Audio" at bounding box center [654, 311] width 7 height 7
click at [629, 314] on icon "Record Again" at bounding box center [629, 311] width 7 height 7
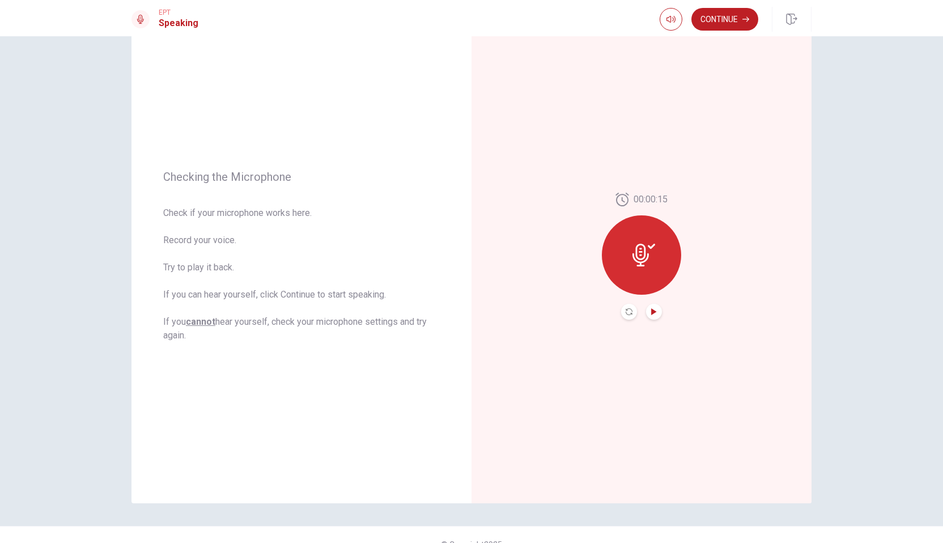
click at [652, 313] on icon "Play Audio" at bounding box center [654, 311] width 7 height 7
click at [626, 313] on icon "Record Again" at bounding box center [629, 311] width 7 height 7
click at [651, 311] on icon "Play Audio" at bounding box center [653, 311] width 5 height 7
click at [712, 21] on button "Continue" at bounding box center [724, 19] width 67 height 23
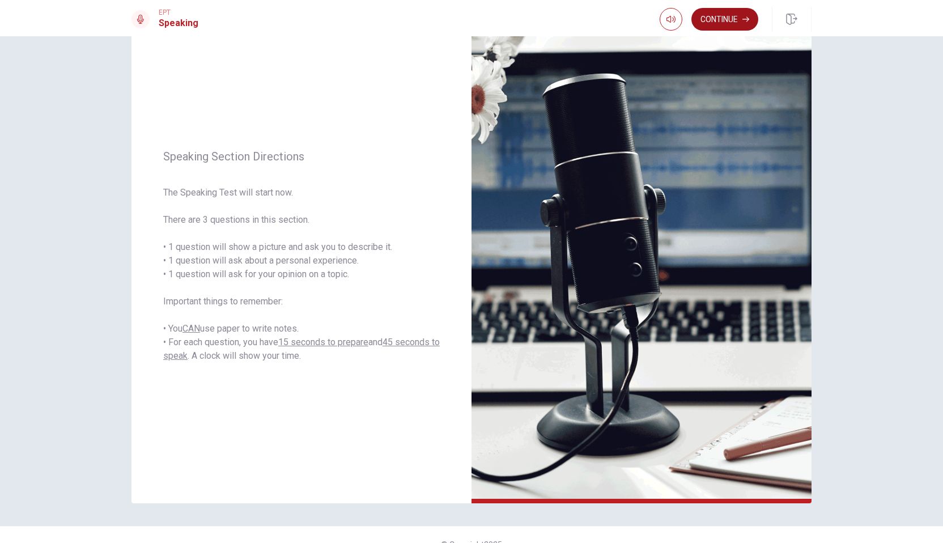
click at [750, 19] on button "Continue" at bounding box center [724, 19] width 67 height 23
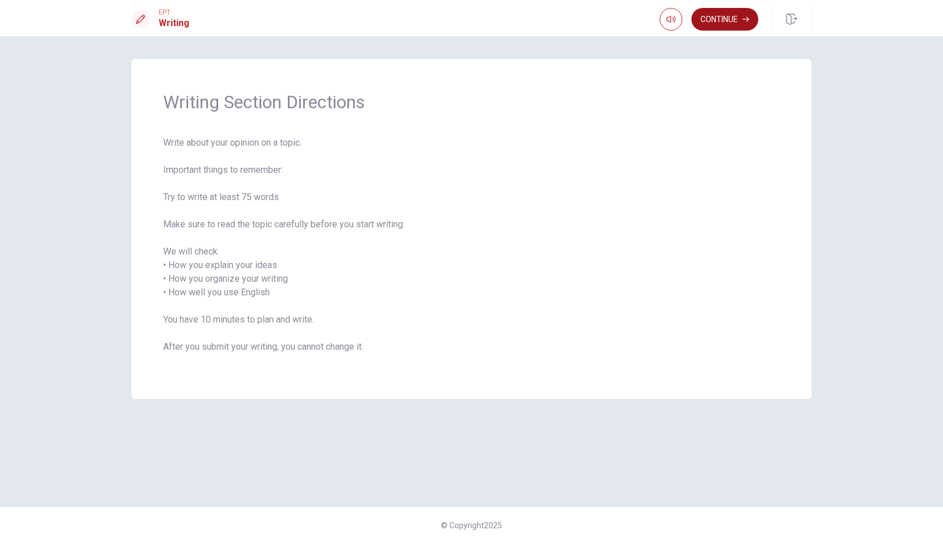
click at [739, 24] on button "Continue" at bounding box center [724, 19] width 67 height 23
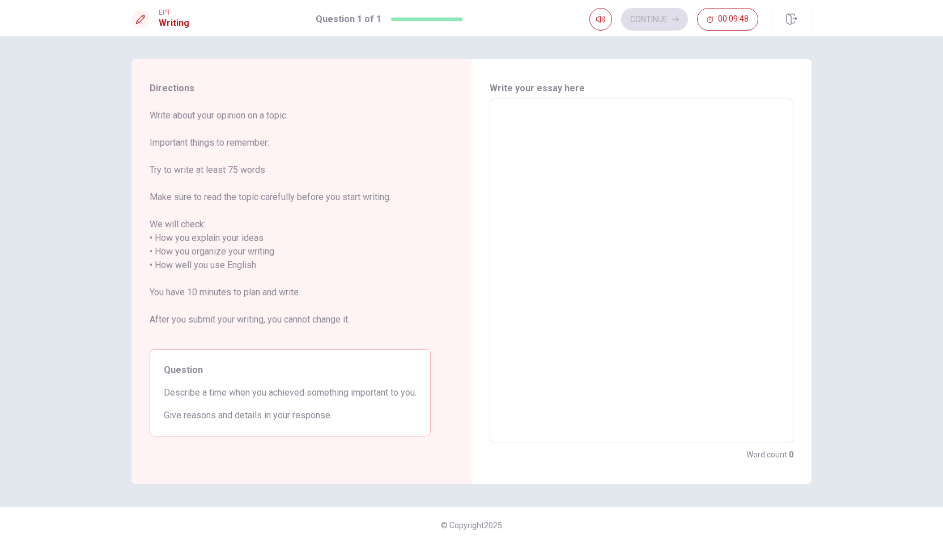
click at [551, 113] on textarea at bounding box center [642, 271] width 288 height 326
click at [606, 125] on textarea at bounding box center [642, 271] width 288 height 326
type textarea "o"
type textarea "x"
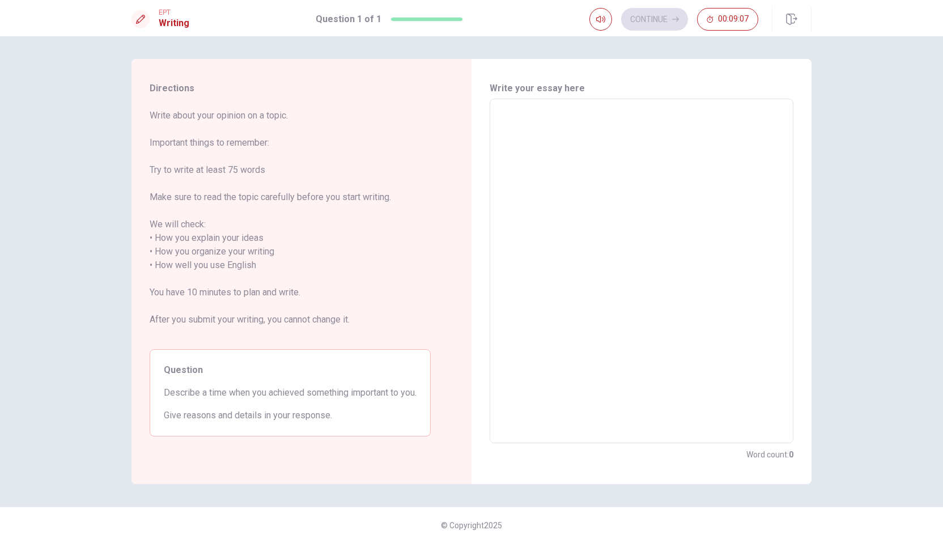
type textarea "O"
type textarea "x"
type textarea "On"
type textarea "x"
type textarea "One"
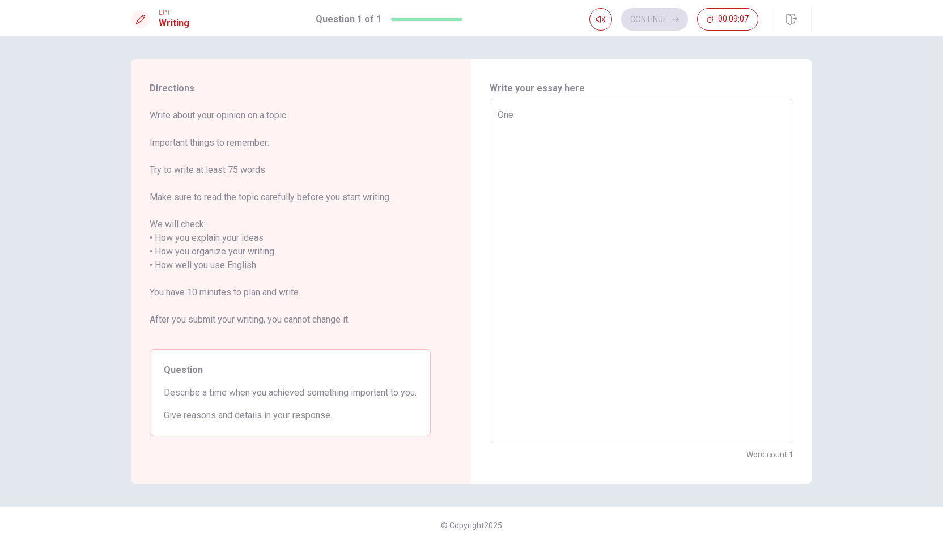
type textarea "x"
type textarea "One"
type textarea "x"
type textarea "One i"
type textarea "x"
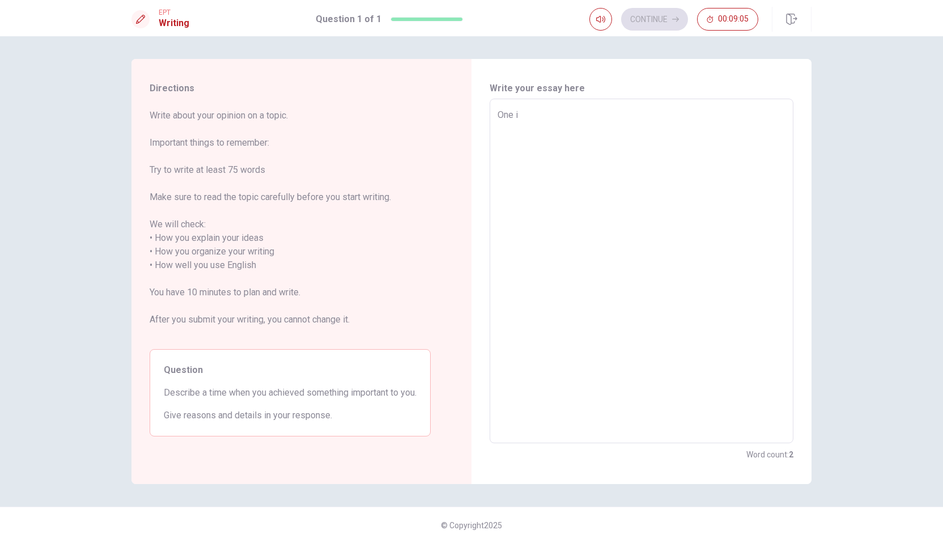
type textarea "One im"
type textarea "x"
type textarea "One imp"
type textarea "x"
type textarea "One impo"
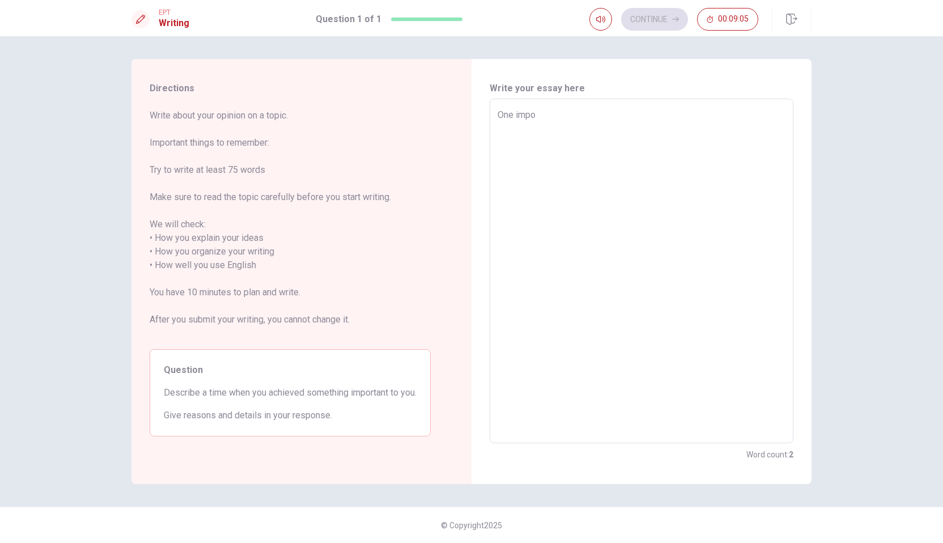
type textarea "x"
type textarea "One impor"
type textarea "x"
type textarea "One import"
type textarea "x"
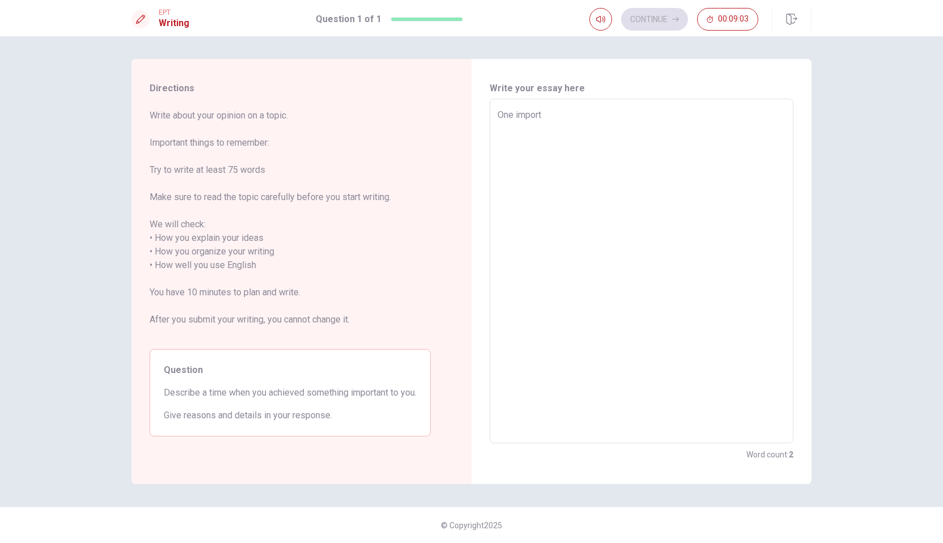
type textarea "One importa"
type textarea "x"
type textarea "One importan"
type textarea "x"
type textarea "One important"
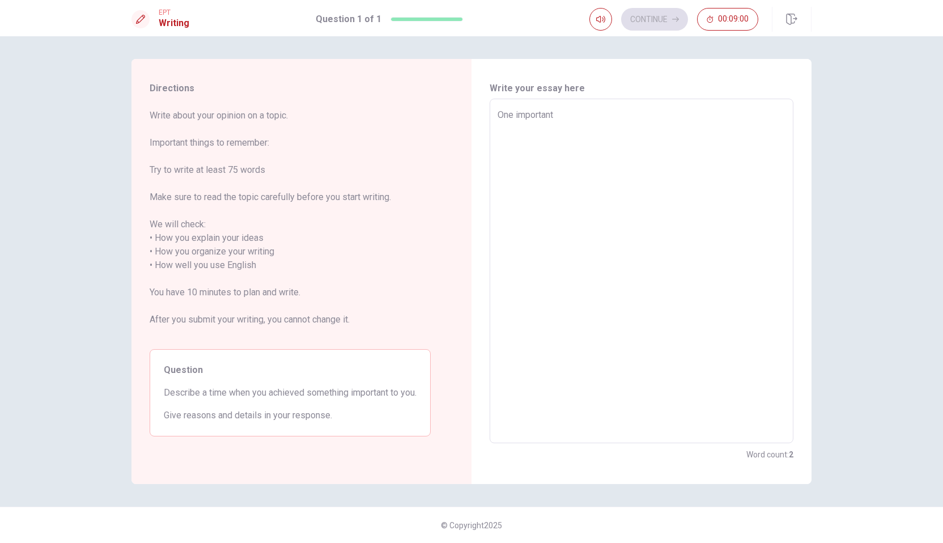
type textarea "x"
type textarea "One important"
type textarea "x"
type textarea "One important a"
type textarea "x"
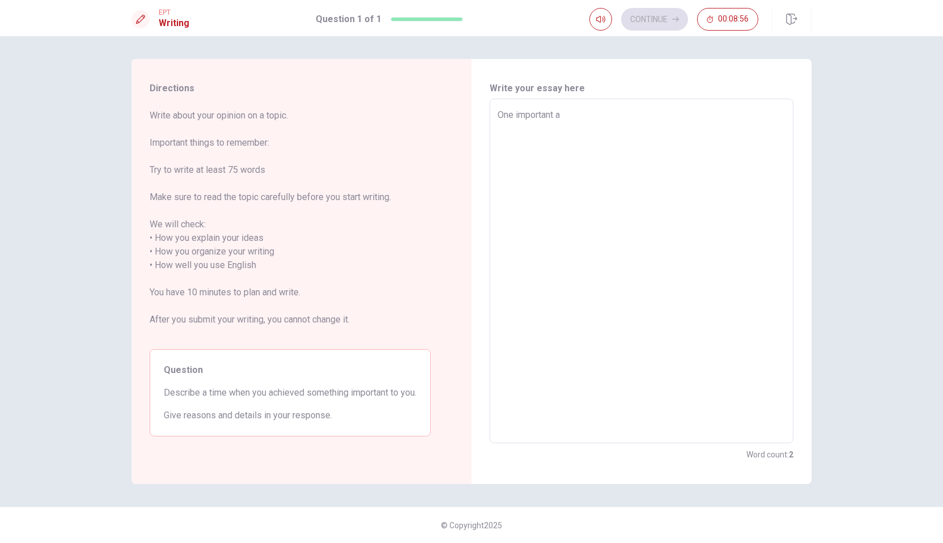
type textarea "One important ac"
type textarea "x"
type textarea "One important ach"
type textarea "x"
type textarea "One important achi"
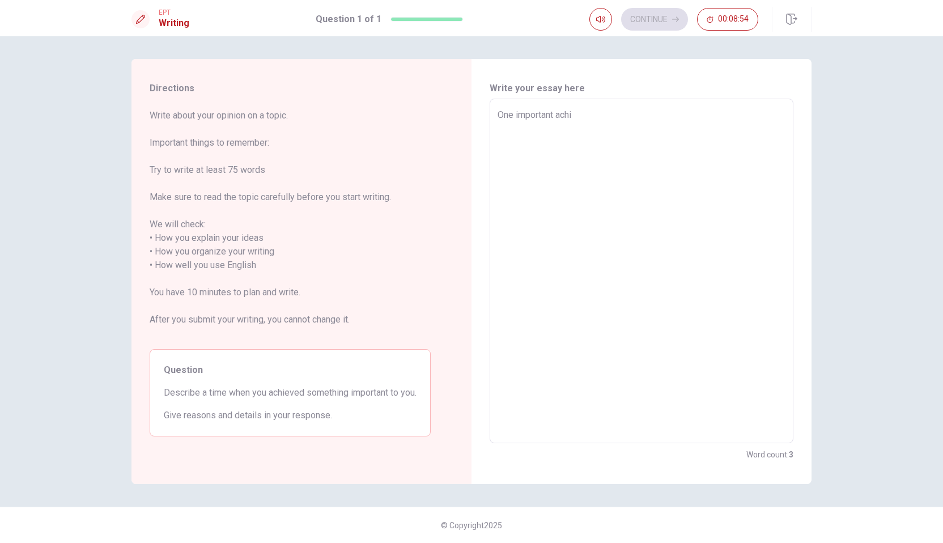
type textarea "x"
type textarea "One important achie"
type textarea "x"
type textarea "One important achiev"
type textarea "x"
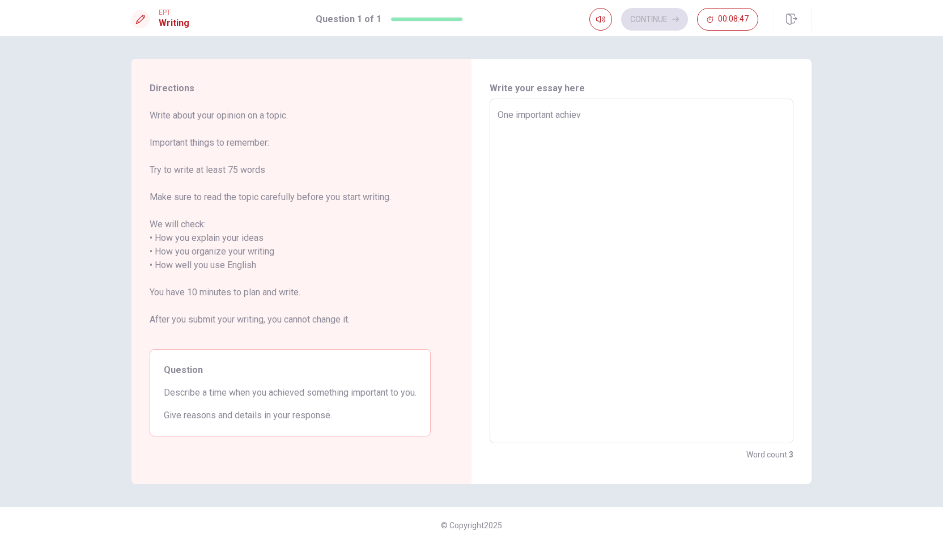
type textarea "One important achieve"
type textarea "x"
type textarea "One important achievem"
type textarea "x"
type textarea "One important achievema"
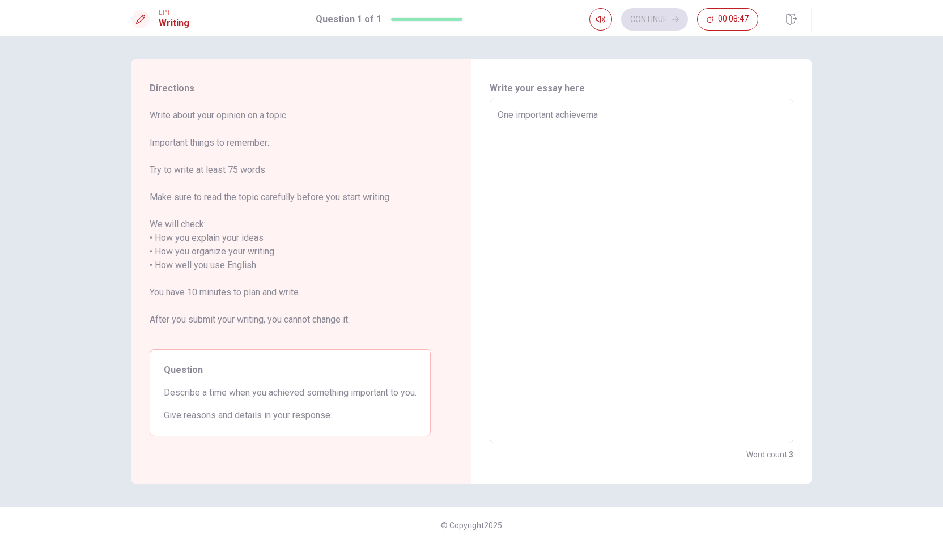
type textarea "x"
type textarea "One important achieveman"
type textarea "x"
type textarea "One important achievemant"
type textarea "x"
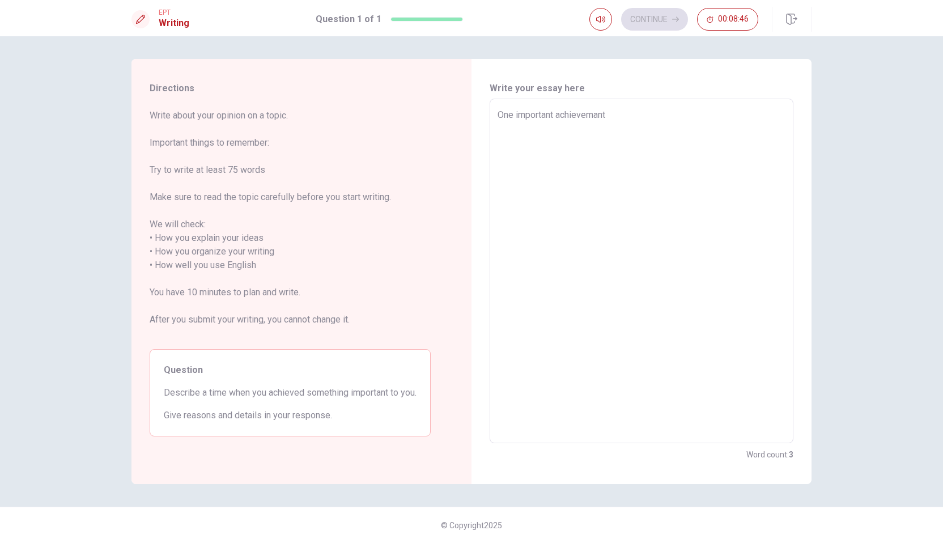
type textarea "One important achievemant"
type textarea "x"
type textarea "One important achievemant"
type textarea "x"
type textarea "One important achieveman"
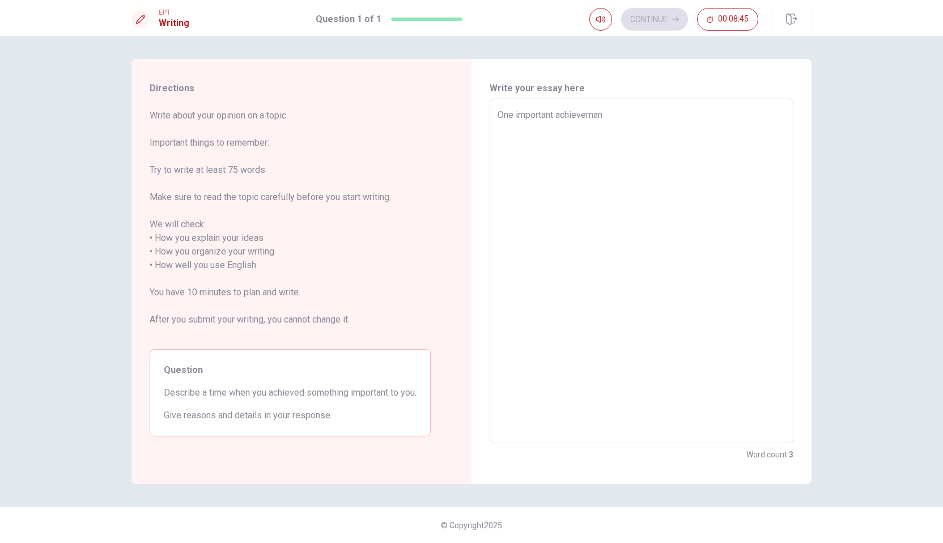
type textarea "x"
type textarea "One important achievema"
type textarea "x"
type textarea "One important achievem"
type textarea "x"
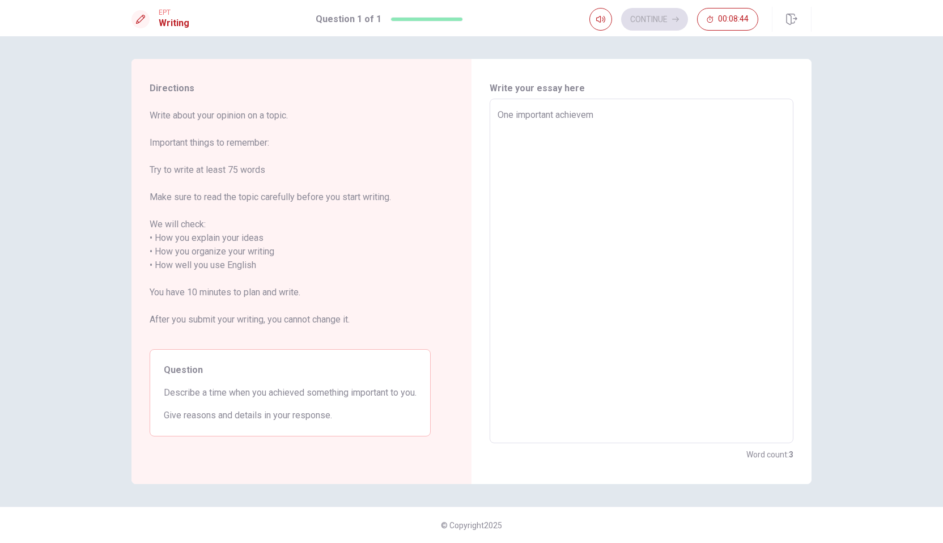
type textarea "One important achieveme"
type textarea "x"
type textarea "One important achievemen"
type textarea "x"
type textarea "One important achievement"
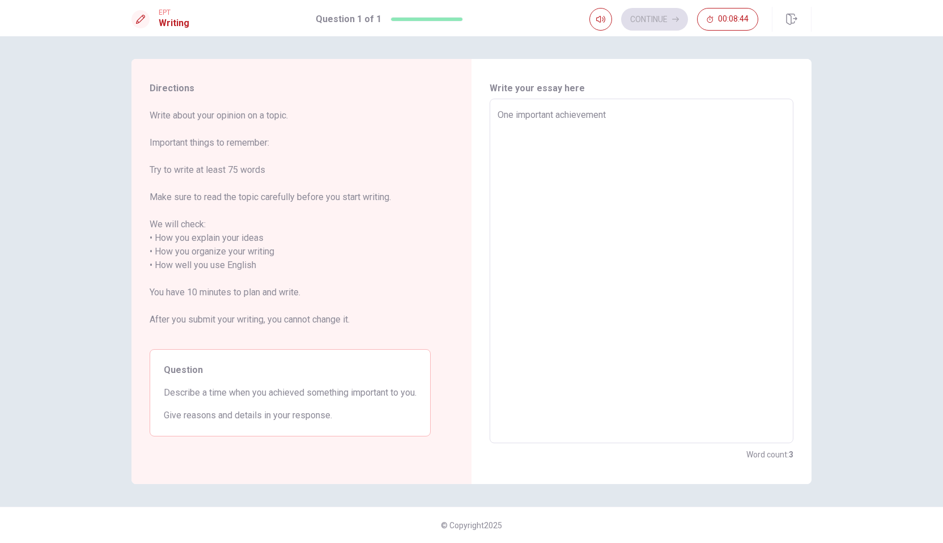
type textarea "x"
type textarea "One important achievement"
type textarea "x"
type textarea "One important achievement i"
type textarea "x"
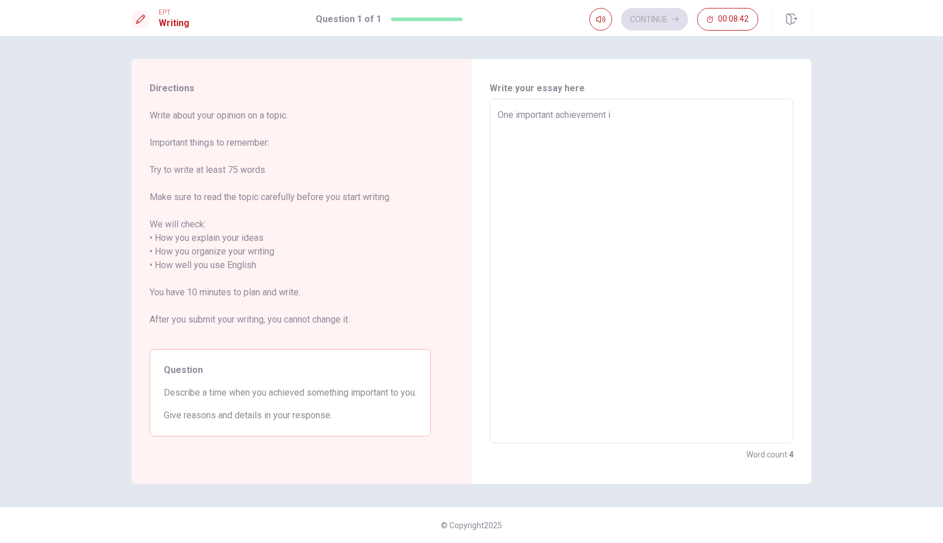
type textarea "One important achievement in"
type textarea "x"
type textarea "One important achievement in"
type textarea "x"
type textarea "One important achievement in m"
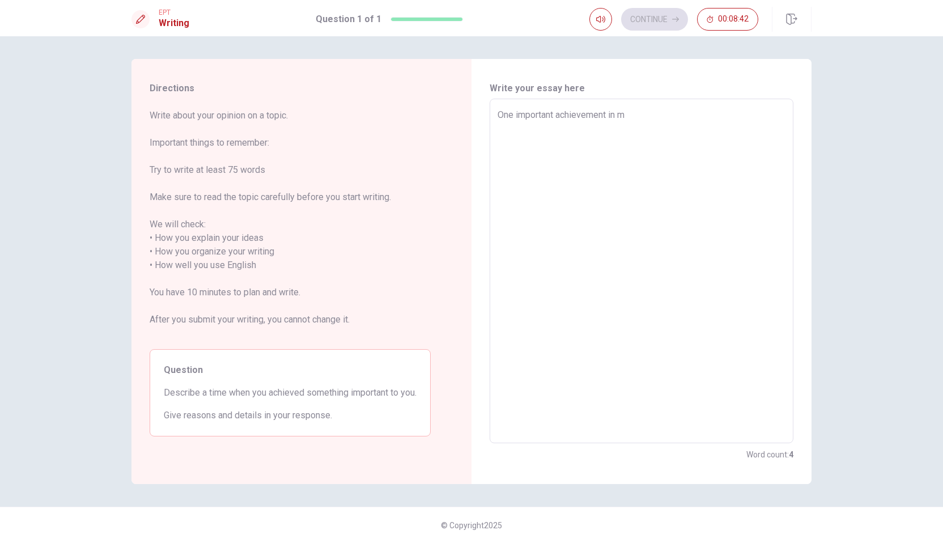
type textarea "x"
type textarea "One important achievement in my"
type textarea "x"
type textarea "One important achievement in my"
type textarea "x"
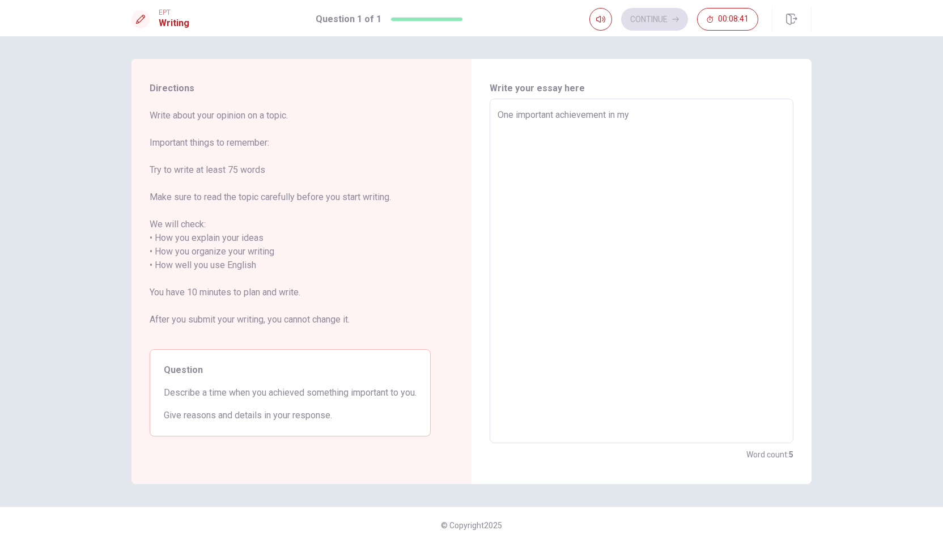
type textarea "One important achievement in my l"
type textarea "x"
type textarea "One important achievement in my lv"
type textarea "x"
type textarea "One important achievement in my lve"
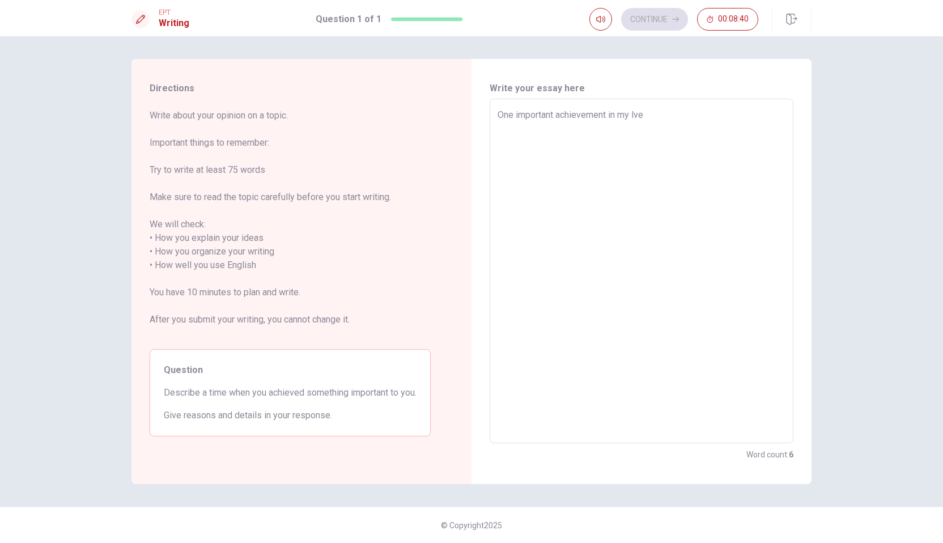
type textarea "x"
type textarea "One important achievement in my lve"
type textarea "x"
type textarea "One important achievement in my lve"
type textarea "x"
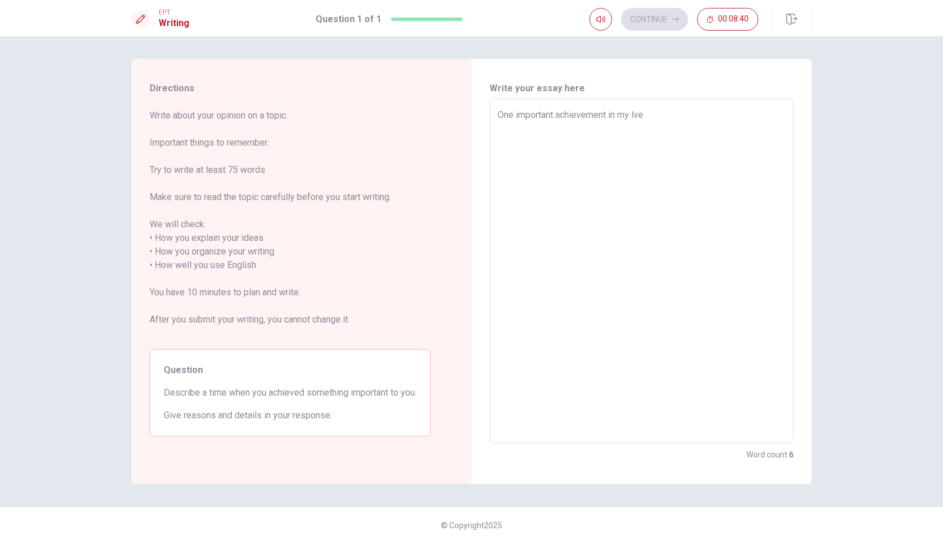
type textarea "One important achievement in my lv"
type textarea "x"
type textarea "One important achievement in my l"
type textarea "x"
type textarea "One important achievement in my li"
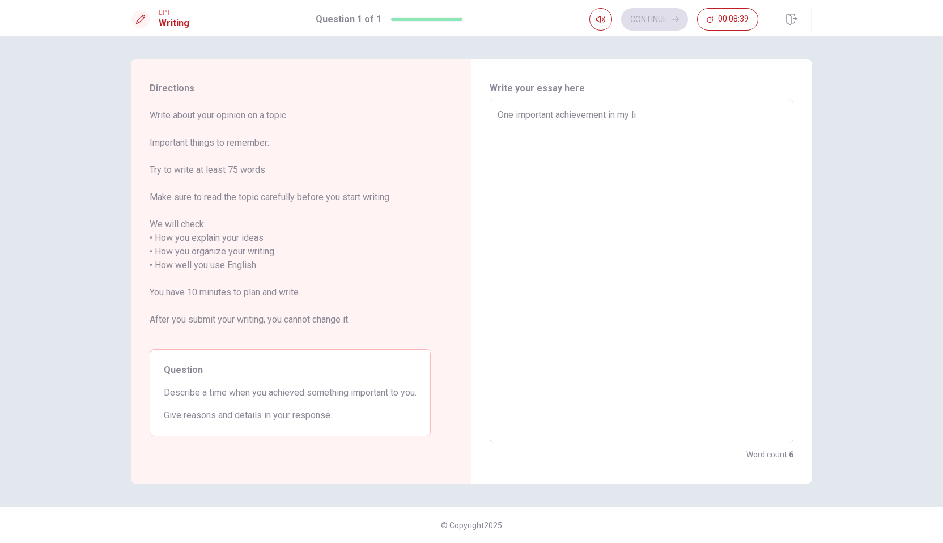
type textarea "x"
type textarea "One important achievement in my liv"
type textarea "x"
type textarea "One important achievement in my live"
type textarea "x"
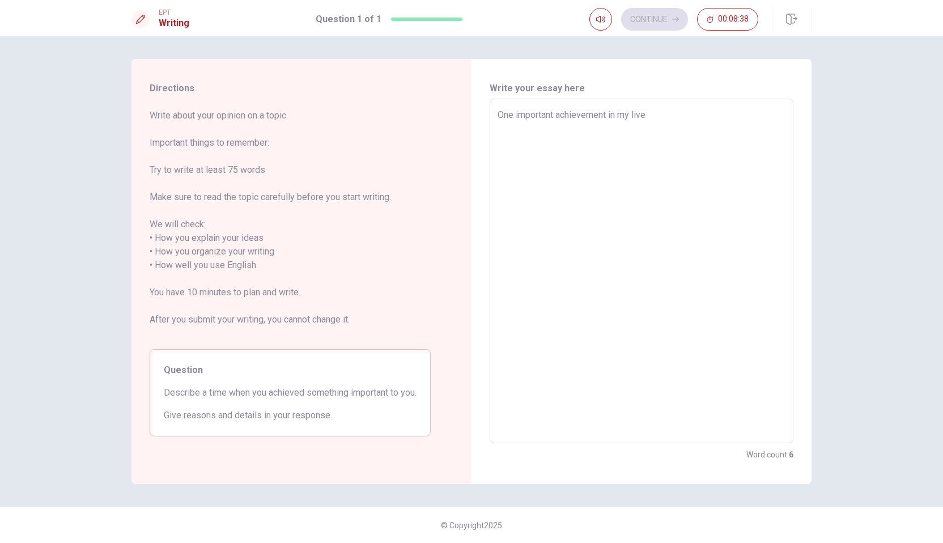
type textarea "One important achievement in my live"
type textarea "x"
type textarea "One important achievement in my live"
type textarea "x"
type textarea "One important achievement in my liv"
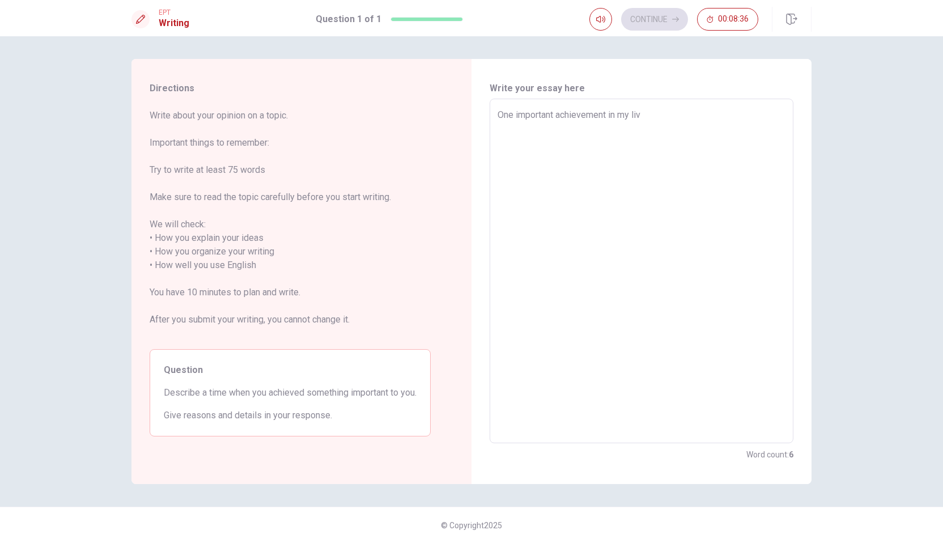
type textarea "x"
type textarea "One important achievement in my li"
type textarea "x"
type textarea "One important achievement in my lif"
type textarea "x"
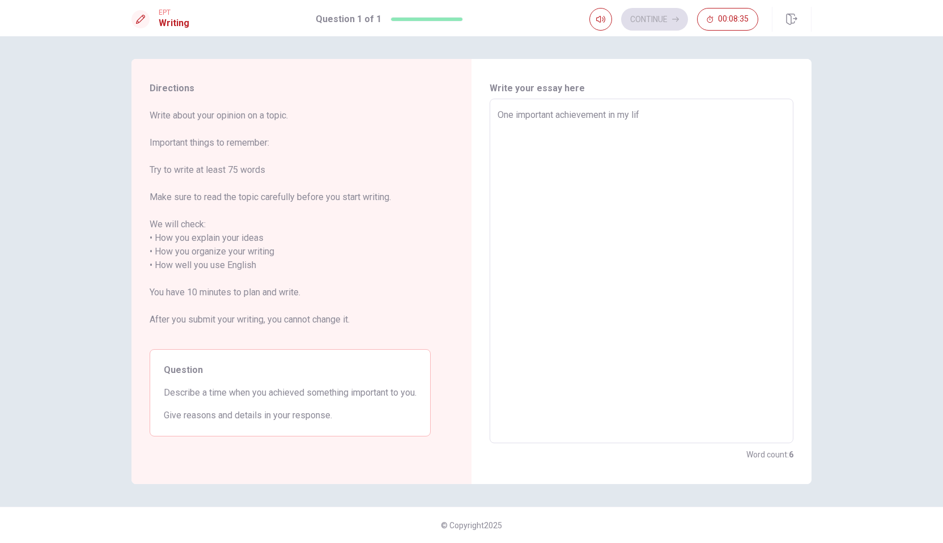
type textarea "One important achievement in my life"
type textarea "x"
type textarea "One important achievement in my life"
type textarea "x"
type textarea "One important achievement in my life w"
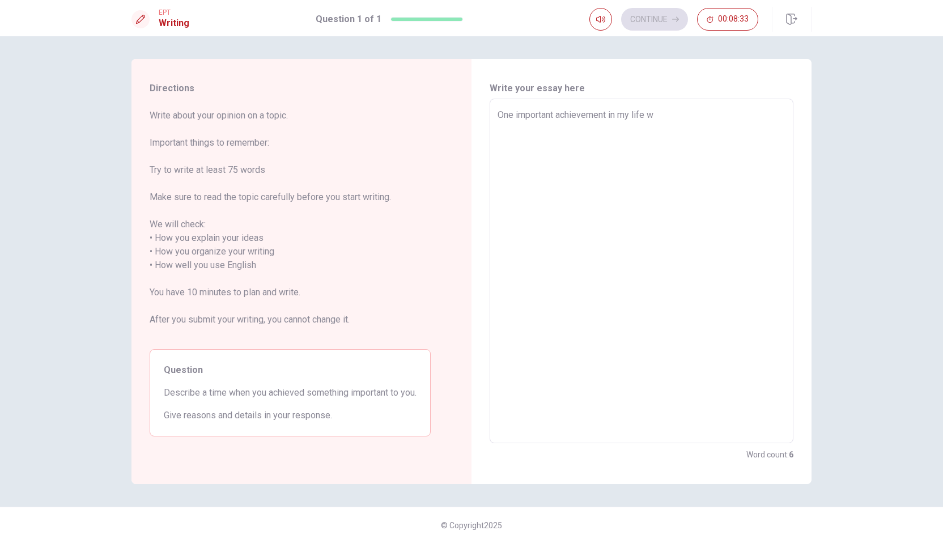
type textarea "x"
type textarea "One important achievement in my life ww"
type textarea "x"
type textarea "One important achievement in my life wwa"
type textarea "x"
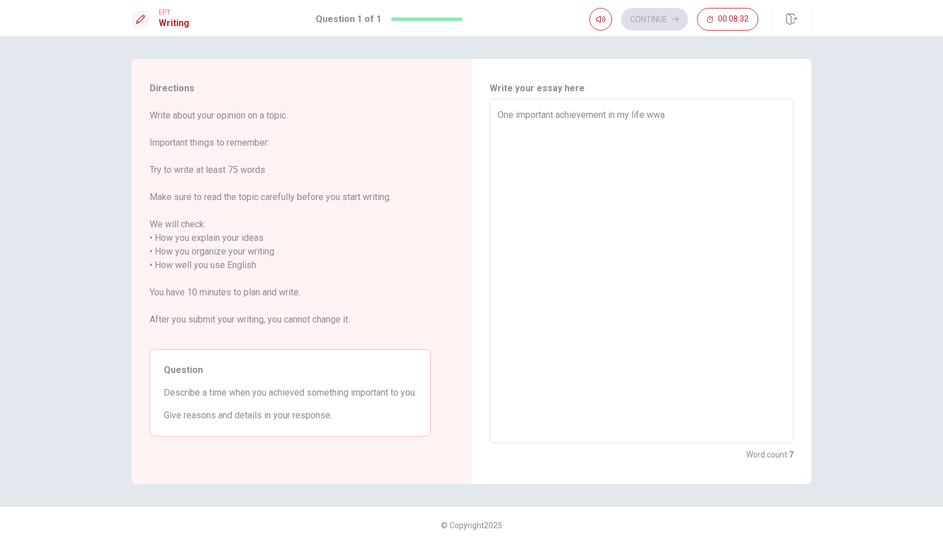
type textarea "One important achievement in my life ww"
type textarea "x"
type textarea "One important achievement in my life w"
type textarea "x"
type textarea "One important achievement in my life wa"
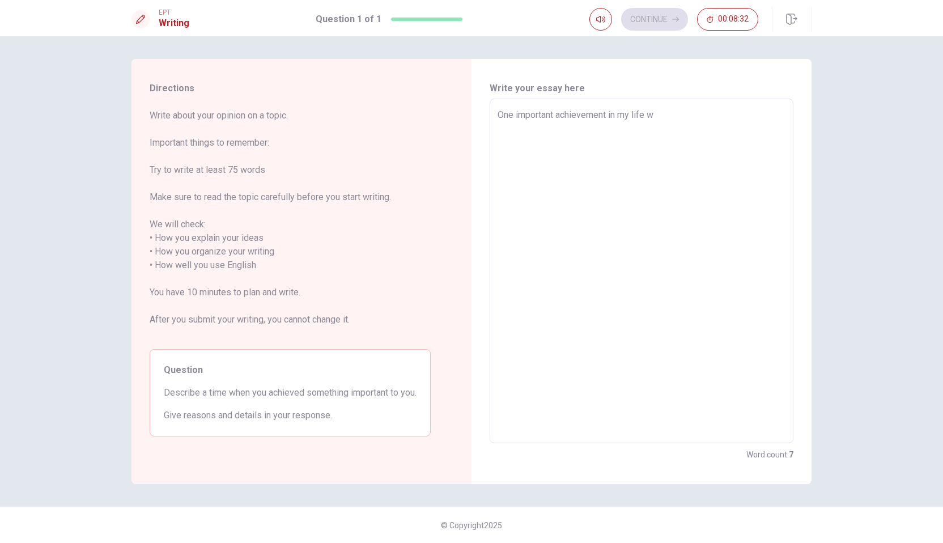
type textarea "x"
type textarea "One important achievement in my life was"
type textarea "x"
type textarea "One important achievement in my life was"
type textarea "x"
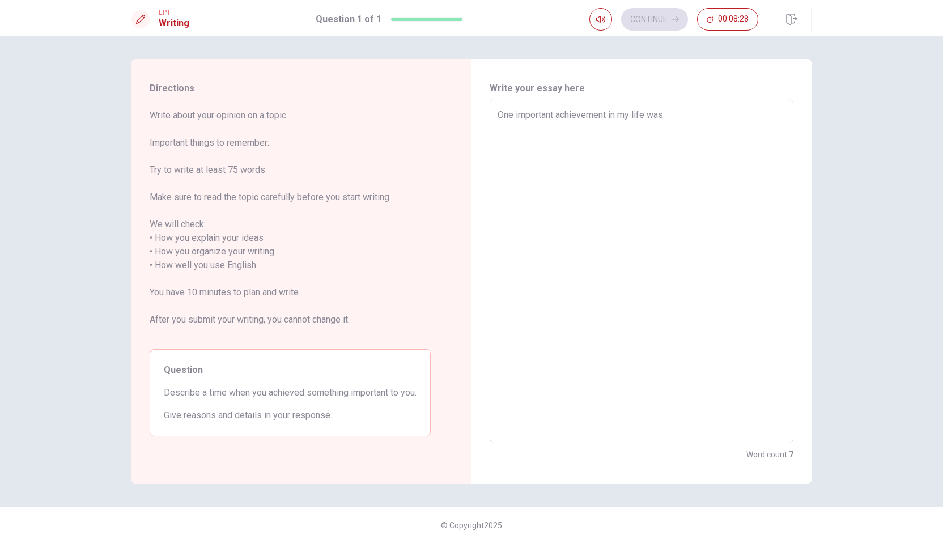
type textarea "One important achievement in my life was w"
type textarea "x"
type textarea "One important achievement in my life was wh"
type textarea "x"
type textarea "One important achievement in my life was whe"
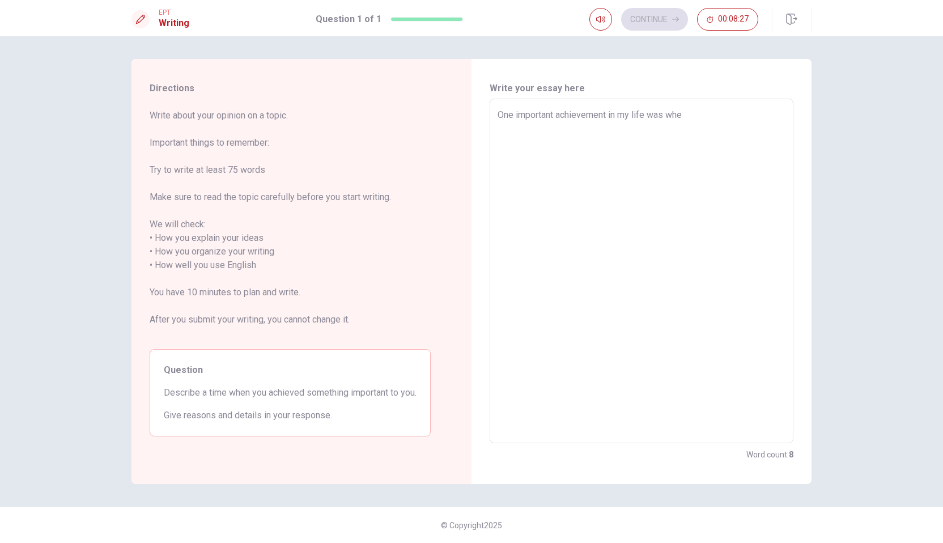
type textarea "x"
type textarea "One important achievement in my life was when"
type textarea "x"
type textarea "One important achievement in my life was when"
type textarea "x"
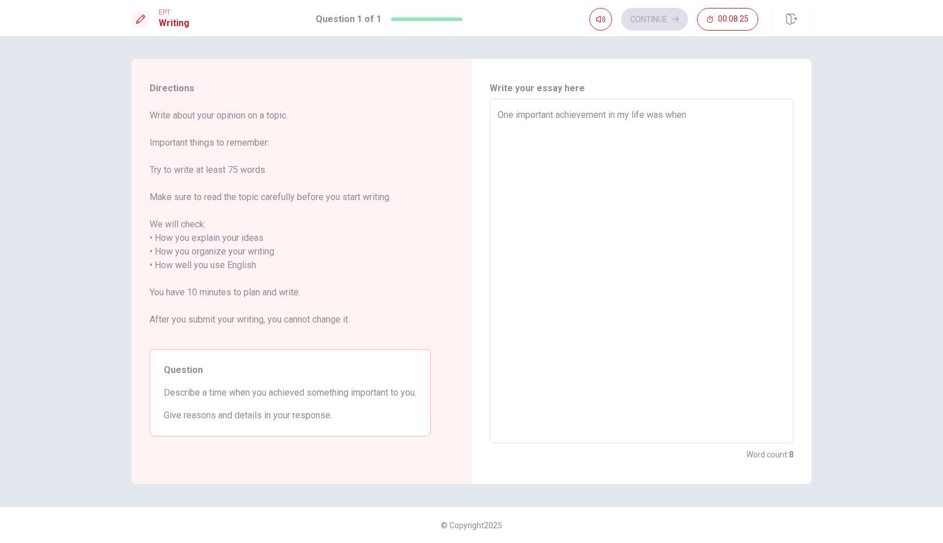
type textarea "One important achievement in my life was when I"
type textarea "x"
type textarea "One important achievement in my life was when I"
type textarea "x"
type textarea "One important achievement in my life was when I p"
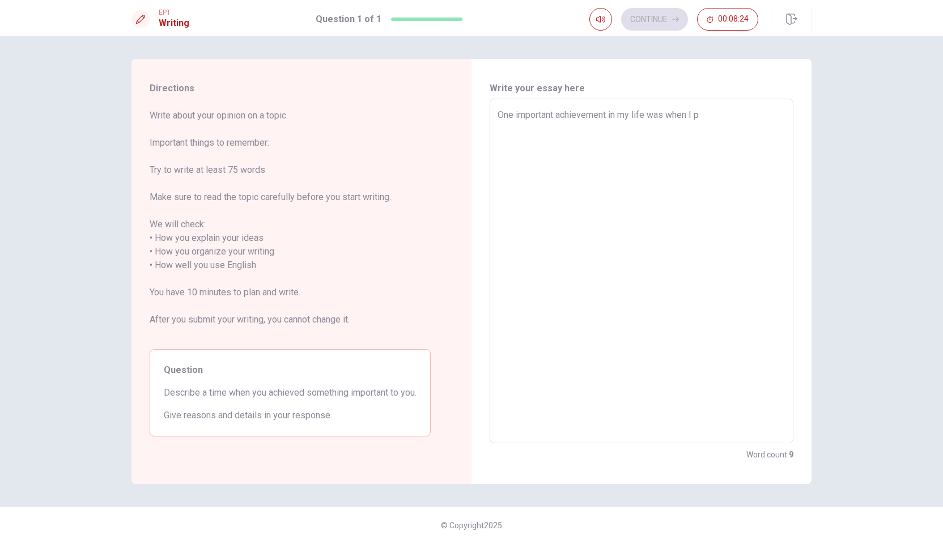
type textarea "x"
type textarea "One important achievement in my life was when I pa"
type textarea "x"
type textarea "One important achievement in my life was when I pas"
type textarea "x"
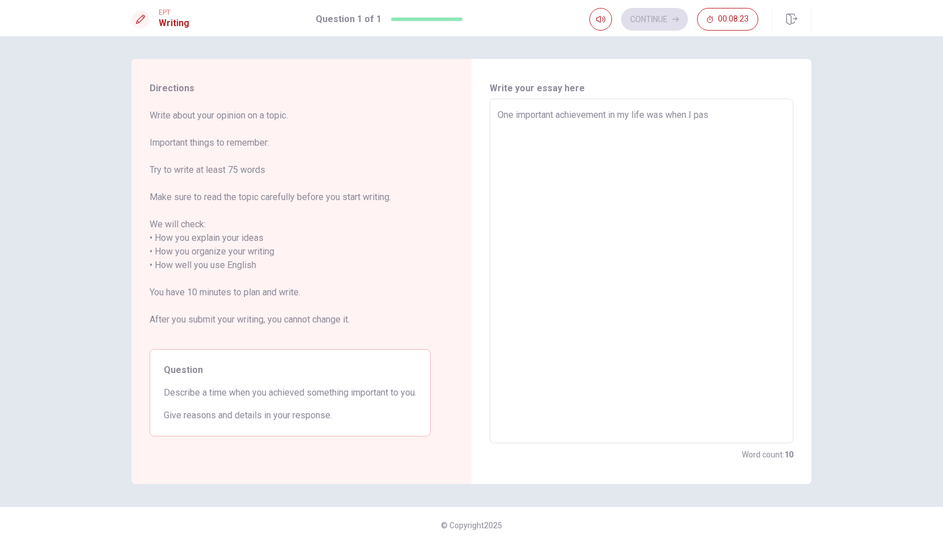
type textarea "One important achievement in my life was when I pass"
type textarea "x"
type textarea "One important achievement in my life was when I passe"
type textarea "x"
type textarea "One important achievement in my life was when I passed"
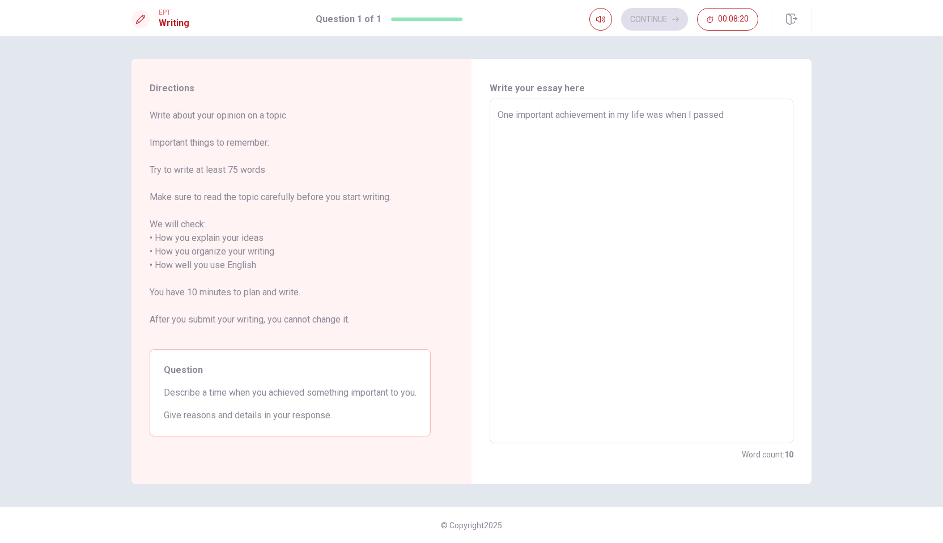
type textarea "x"
type textarea "One important achievement in my life was when I passed"
type textarea "x"
type textarea "One important achievement in my life was when I passed m"
type textarea "x"
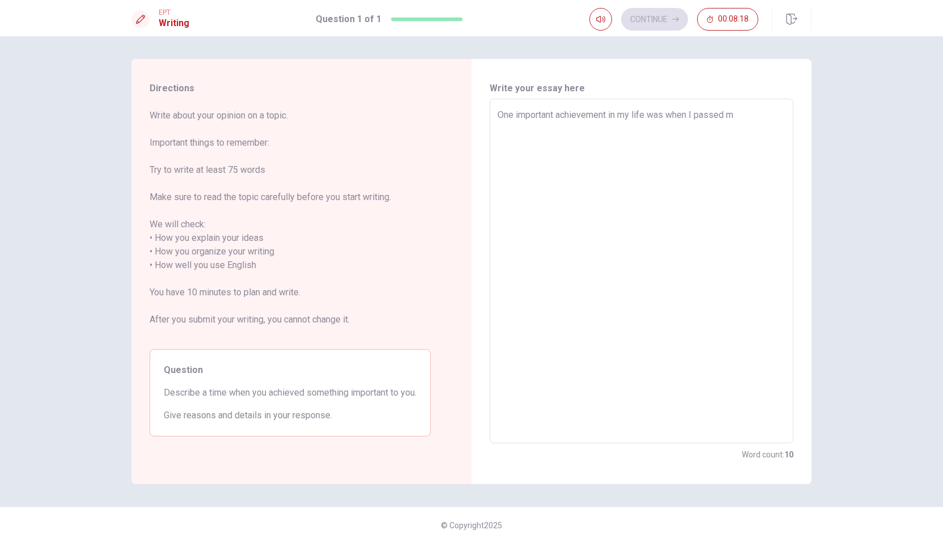
type textarea "One important achievement in my life was when I passed my"
type textarea "x"
type textarea "One important achievement in my life was when I passed my"
type textarea "x"
type textarea "One important achievement in my life was when I passed my f"
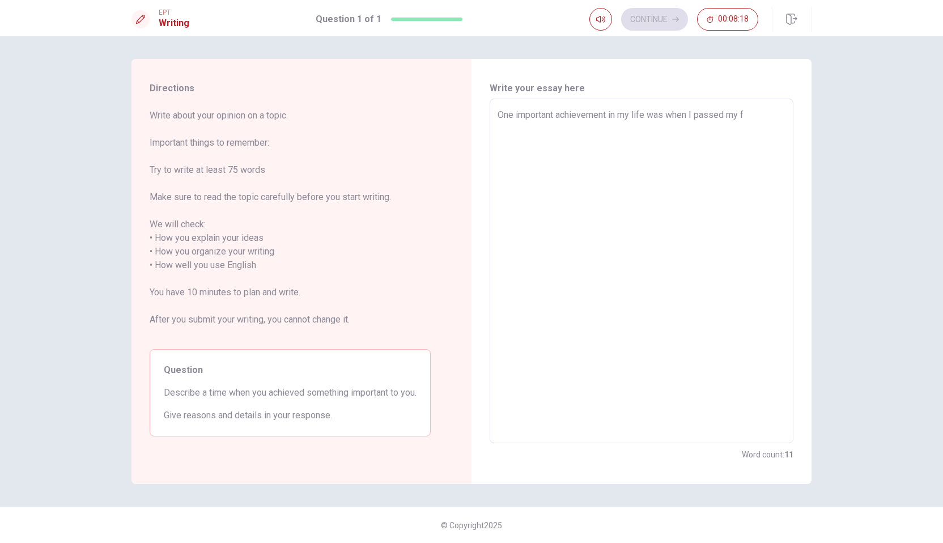
type textarea "x"
type textarea "One important achievement in my life was when I passed my fi"
type textarea "x"
type textarea "One important achievement in my life was when I passed my fin"
type textarea "x"
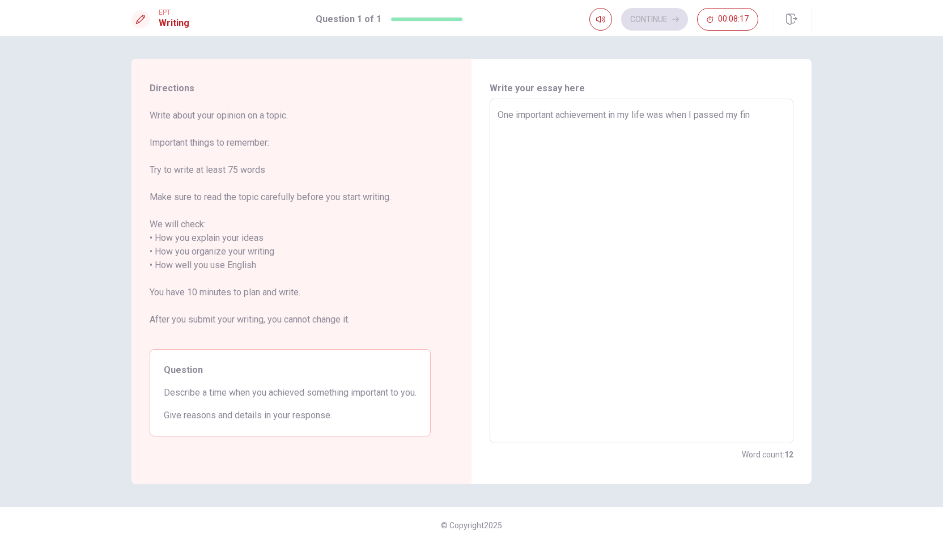
type textarea "One important achievement in my life was when I passed my fina"
type textarea "x"
type textarea "One important achievement in my life was when I passed my final"
type textarea "x"
type textarea "One important achievement in my life was when I passed my final"
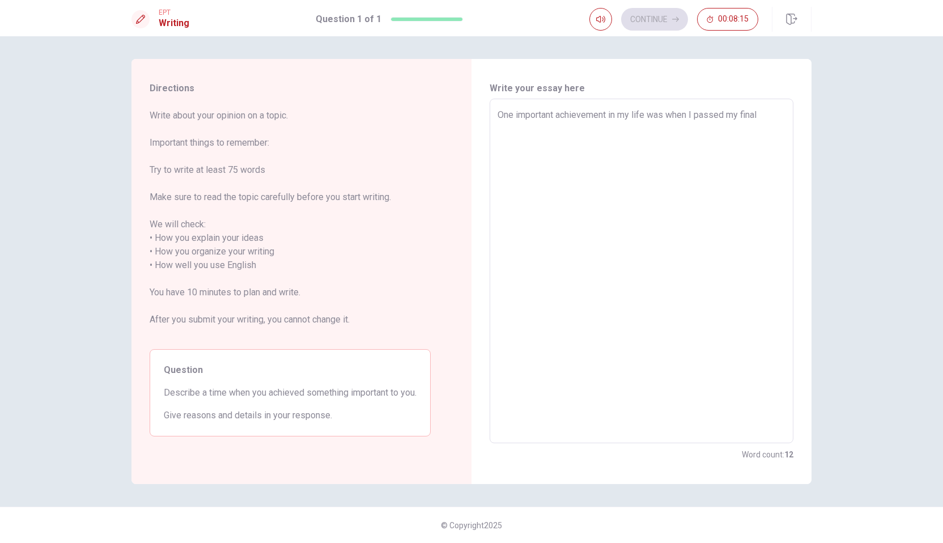
type textarea "x"
type textarea "One important achievement in my life was when I passed my final e"
type textarea "x"
type textarea "One important achievement in my life was when I passed my final ea"
type textarea "x"
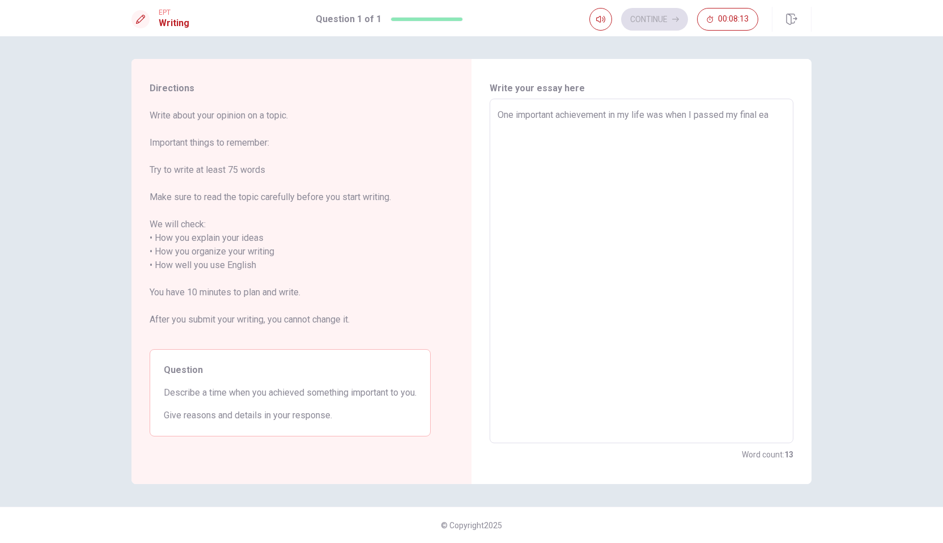
type textarea "One important achievement in my life was when I passed my final e"
type textarea "x"
type textarea "One important achievement in my life was when I passed my final ex"
type textarea "x"
type textarea "One important achievement in my life was when I passed my final exa"
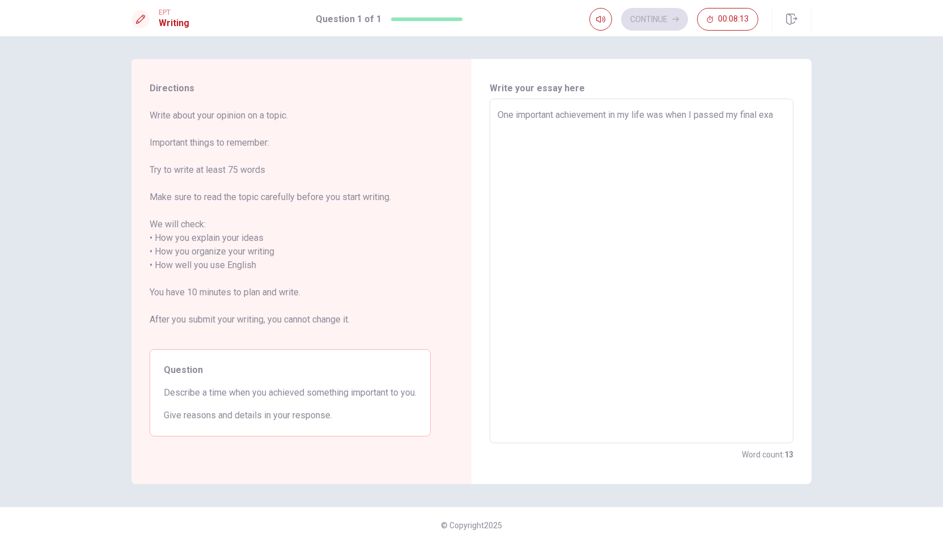
type textarea "x"
type textarea "One important achievement in my life was when I passed my final exam"
type textarea "x"
type textarea "One important achievement in my life was when I passed my final exam"
type textarea "x"
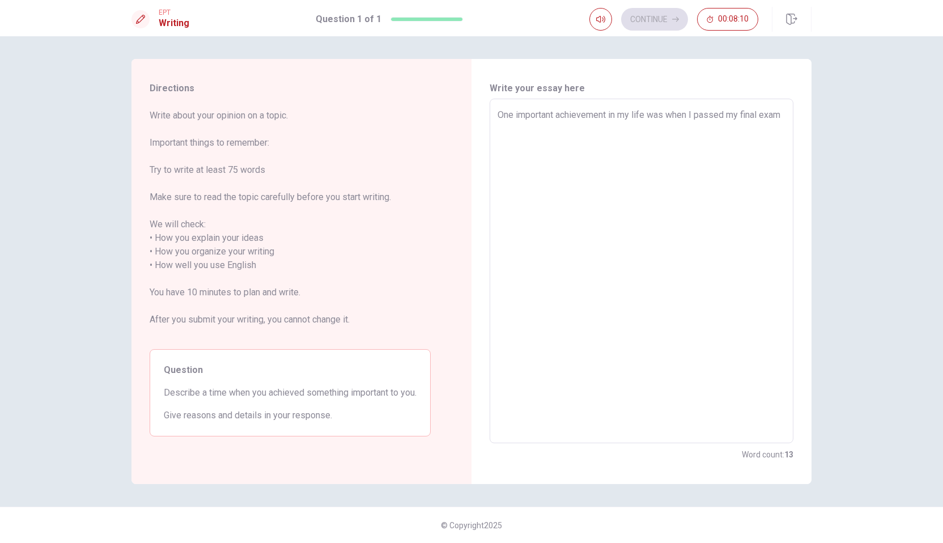
type textarea "One important achievement in my life was when I passed my final exam a"
type textarea "x"
type textarea "One important achievement in my life was when I passed my final exam at"
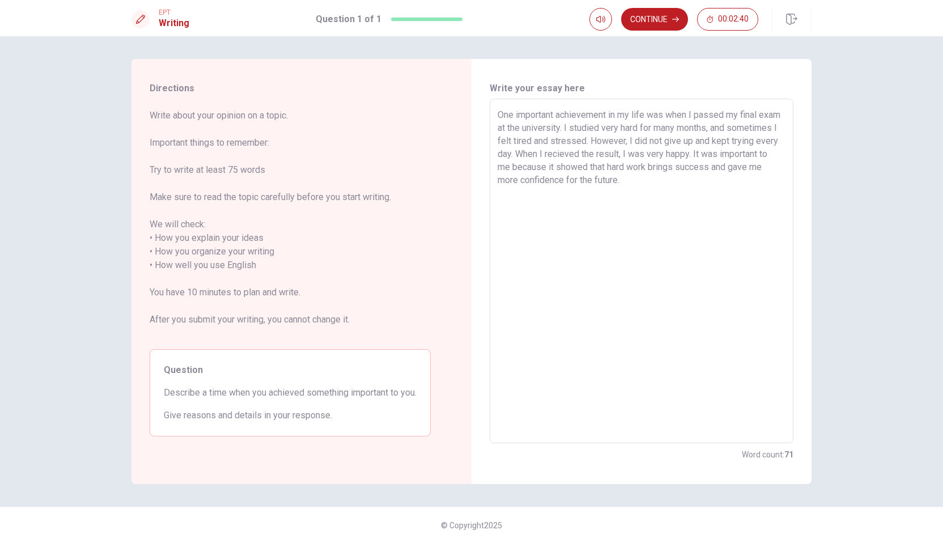
drag, startPoint x: 525, startPoint y: 114, endPoint x: 536, endPoint y: 115, distance: 11.3
click at [535, 115] on textarea "One important achievement in my life was when I passed my final exam at the uni…" at bounding box center [642, 271] width 288 height 326
click at [560, 137] on textarea "One important achievement in my life was when I passed my final exam at the uni…" at bounding box center [642, 271] width 288 height 326
drag, startPoint x: 539, startPoint y: 117, endPoint x: 613, endPoint y: 126, distance: 74.2
click at [600, 120] on textarea "One important achievement in my life was when I passed my final exam at the uni…" at bounding box center [642, 271] width 288 height 326
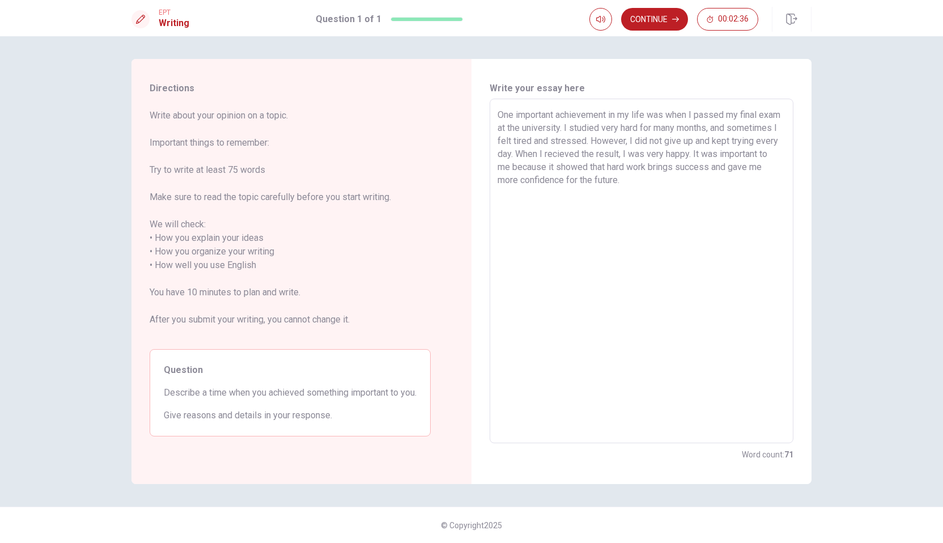
click at [626, 131] on textarea "One important achievement in my life was when I passed my final exam at the uni…" at bounding box center [642, 271] width 288 height 326
drag, startPoint x: 567, startPoint y: 116, endPoint x: 614, endPoint y: 116, distance: 47.0
click at [614, 116] on textarea "One important achievement in my life was when I passed my final exam at the uni…" at bounding box center [642, 271] width 288 height 326
click at [620, 143] on textarea "One important achievement in my life was when I passed my final exam at the uni…" at bounding box center [642, 271] width 288 height 326
click at [592, 118] on textarea "One important achievement in my life was when I passed my final exam at the uni…" at bounding box center [642, 271] width 288 height 326
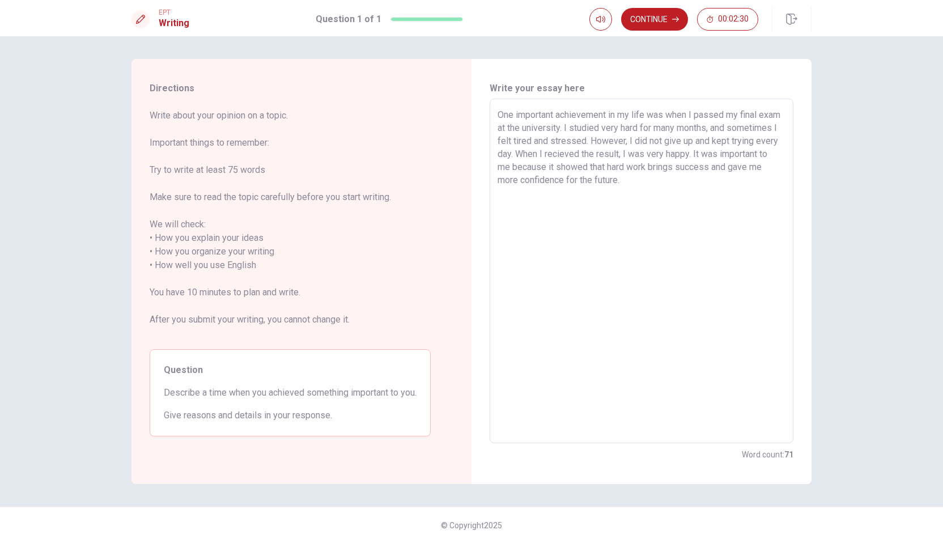
drag, startPoint x: 610, startPoint y: 116, endPoint x: 681, endPoint y: 118, distance: 70.9
click at [679, 117] on textarea "One important achievement in my life was when I passed my final exam at the uni…" at bounding box center [642, 271] width 288 height 326
click at [689, 129] on textarea "One important achievement in my life was when I passed my final exam at the uni…" at bounding box center [642, 271] width 288 height 326
drag, startPoint x: 670, startPoint y: 116, endPoint x: 759, endPoint y: 114, distance: 89.0
click at [759, 114] on textarea "One important achievement in my life was when I passed my final exam at the uni…" at bounding box center [642, 271] width 288 height 326
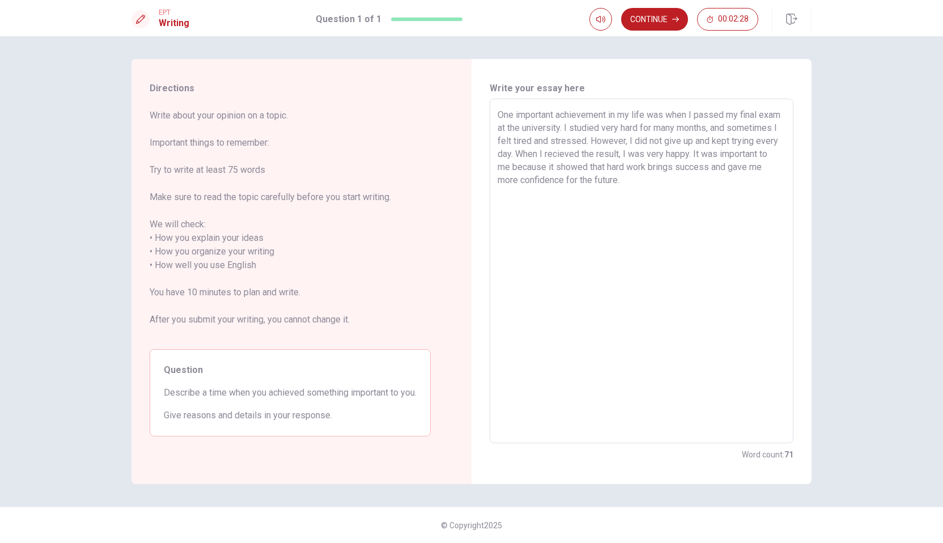
click at [648, 137] on textarea "One important achievement in my life was when I passed my final exam at the uni…" at bounding box center [642, 271] width 288 height 326
drag, startPoint x: 506, startPoint y: 131, endPoint x: 602, endPoint y: 135, distance: 95.9
click at [583, 129] on textarea "One important achievement in my life was when I passed my final exam at the uni…" at bounding box center [642, 271] width 288 height 326
click at [604, 137] on textarea "One important achievement in my life was when I passed my final exam at the uni…" at bounding box center [642, 271] width 288 height 326
drag, startPoint x: 587, startPoint y: 129, endPoint x: 615, endPoint y: 127, distance: 27.8
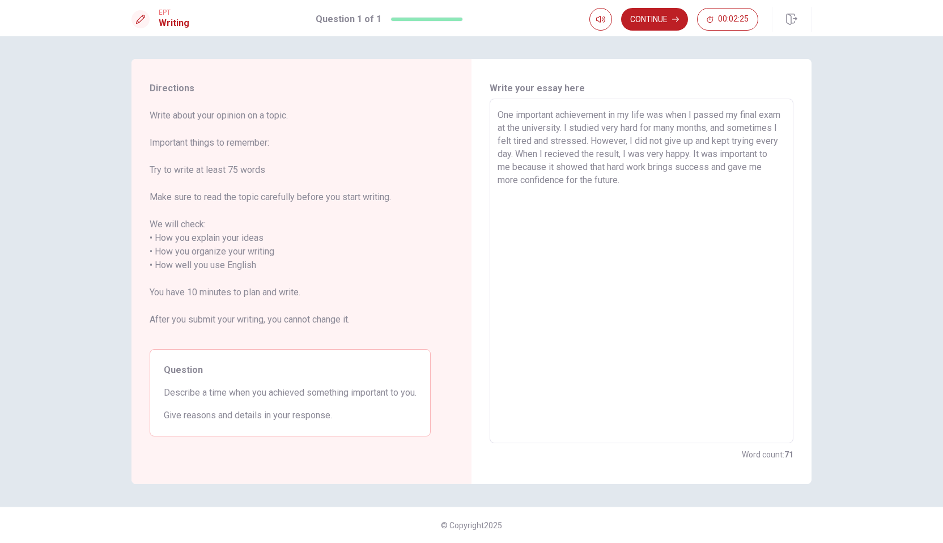
click at [614, 127] on textarea "One important achievement in my life was when I passed my final exam at the uni…" at bounding box center [642, 271] width 288 height 326
click at [645, 145] on textarea "One important achievement in my life was when I passed my final exam at the uni…" at bounding box center [642, 271] width 288 height 326
drag, startPoint x: 616, startPoint y: 127, endPoint x: 724, endPoint y: 136, distance: 108.6
click at [724, 136] on textarea "One important achievement in my life was when I passed my final exam at the uni…" at bounding box center [642, 271] width 288 height 326
click at [725, 156] on textarea "One important achievement in my life was when I passed my final exam at the uni…" at bounding box center [642, 271] width 288 height 326
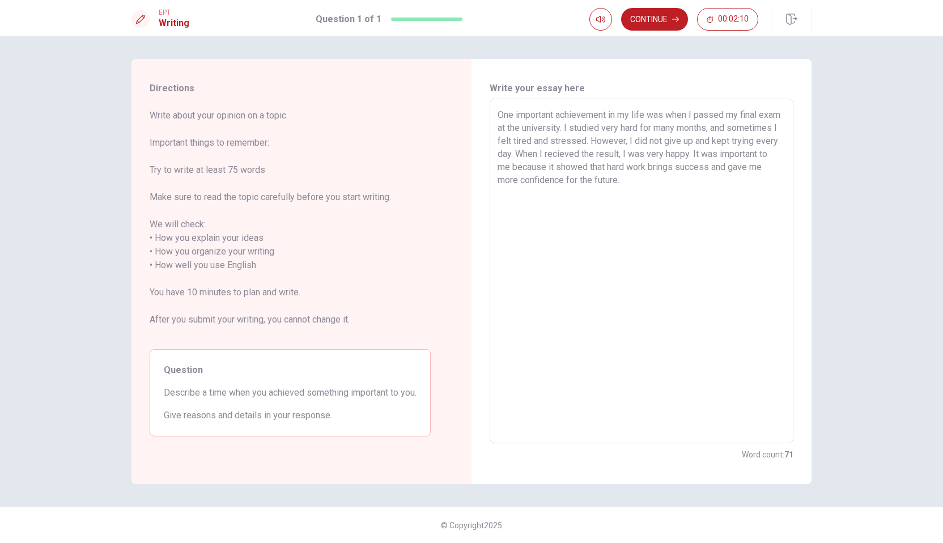
drag, startPoint x: 643, startPoint y: 129, endPoint x: 745, endPoint y: 129, distance: 102.0
click at [745, 129] on textarea "One important achievement in my life was when I passed my final exam at the uni…" at bounding box center [642, 271] width 288 height 326
click at [615, 143] on textarea "One important achievement in my life was when I passed my final exam at the uni…" at bounding box center [642, 271] width 288 height 326
click at [588, 129] on textarea "One important achievement in my life was when I passed my final exam at the uni…" at bounding box center [642, 271] width 288 height 326
drag, startPoint x: 683, startPoint y: 142, endPoint x: 644, endPoint y: 140, distance: 38.6
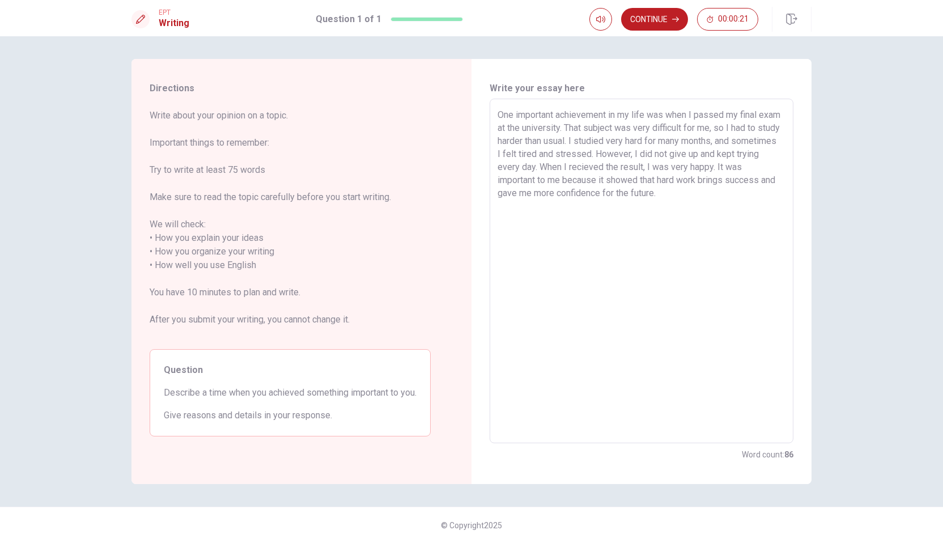
click at [644, 140] on textarea "One important achievement in my life was when I passed my final exam at the uni…" at bounding box center [642, 271] width 288 height 326
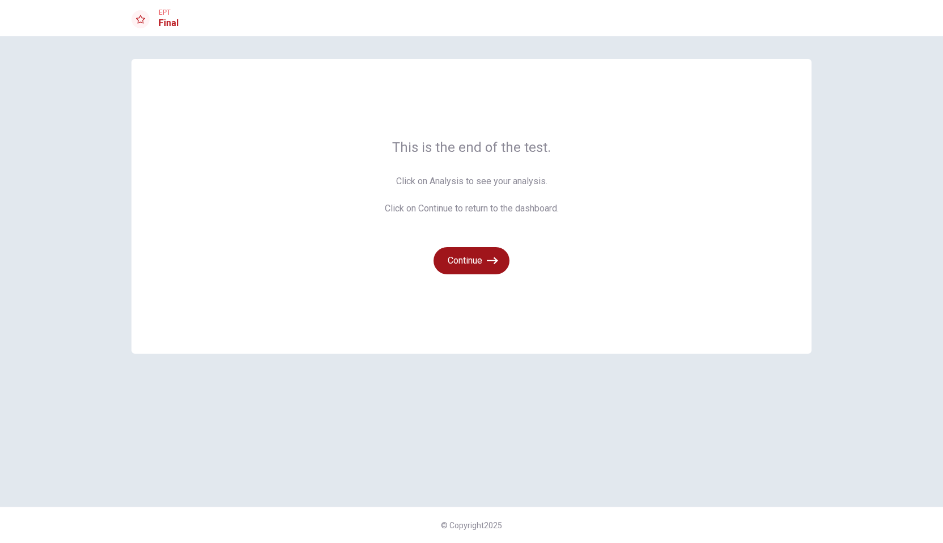
click at [488, 268] on button "Continue" at bounding box center [471, 260] width 76 height 27
